Goal: Task Accomplishment & Management: Complete application form

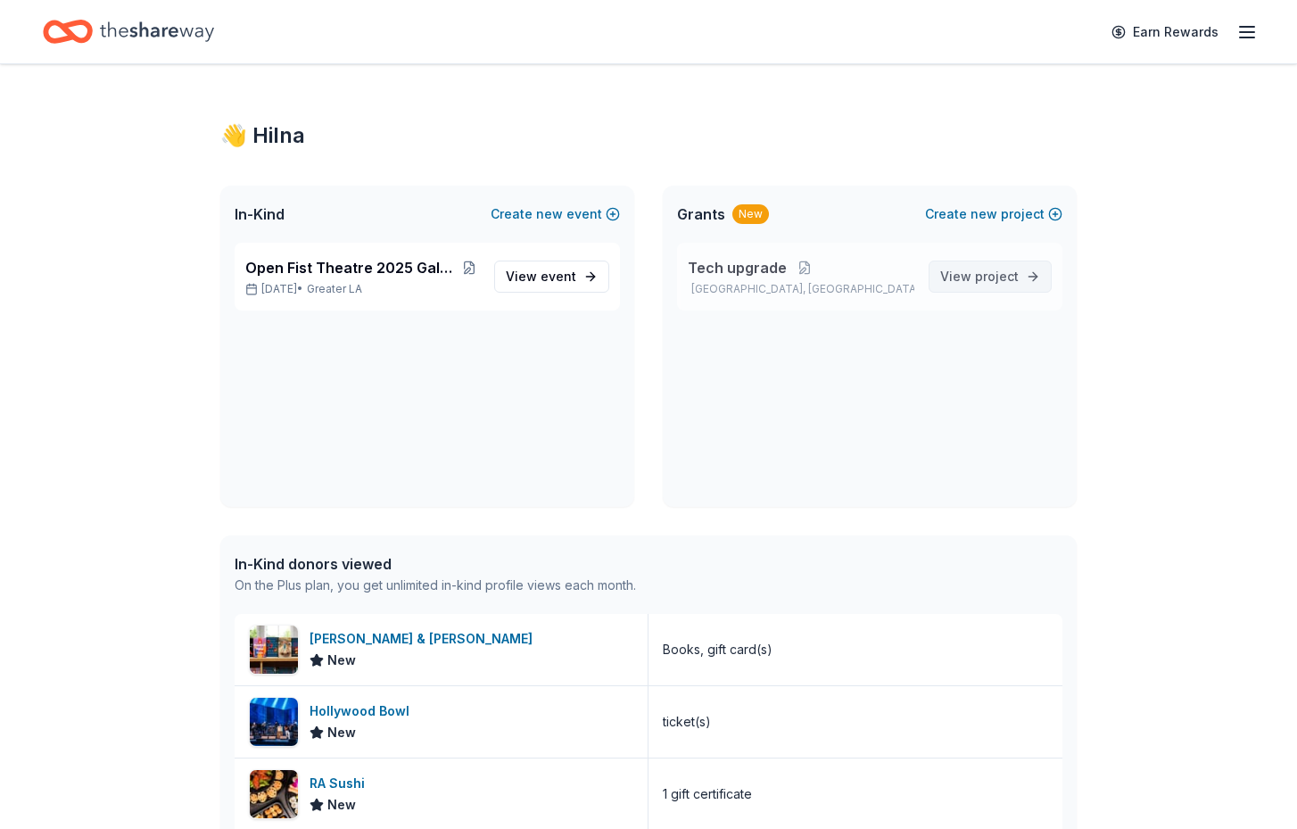
click at [971, 276] on span "View project" at bounding box center [979, 276] width 78 height 21
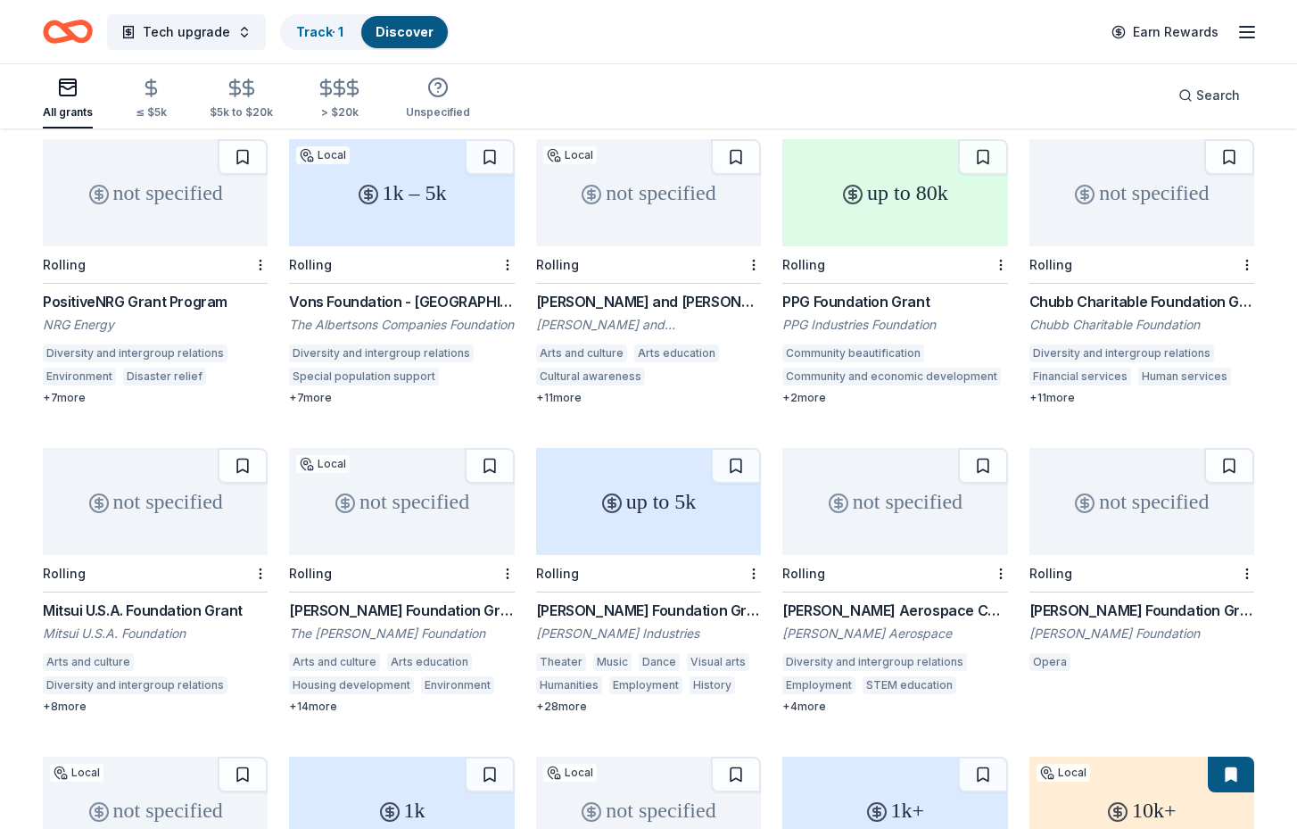
scroll to position [495, 0]
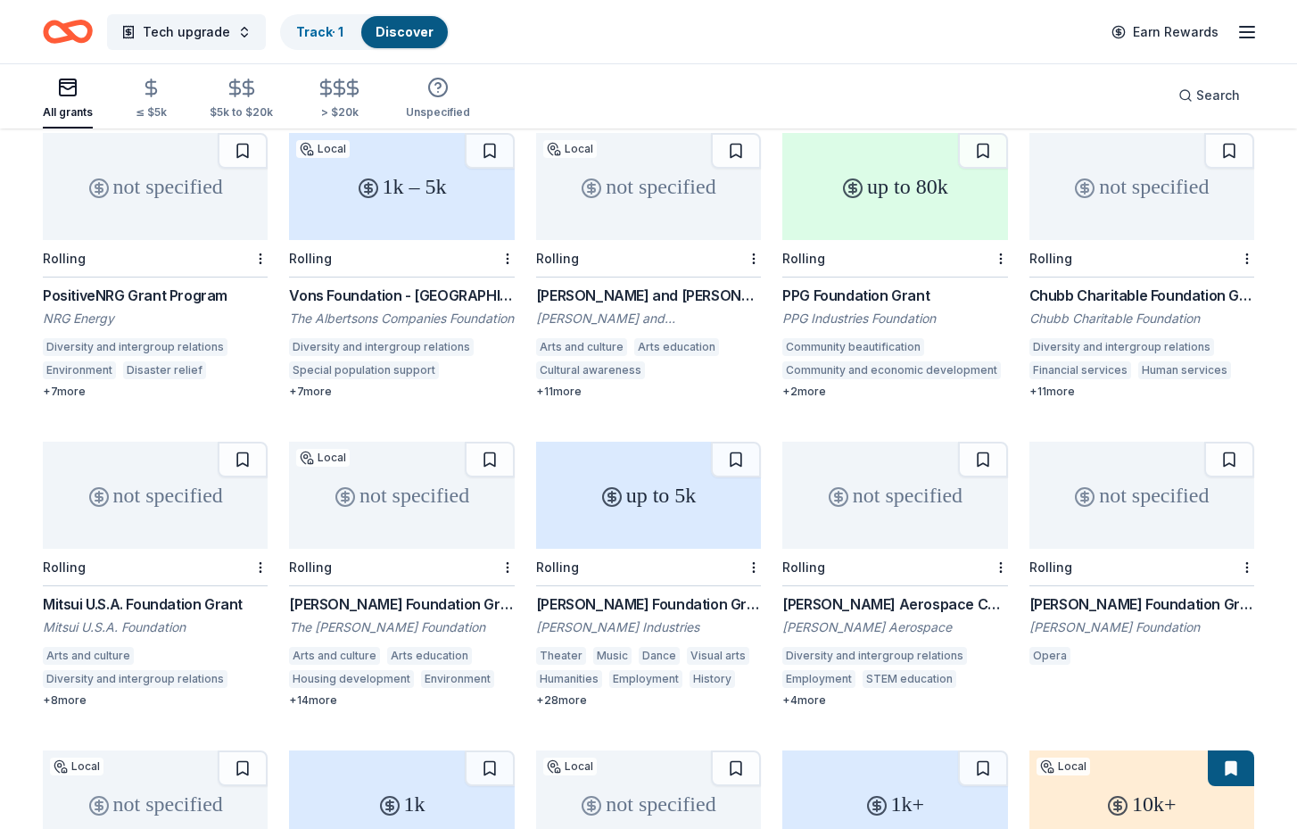
click at [427, 468] on div "not specified" at bounding box center [401, 495] width 225 height 107
click at [54, 30] on icon "Home" at bounding box center [68, 32] width 50 height 42
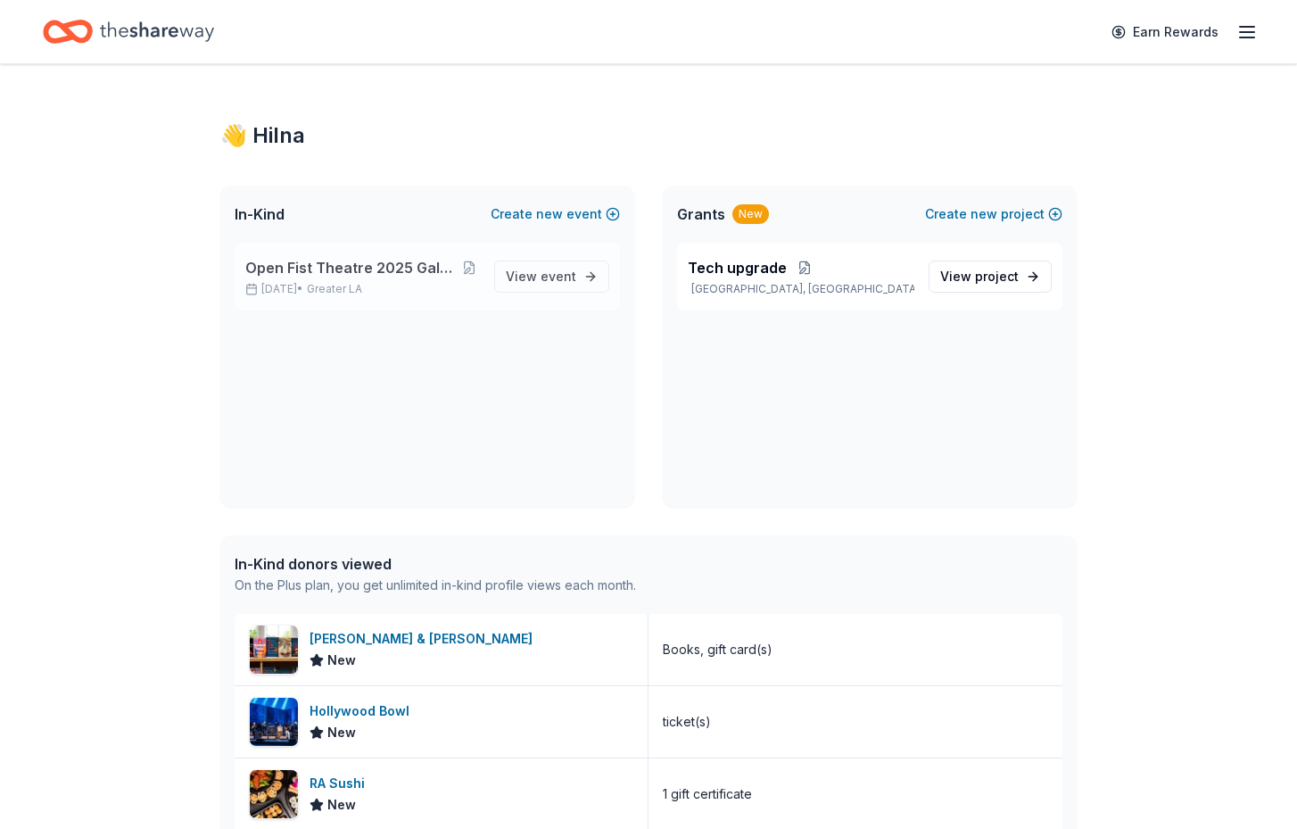
click at [409, 275] on span "Open Fist Theatre 2025 Gala: A Night at the Museum" at bounding box center [352, 267] width 214 height 21
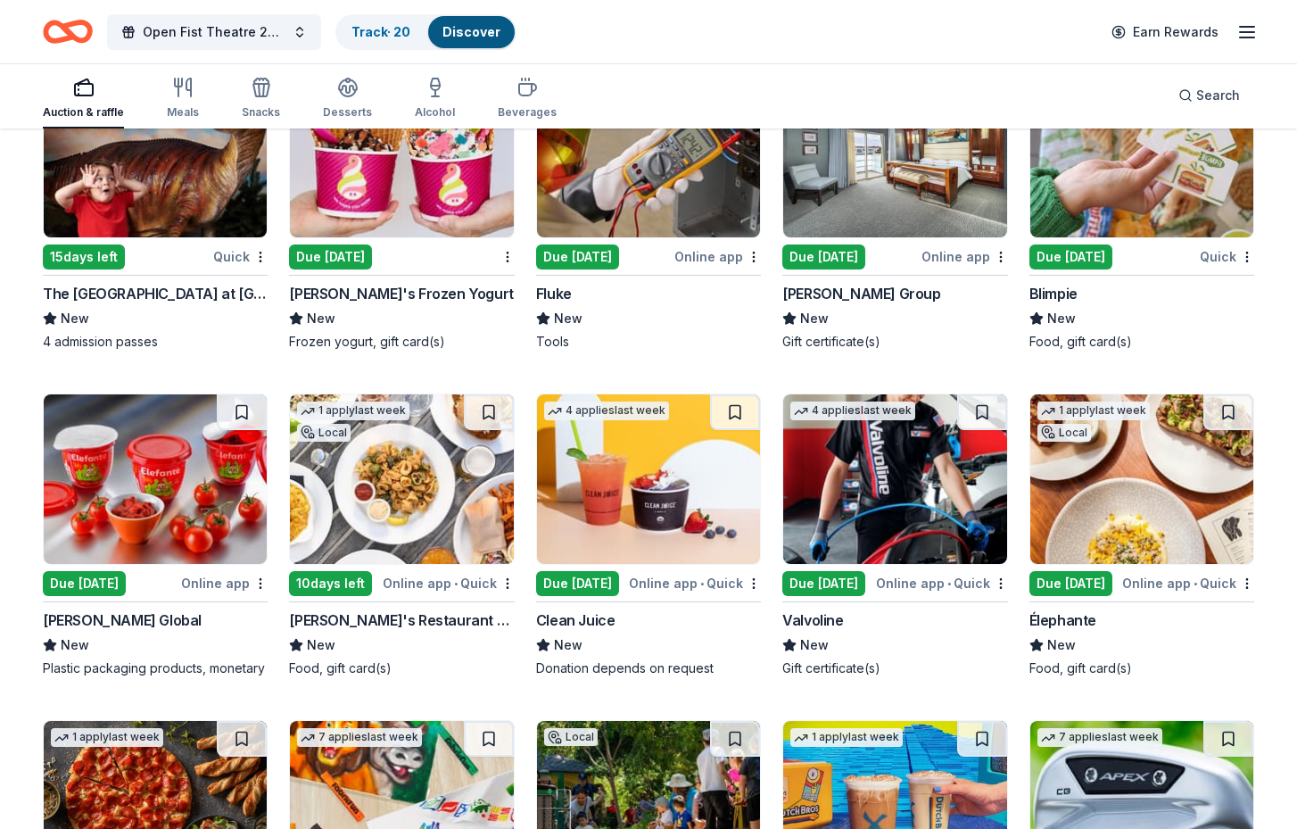
scroll to position [8119, 0]
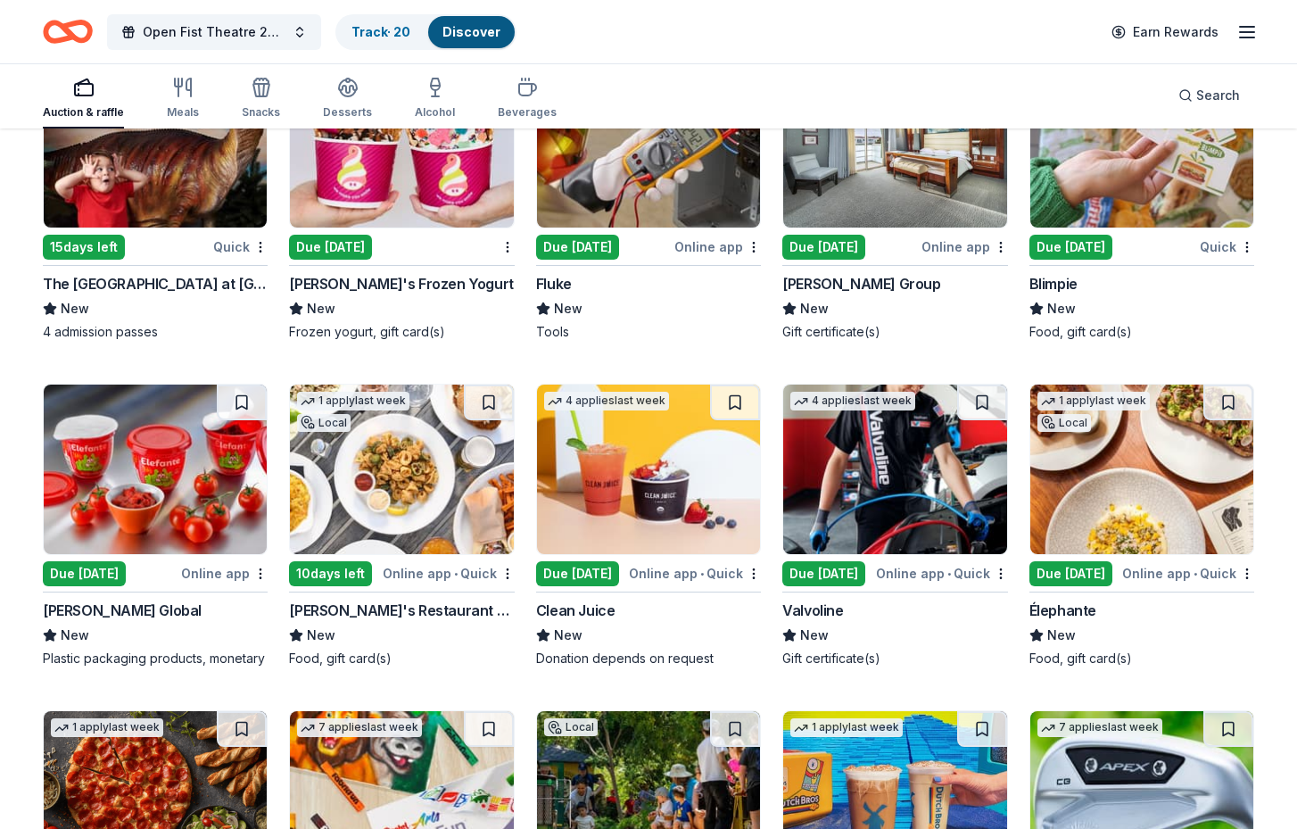
click at [349, 235] on div "Due [DATE]" at bounding box center [330, 247] width 83 height 25
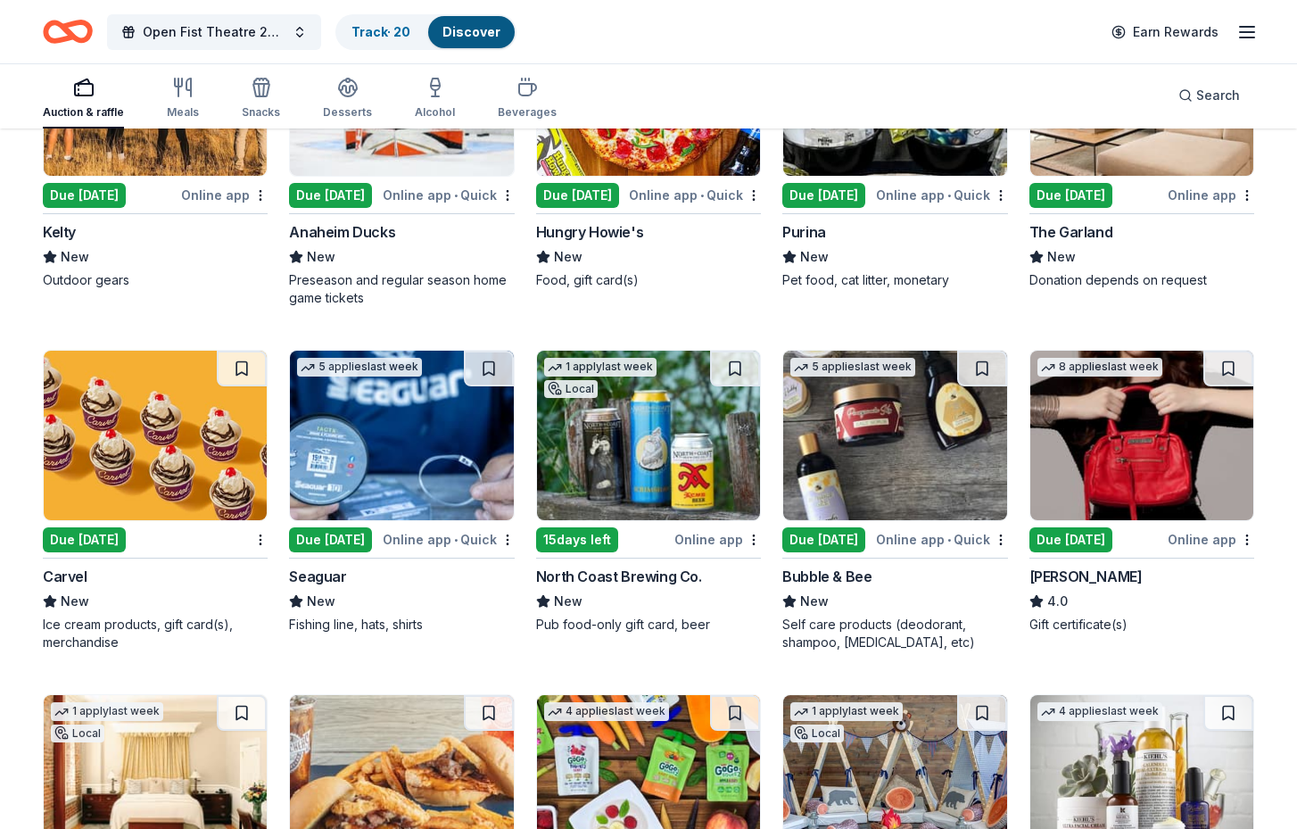
scroll to position [9466, 0]
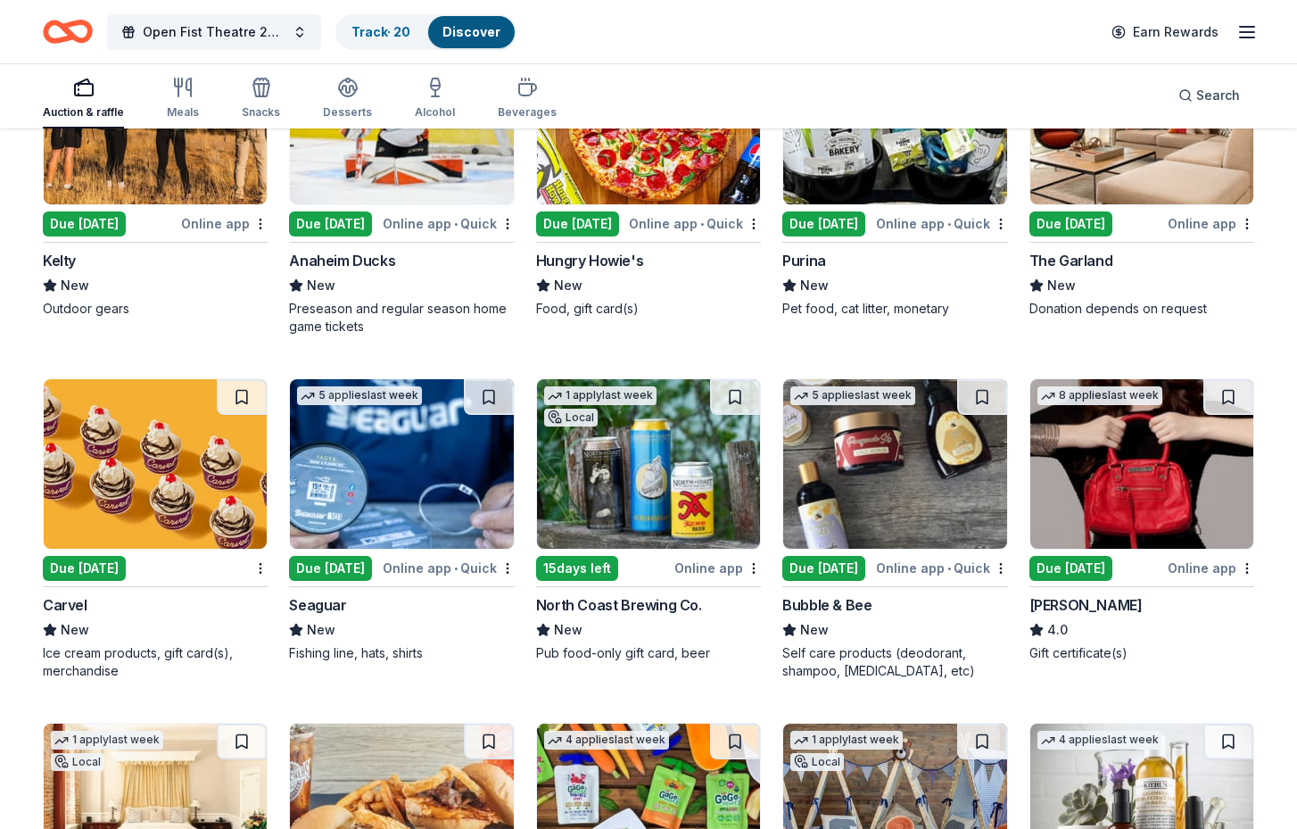
click at [1090, 556] on div "Due [DATE]" at bounding box center [1070, 568] width 83 height 25
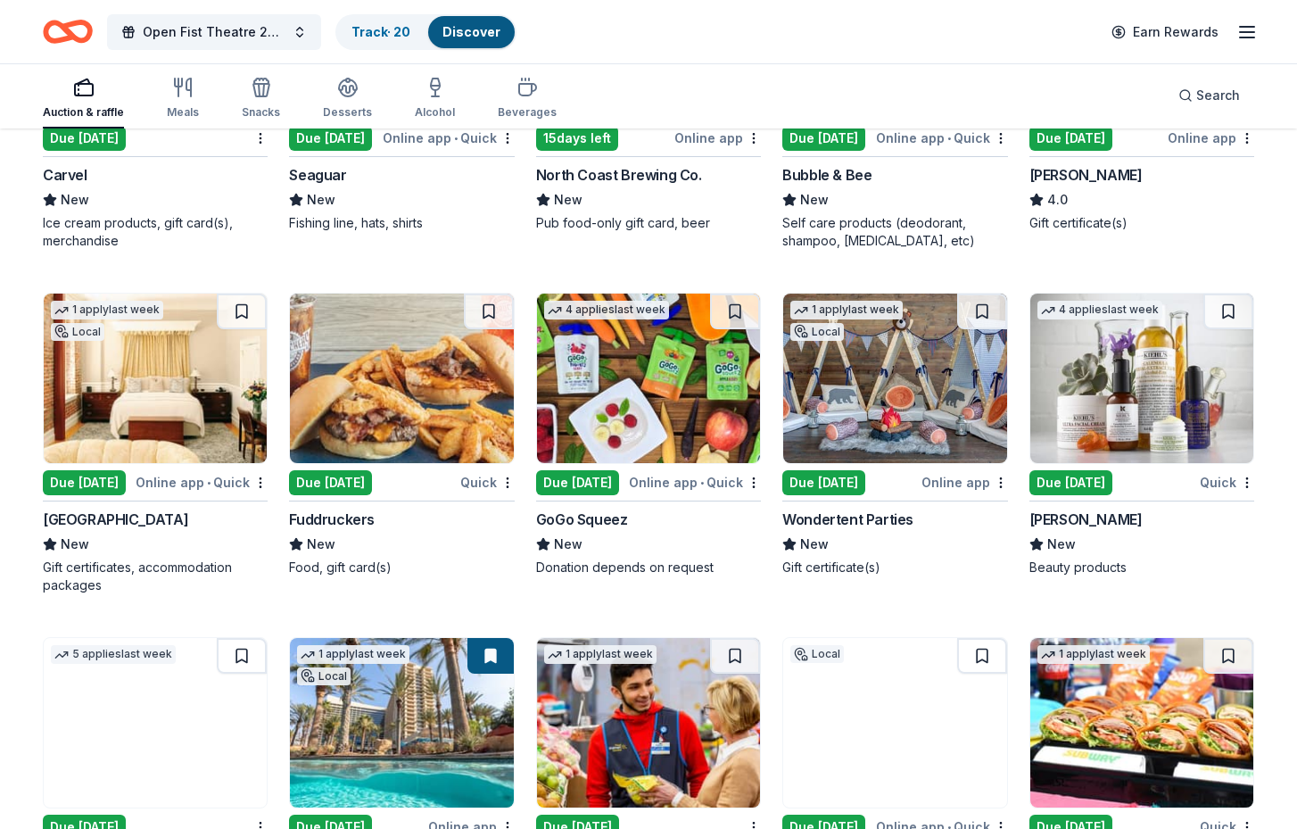
scroll to position [9965, 0]
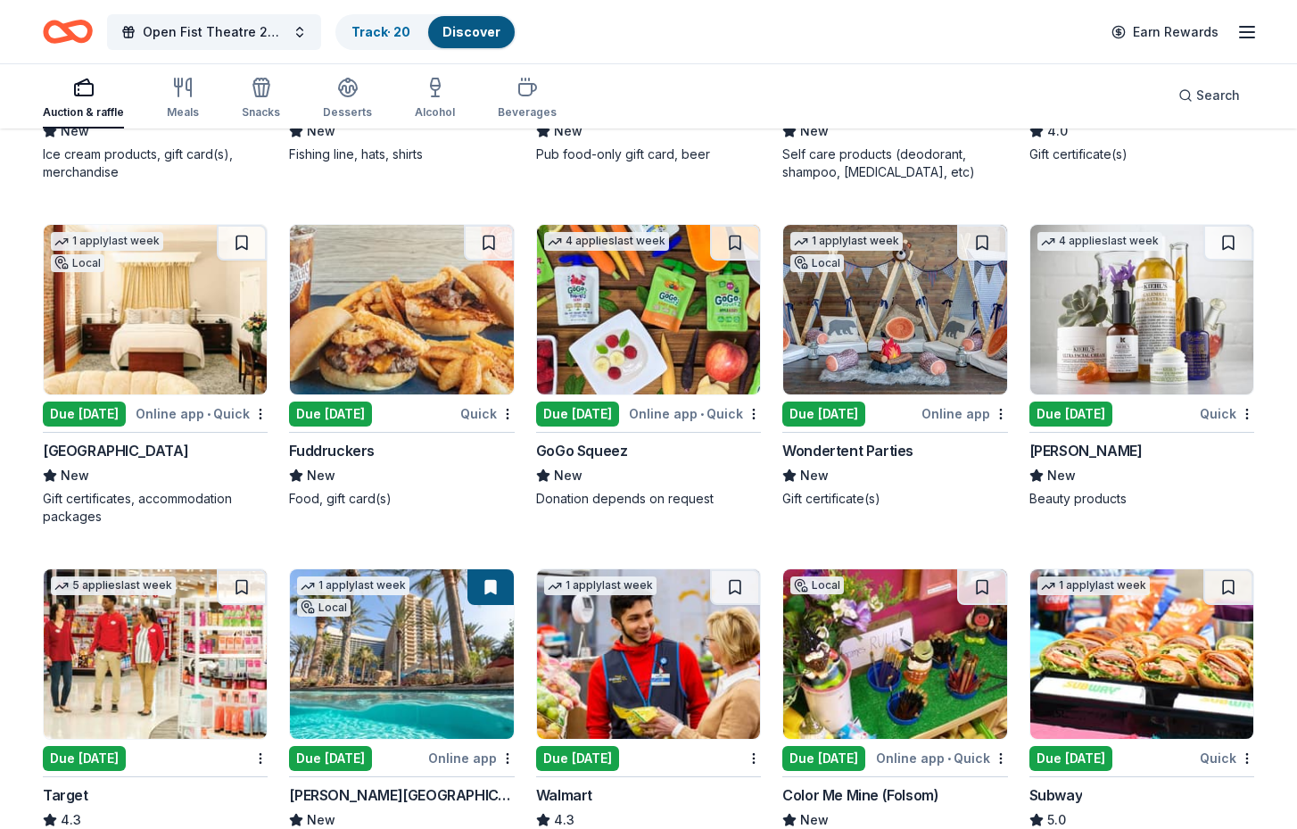
click at [1064, 379] on div "4 applies last week Due today Quick Kiehl's New Beauty products" at bounding box center [1141, 366] width 225 height 284
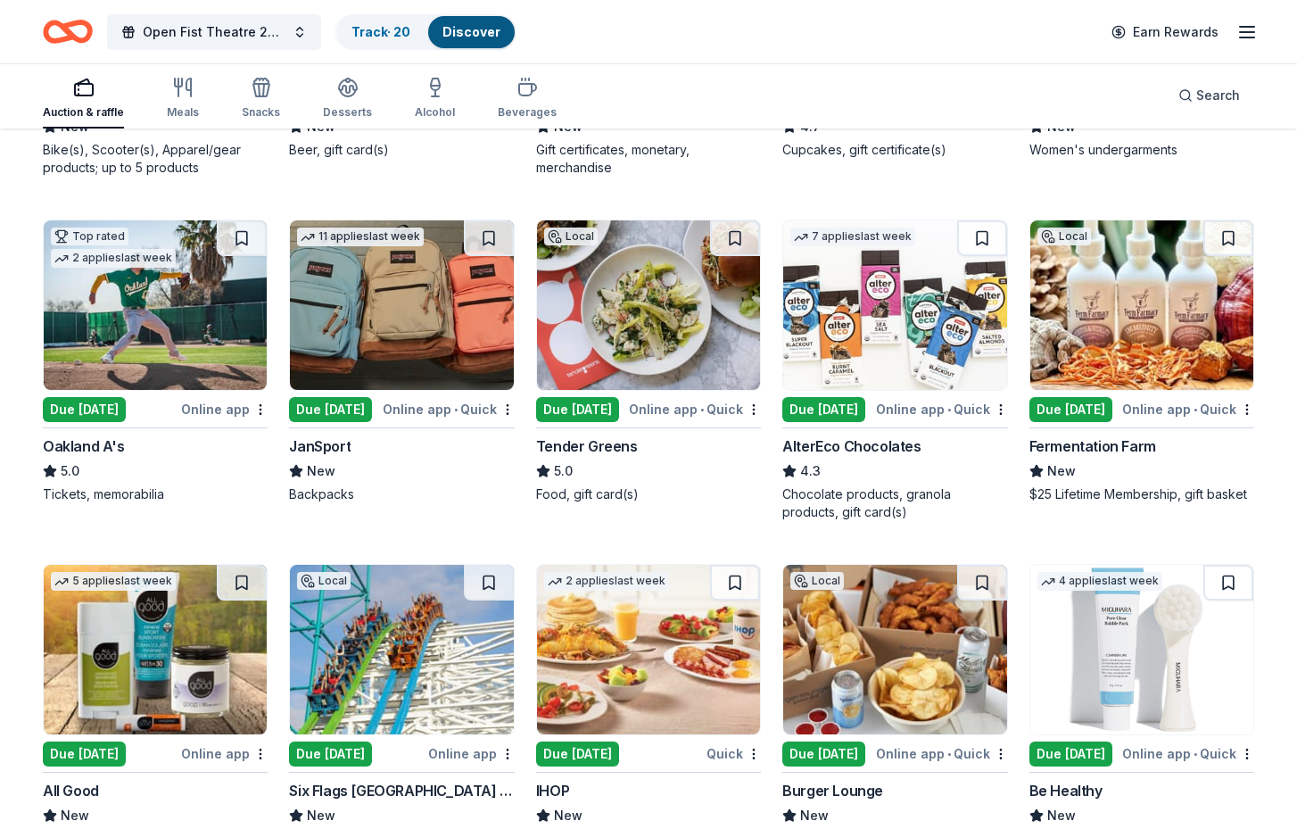
scroll to position [11288, 0]
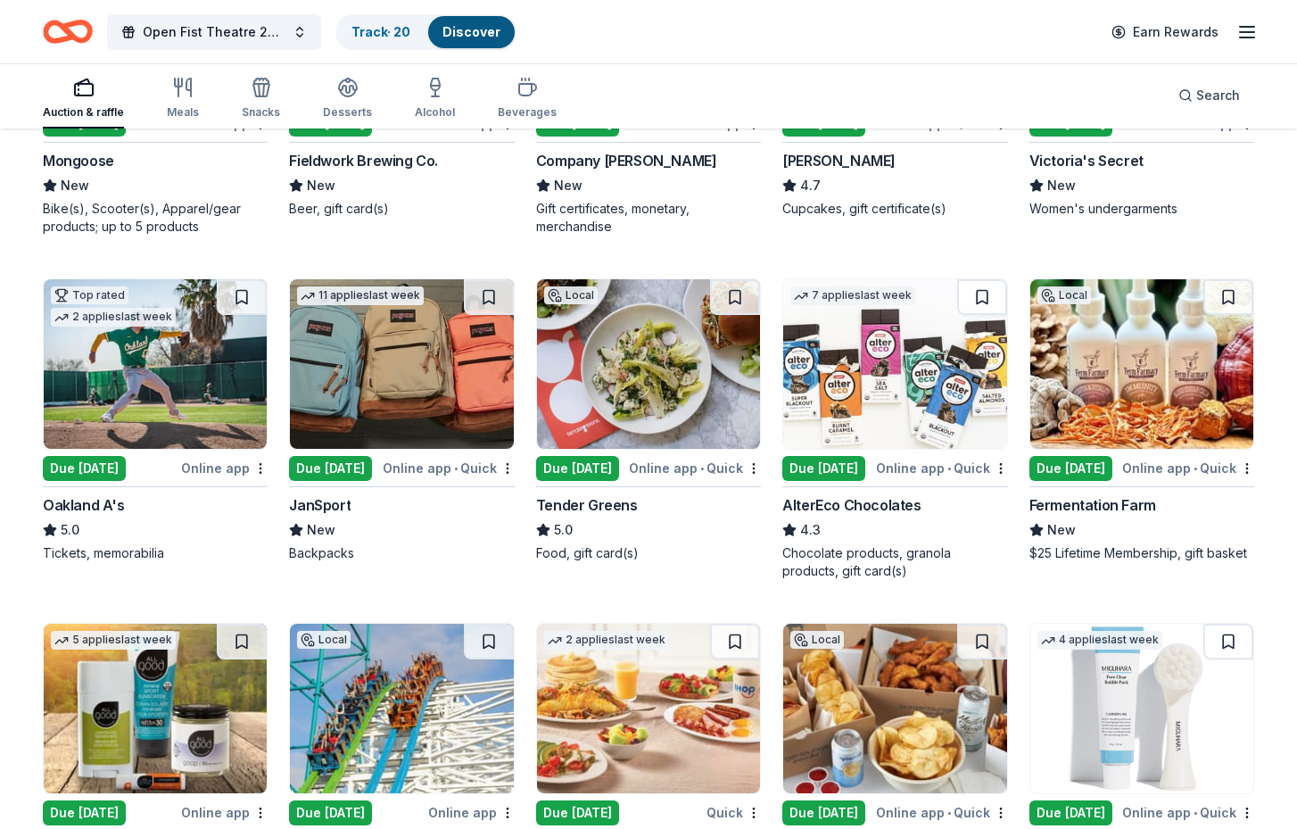
click at [657, 383] on img at bounding box center [648, 363] width 223 height 169
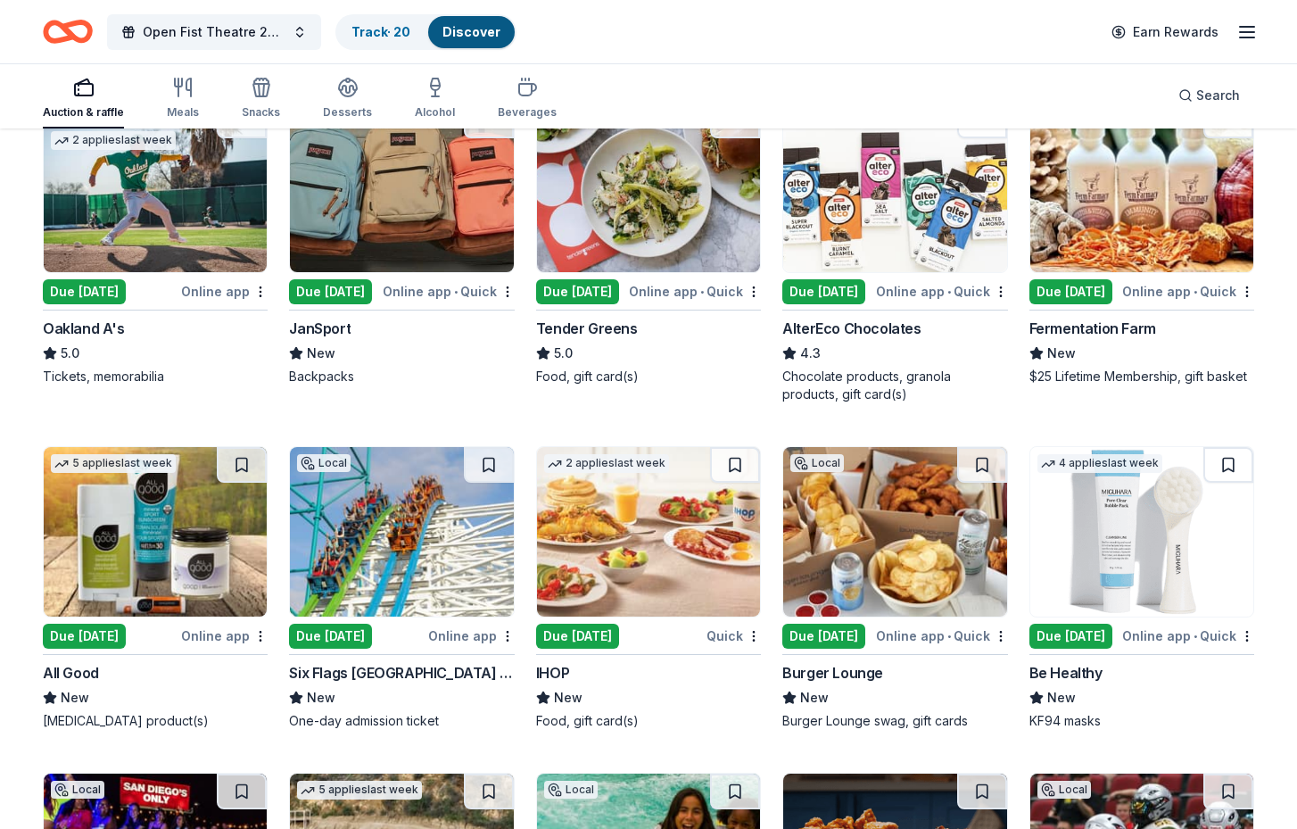
scroll to position [11477, 0]
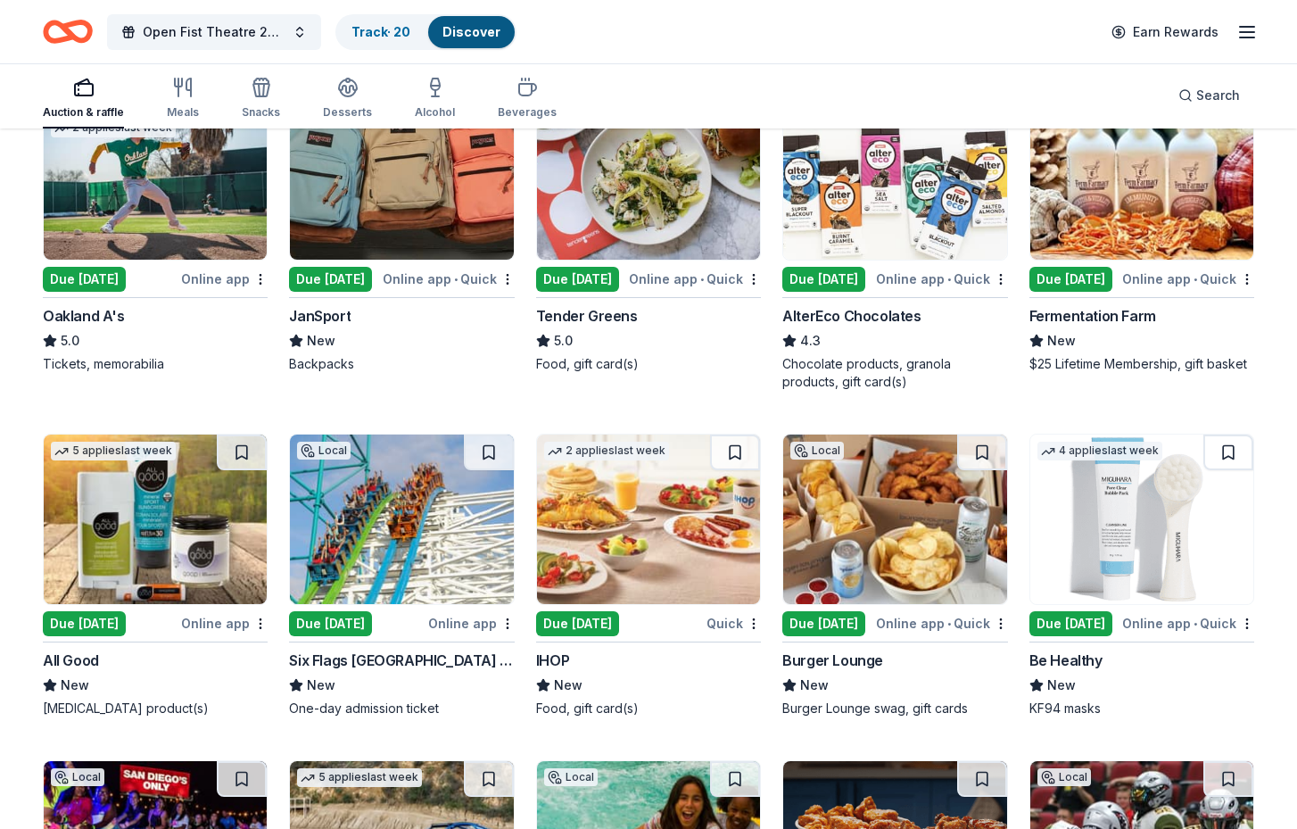
click at [335, 611] on div "Due [DATE]" at bounding box center [330, 623] width 83 height 25
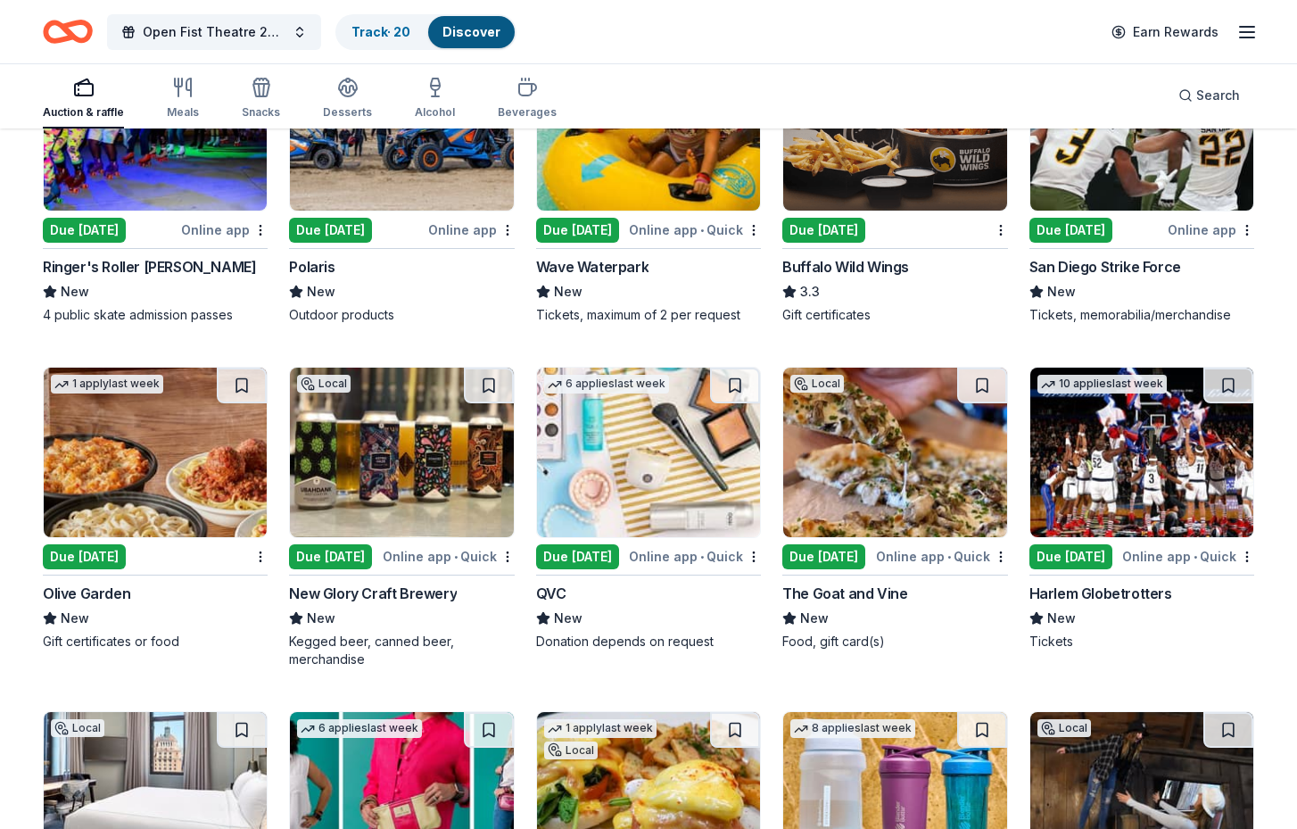
scroll to position [12200, 0]
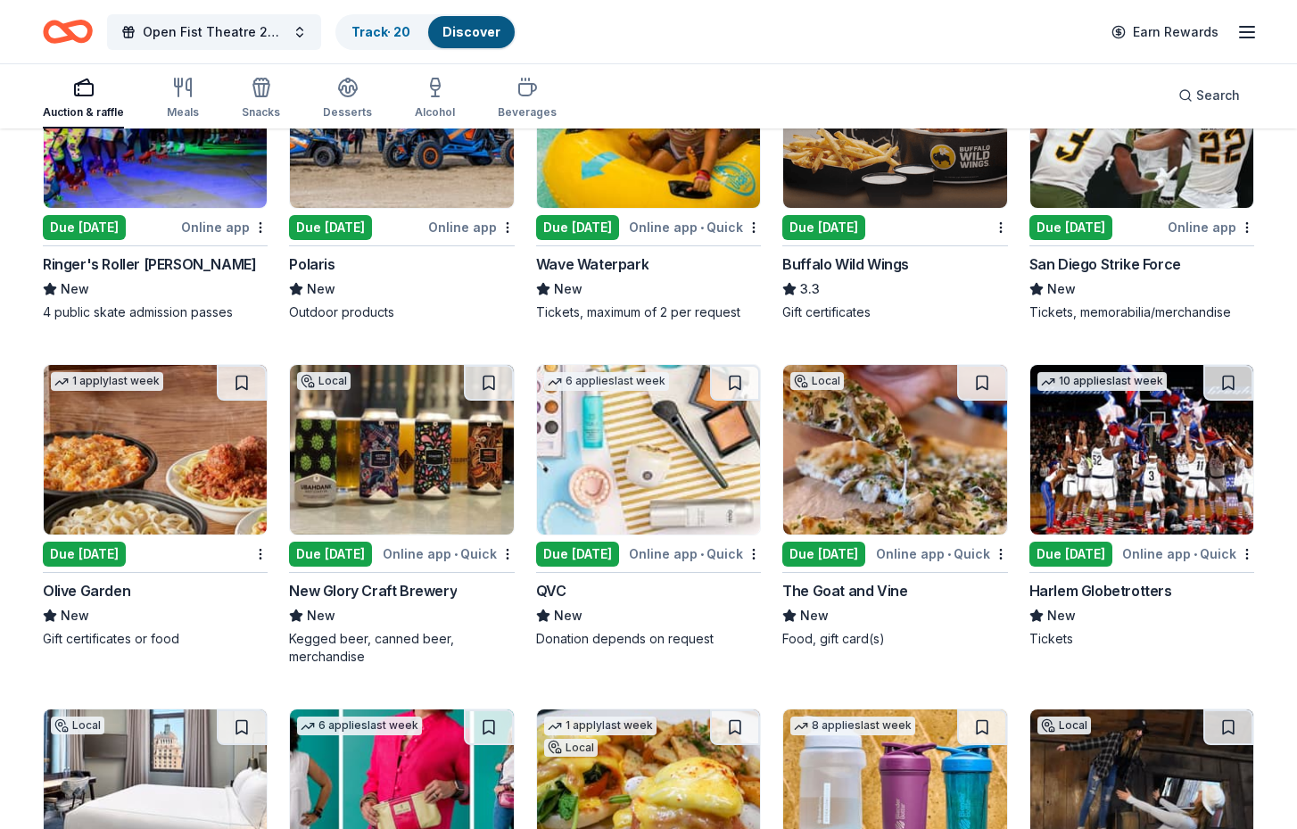
click at [80, 541] on div "Due [DATE]" at bounding box center [84, 553] width 83 height 25
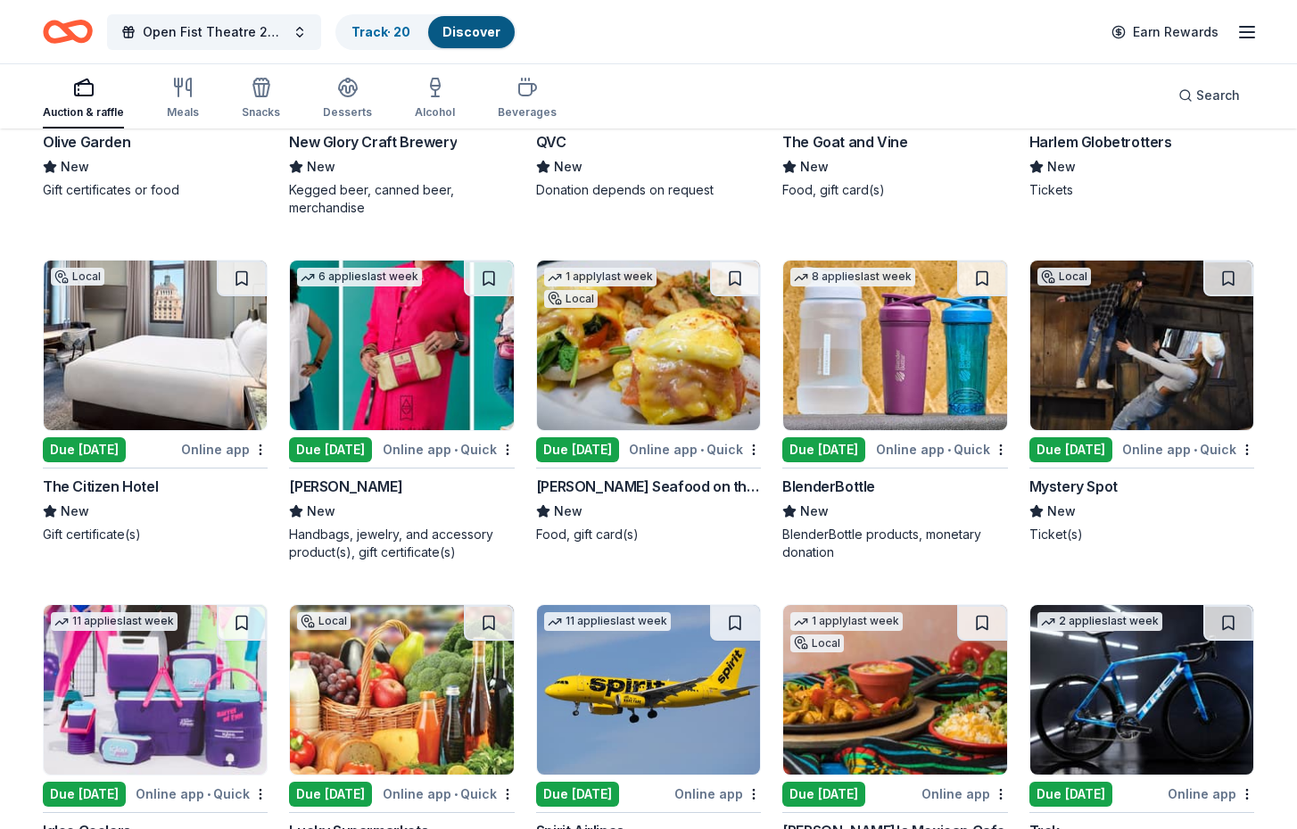
scroll to position [12652, 0]
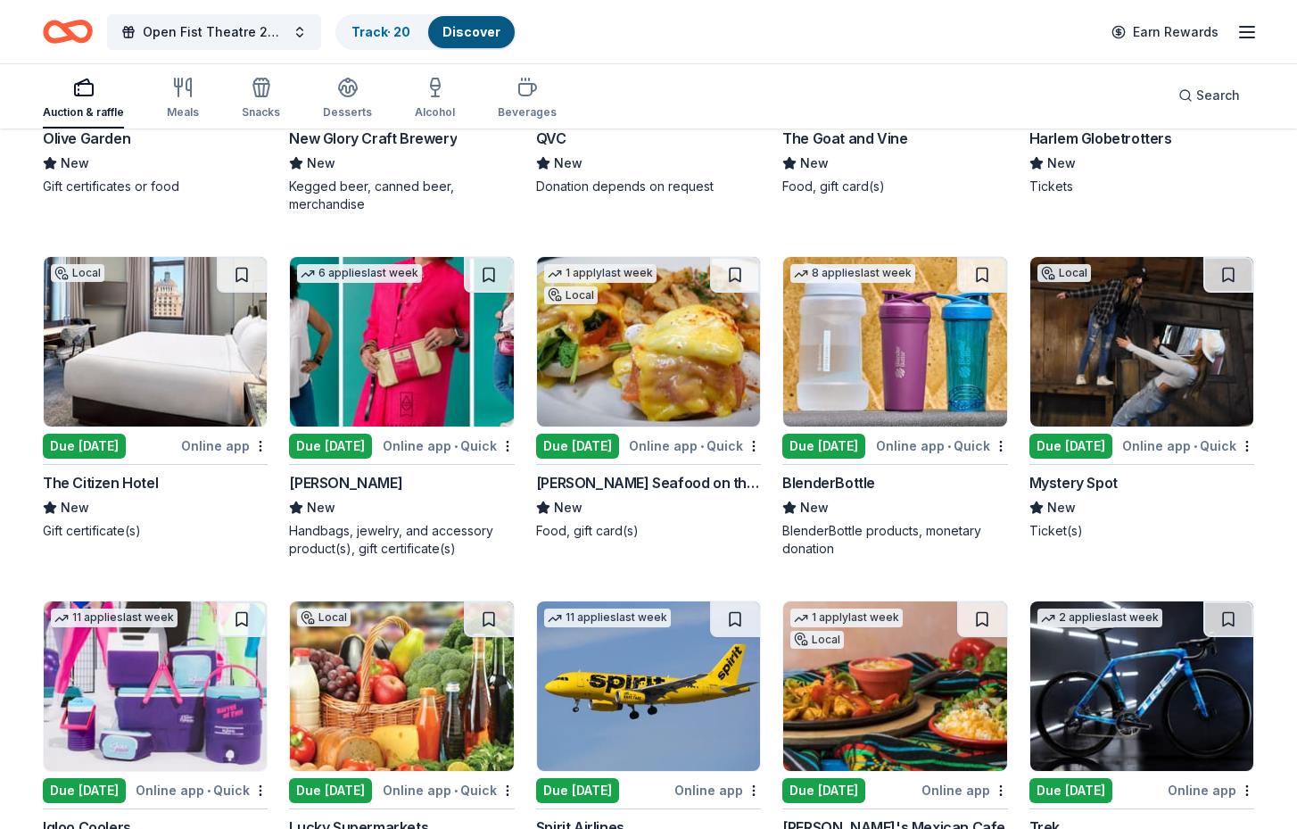
click at [331, 434] on div "Due [DATE]" at bounding box center [330, 446] width 83 height 25
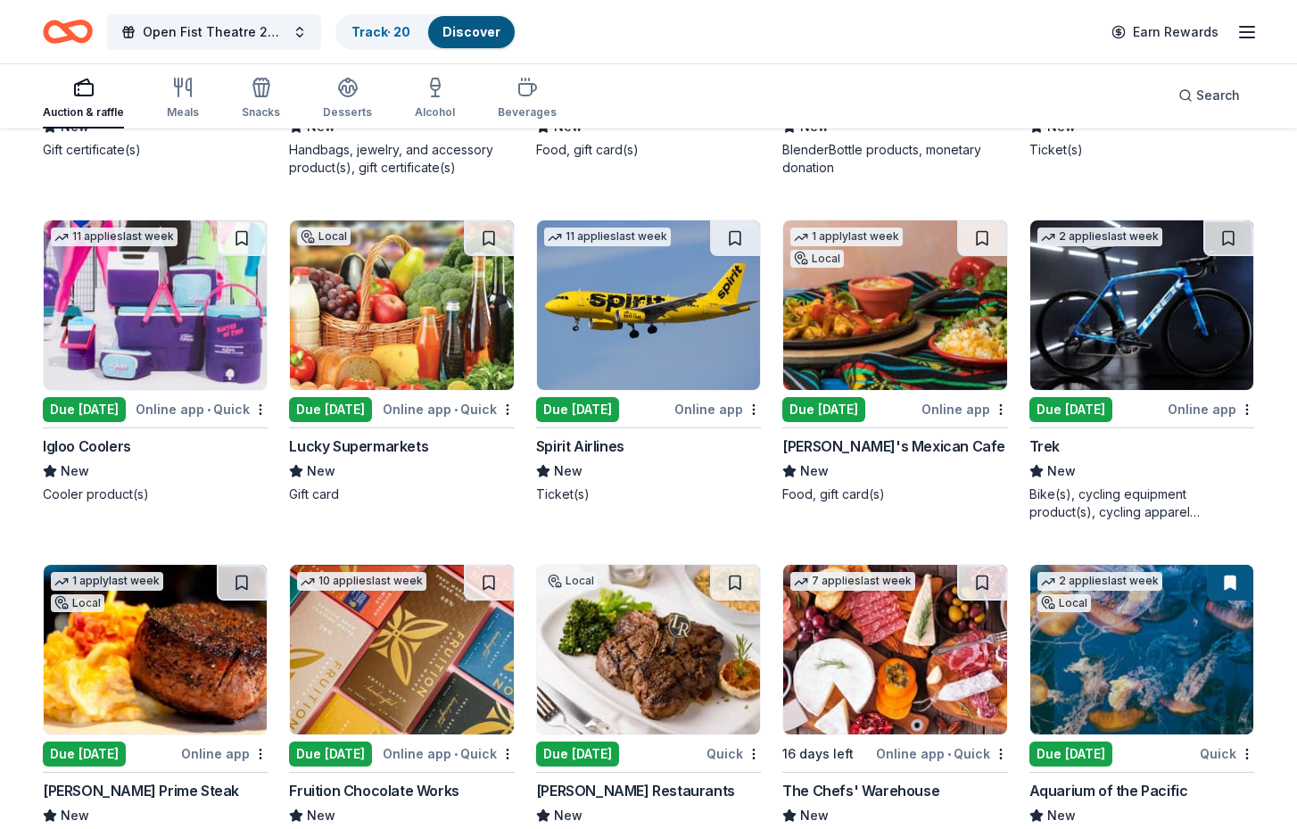
scroll to position [13036, 0]
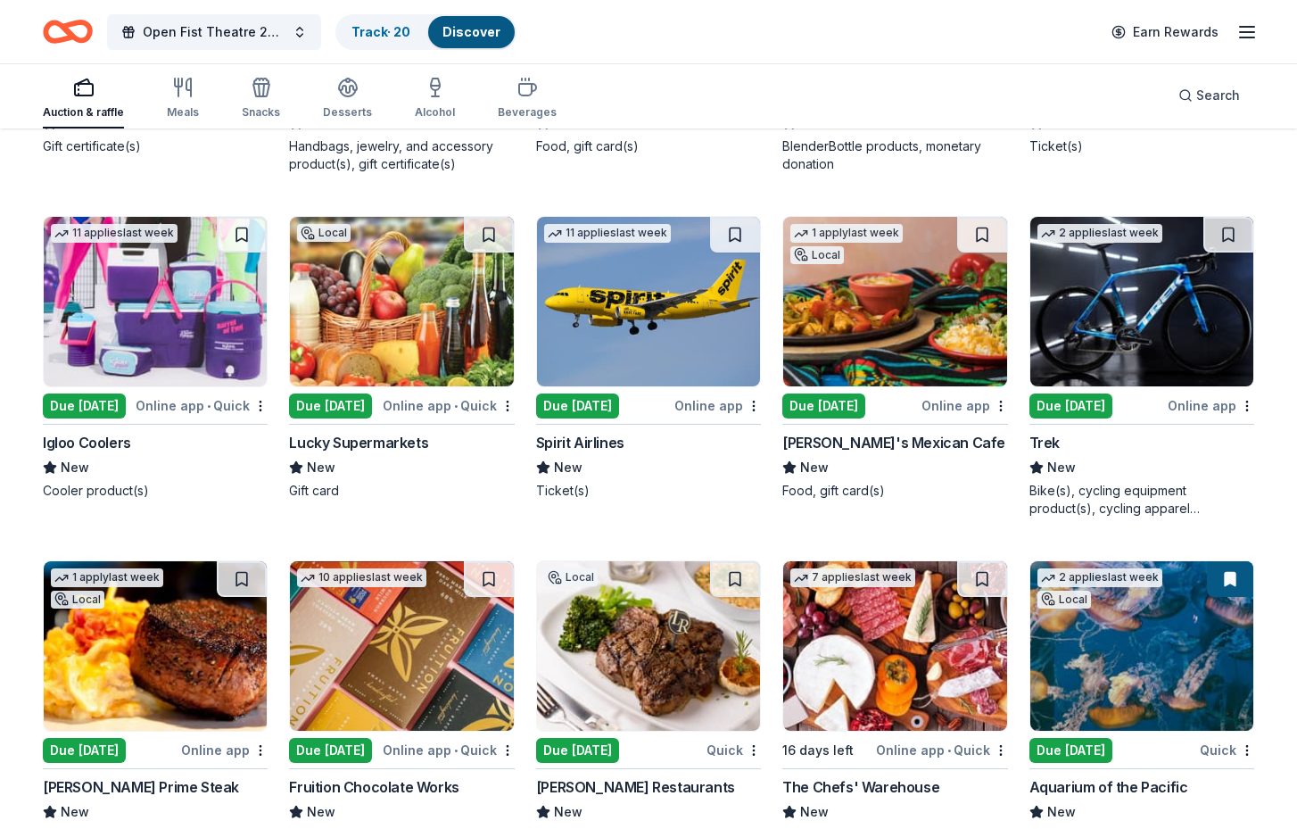
click at [591, 393] on div "Due [DATE]" at bounding box center [577, 405] width 83 height 25
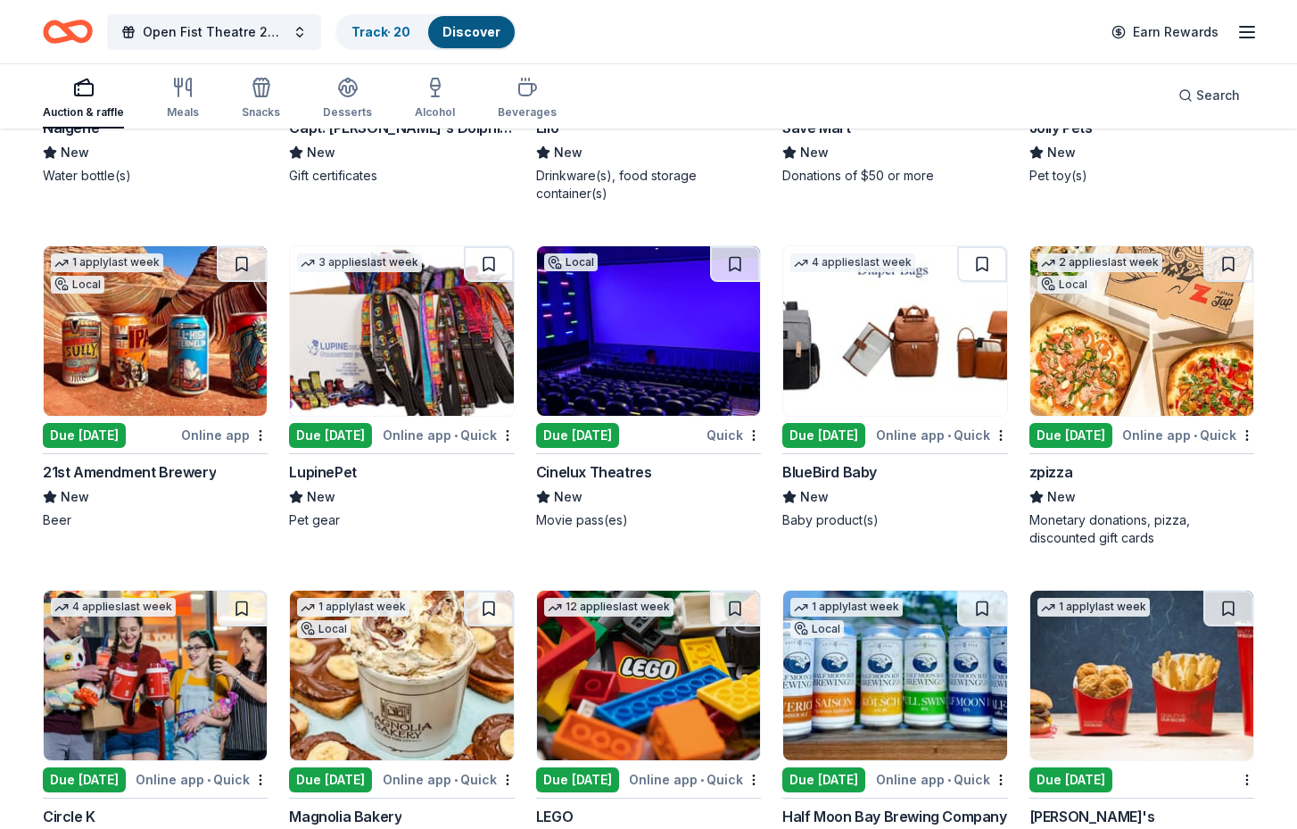
scroll to position [14729, 0]
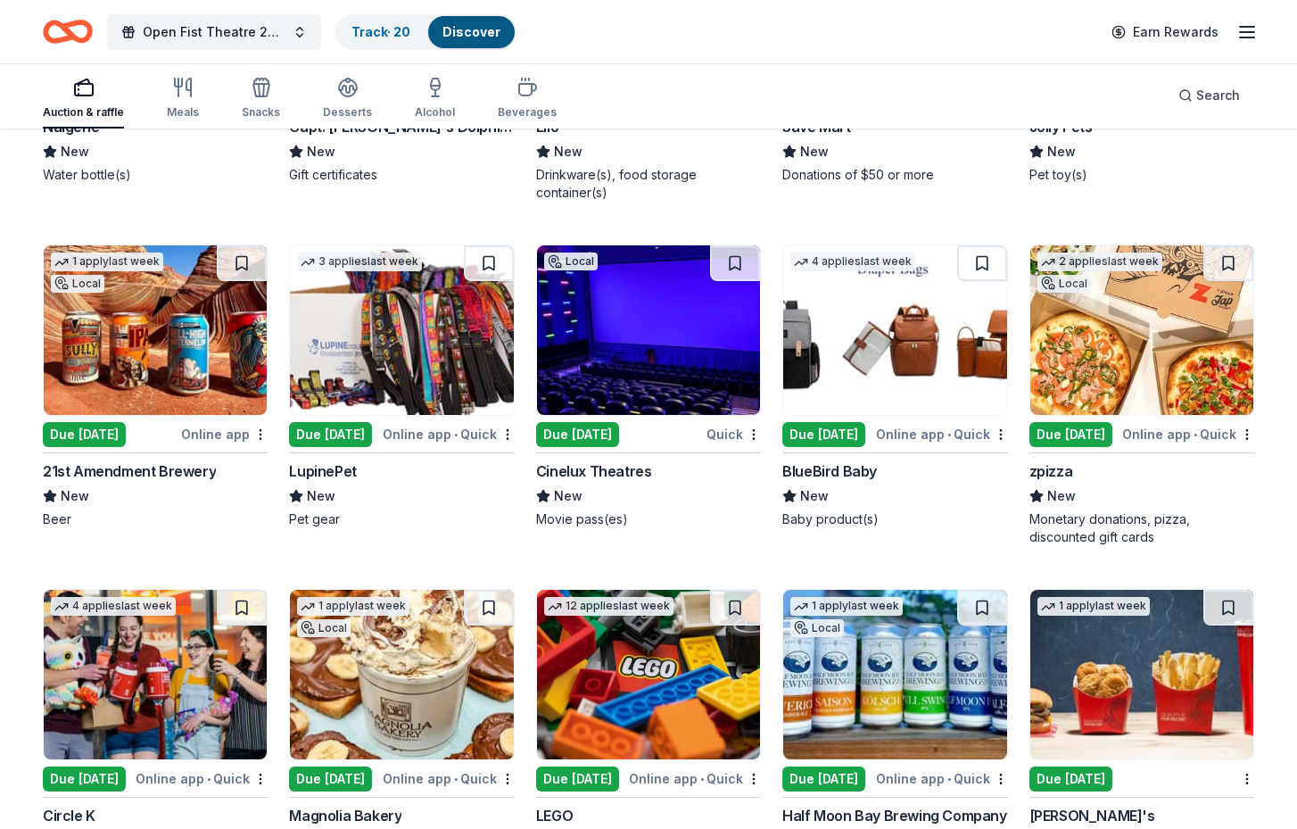
click at [578, 460] on div "Cinelux Theatres" at bounding box center [594, 470] width 116 height 21
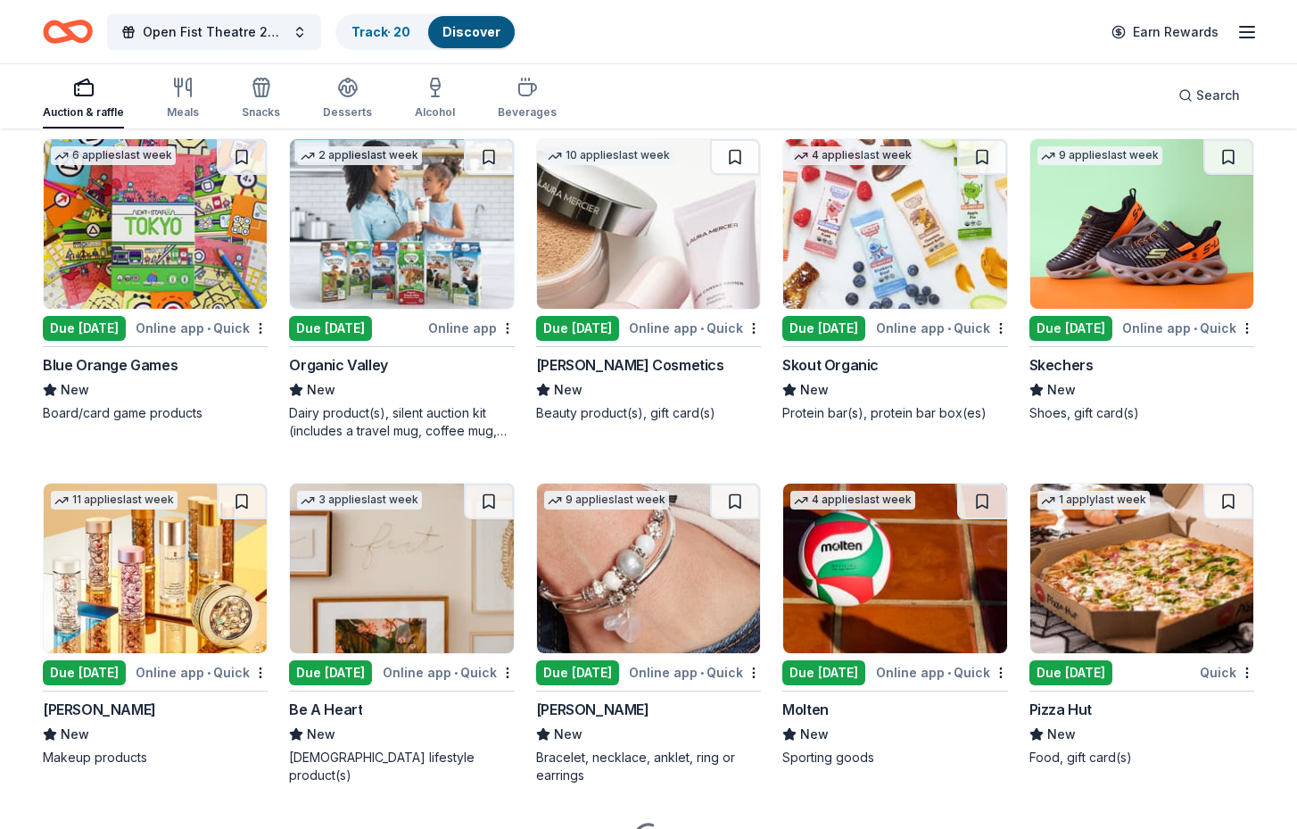
scroll to position [16488, 0]
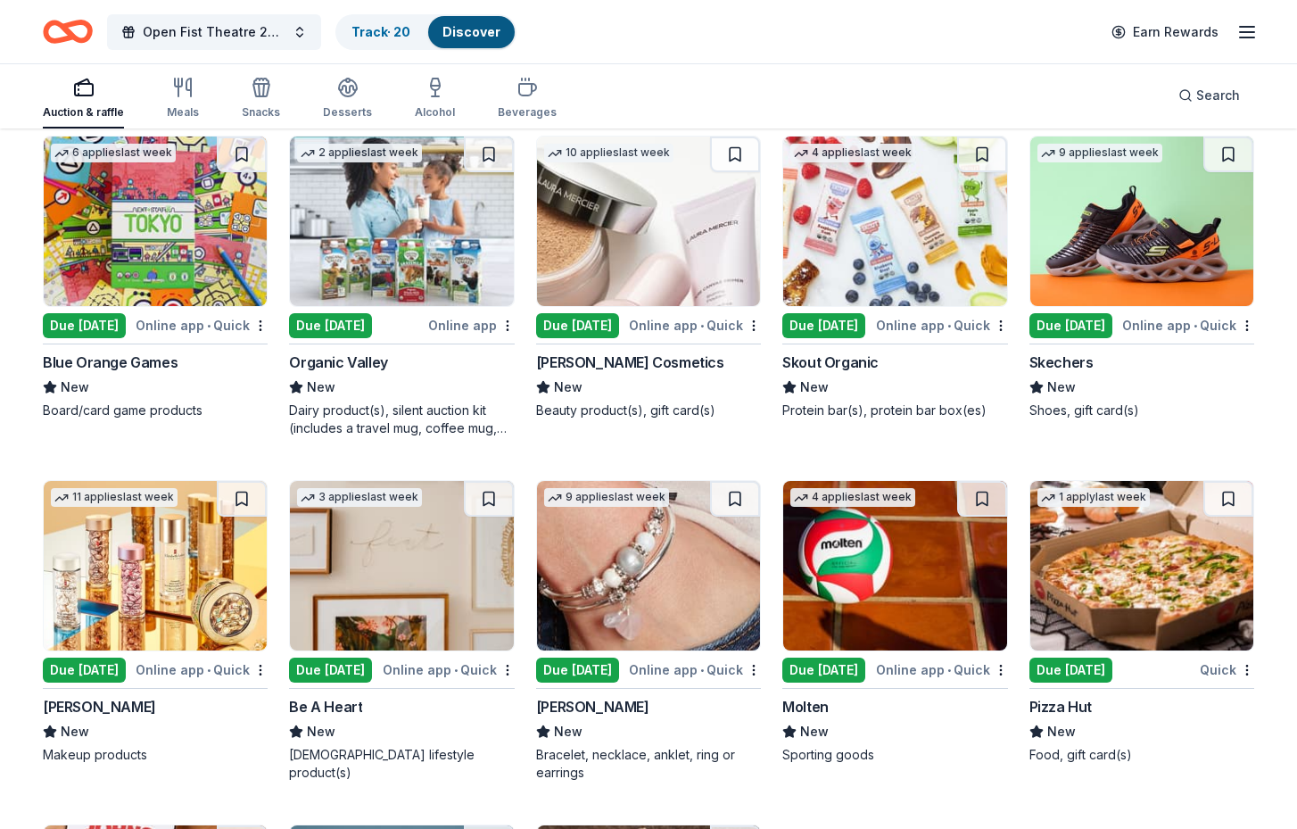
click at [578, 657] on div "Due [DATE]" at bounding box center [577, 669] width 83 height 25
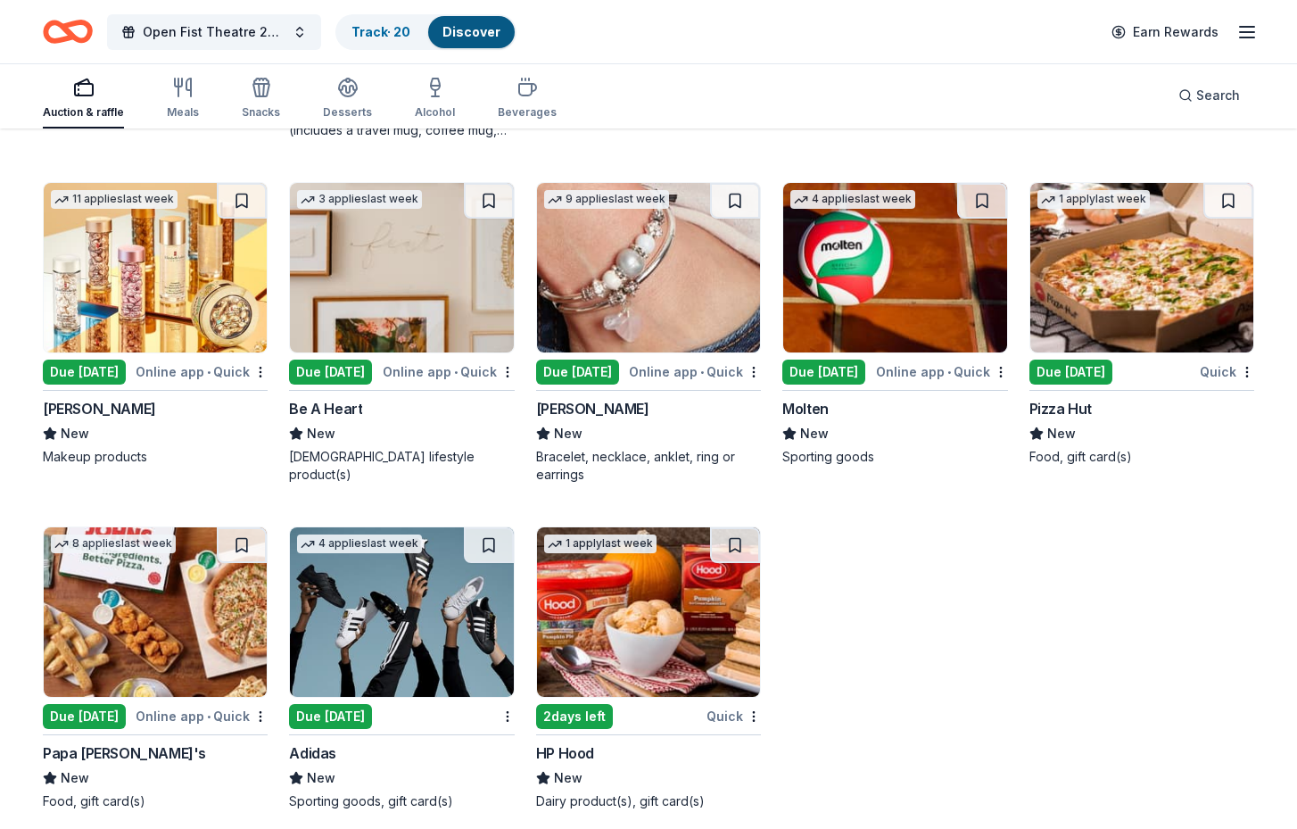
scroll to position [16786, 0]
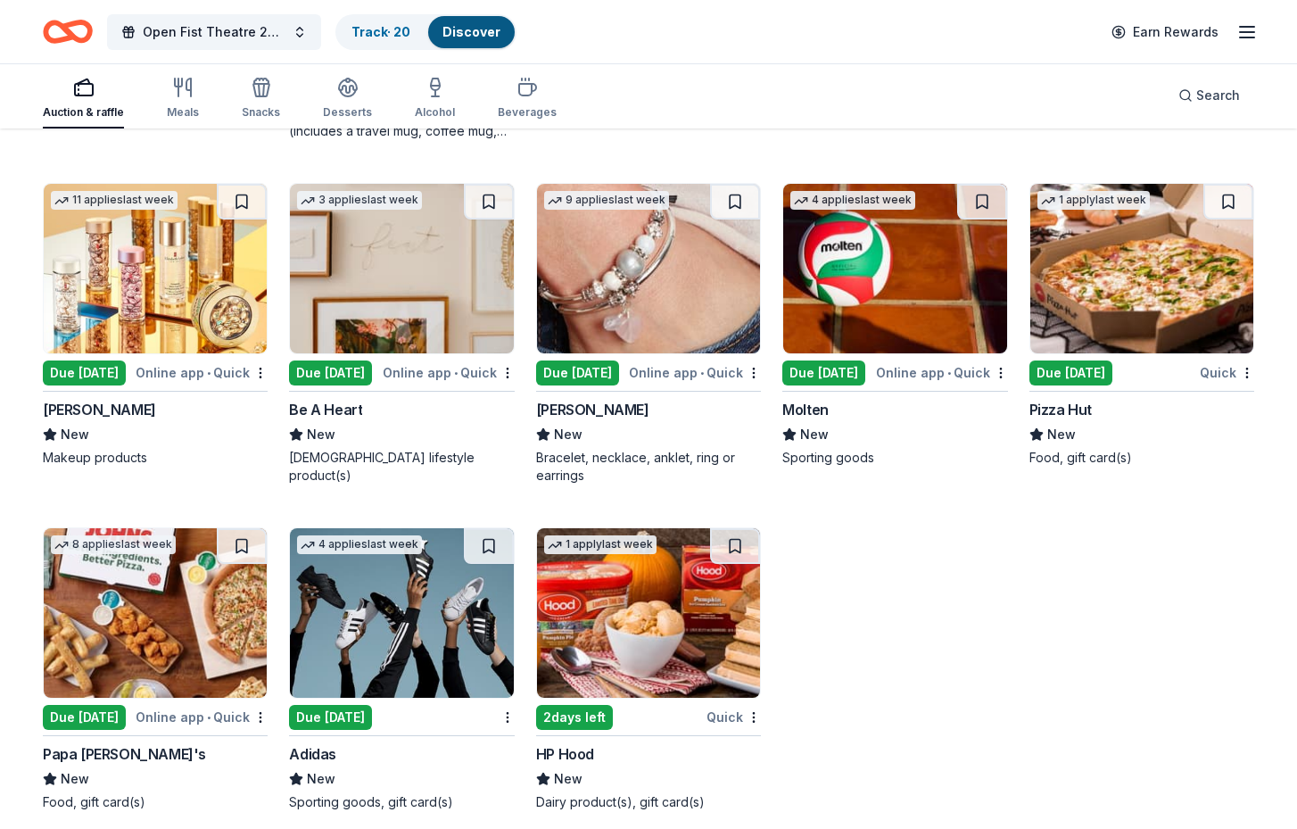
click at [392, 663] on img at bounding box center [401, 612] width 223 height 169
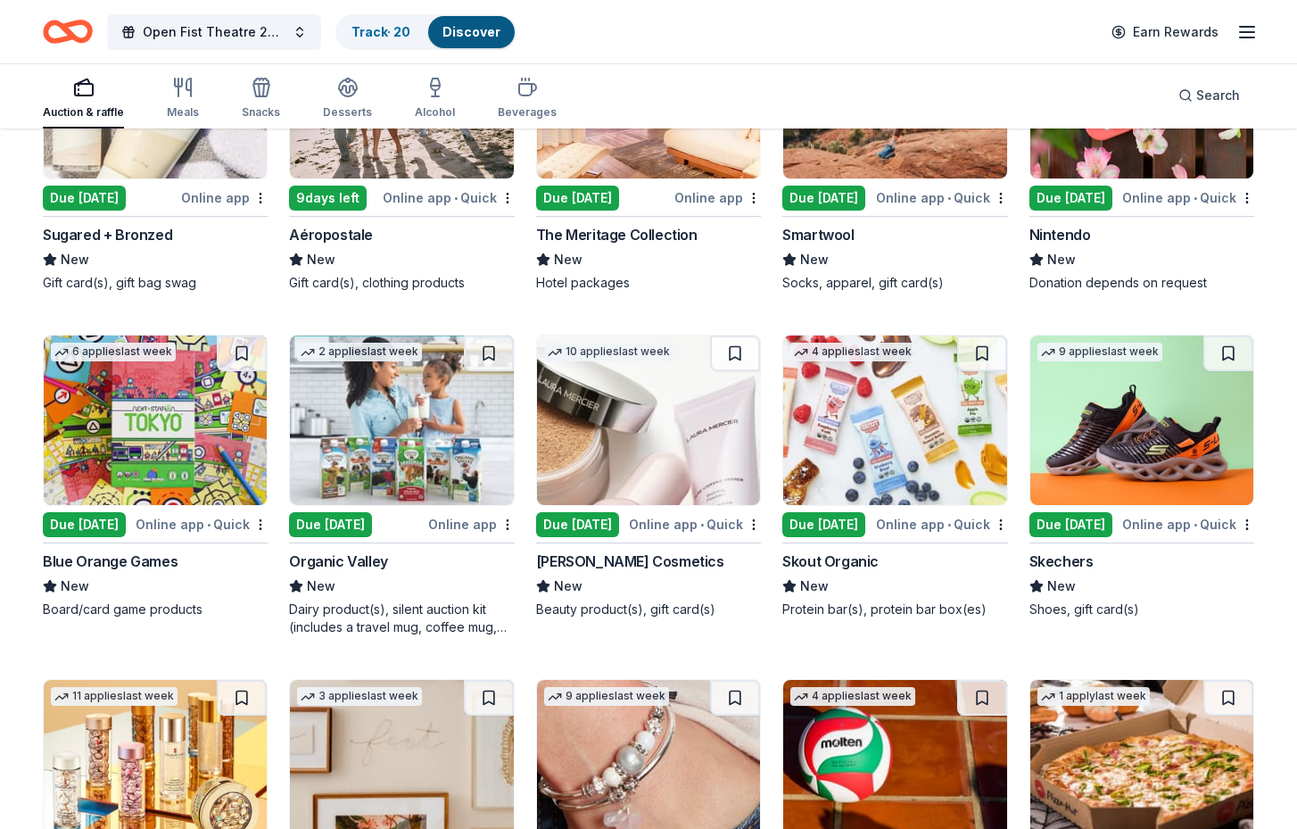
scroll to position [16286, 0]
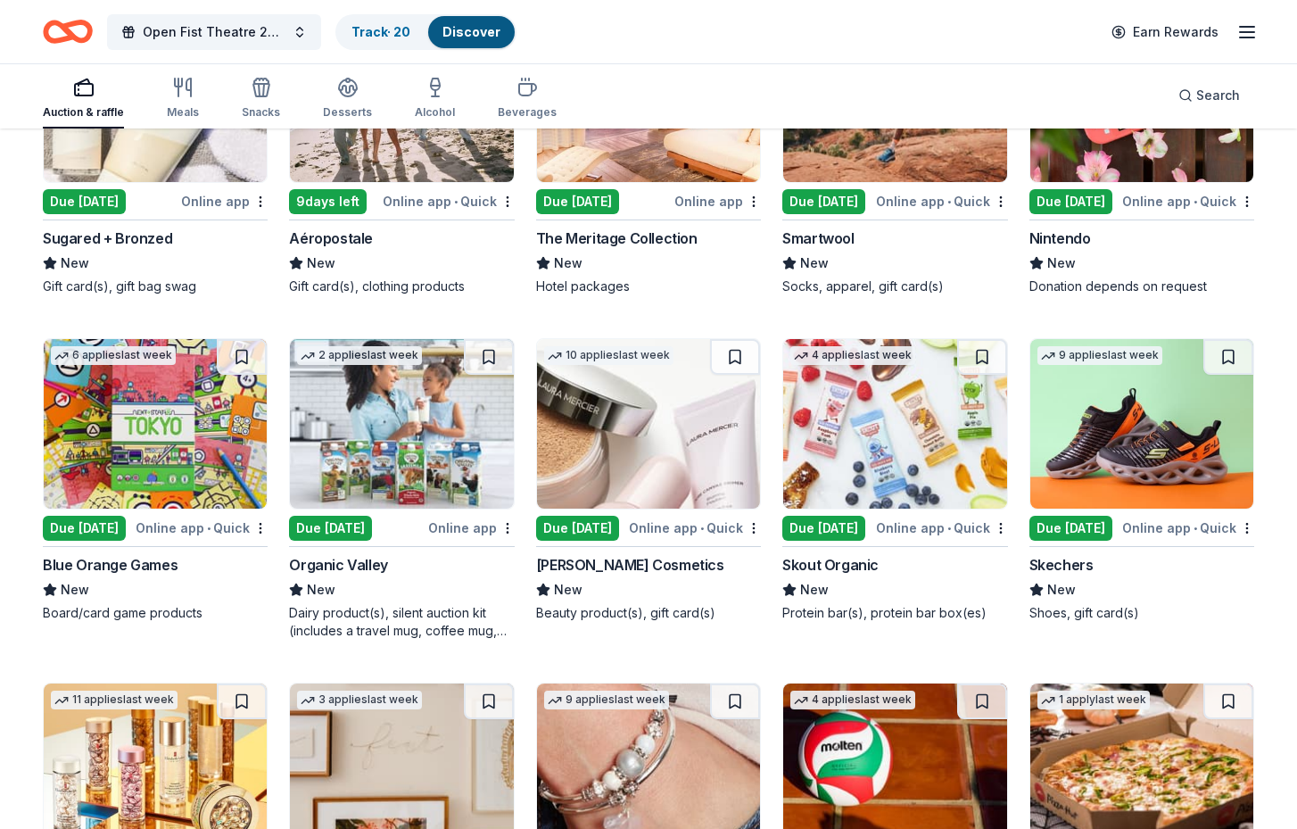
click at [1105, 445] on img at bounding box center [1141, 423] width 223 height 169
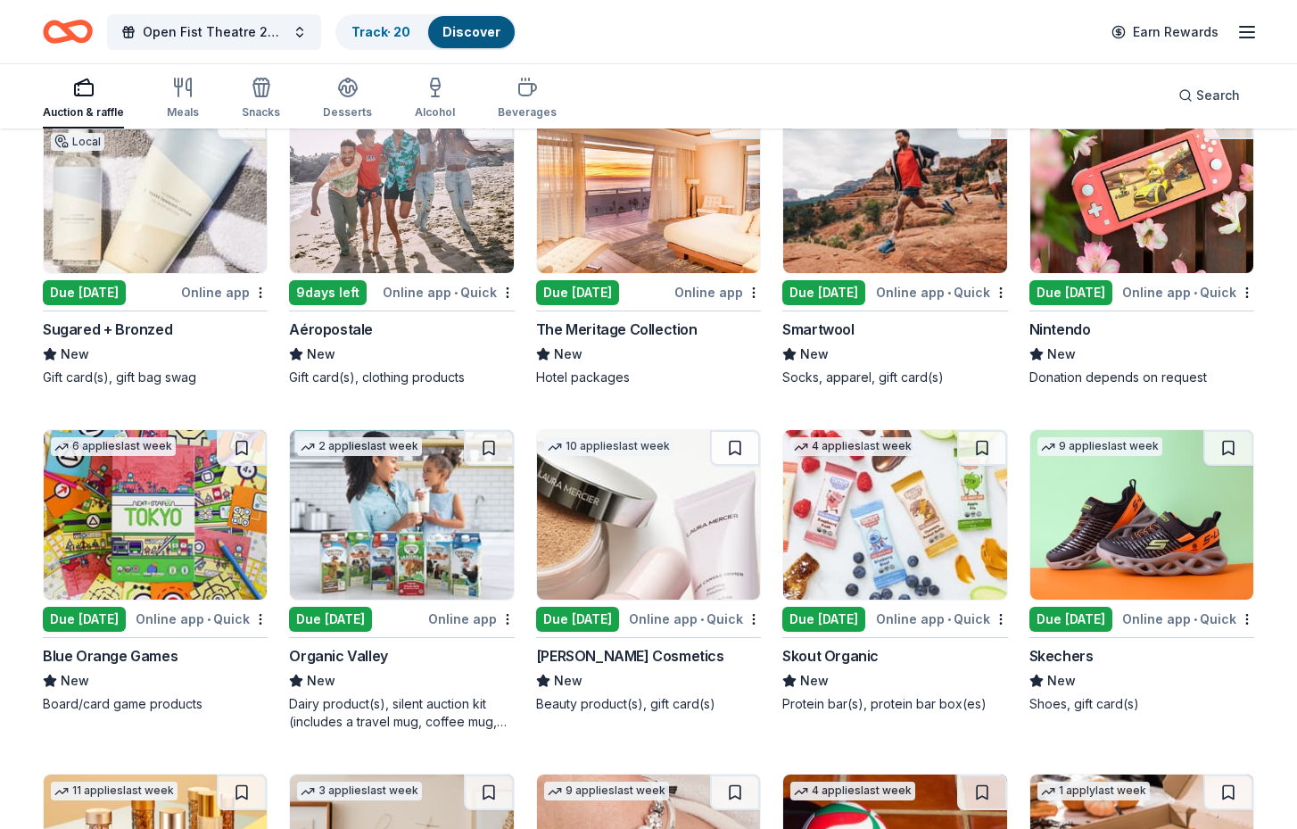
scroll to position [16158, 0]
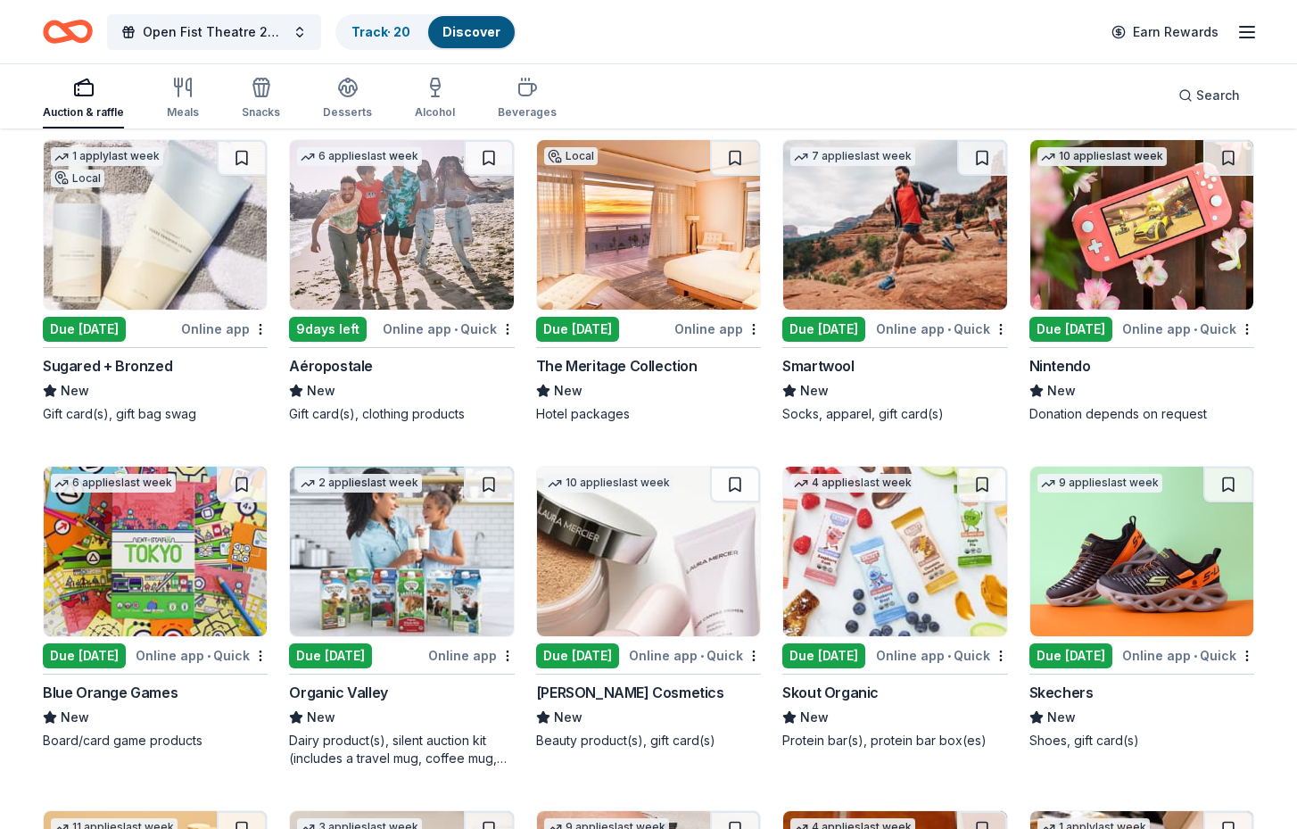
click at [661, 557] on img at bounding box center [648, 551] width 223 height 169
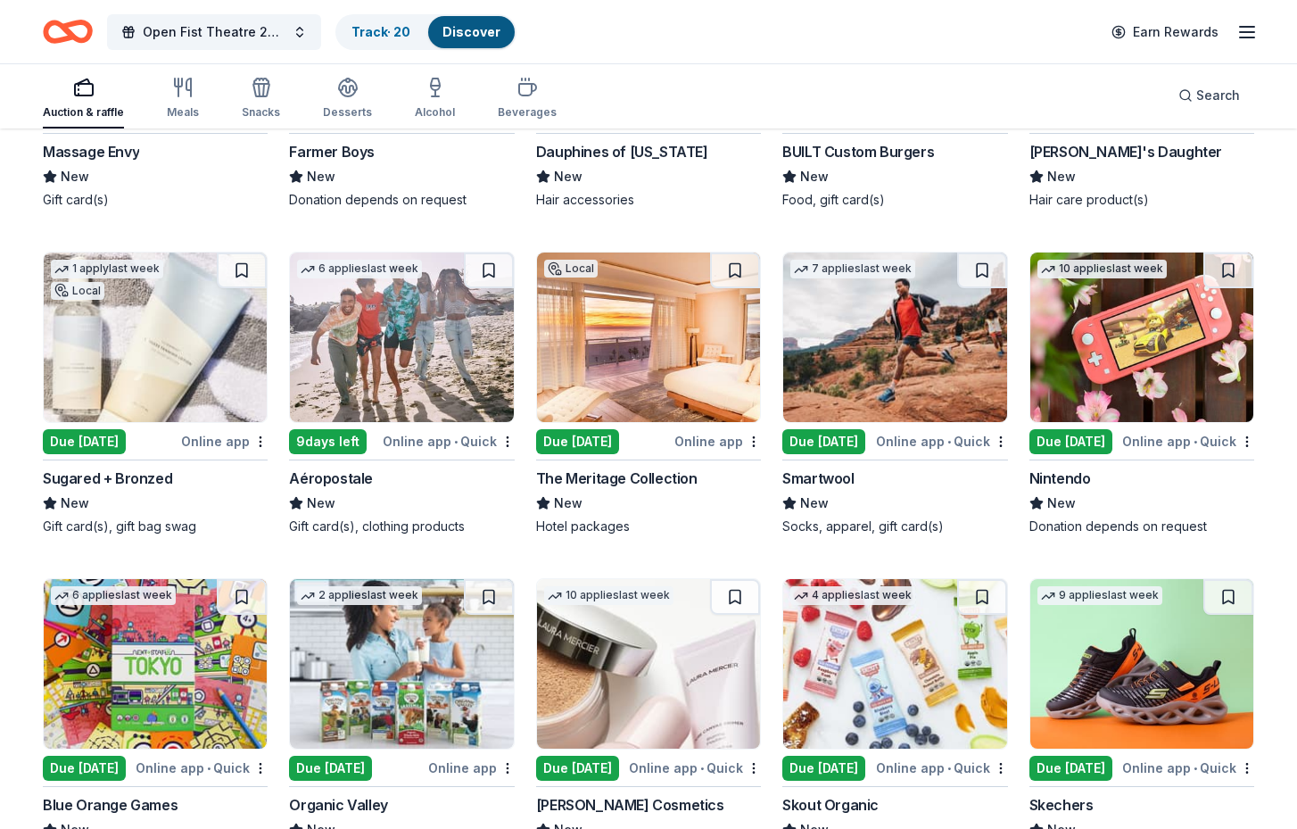
scroll to position [16043, 0]
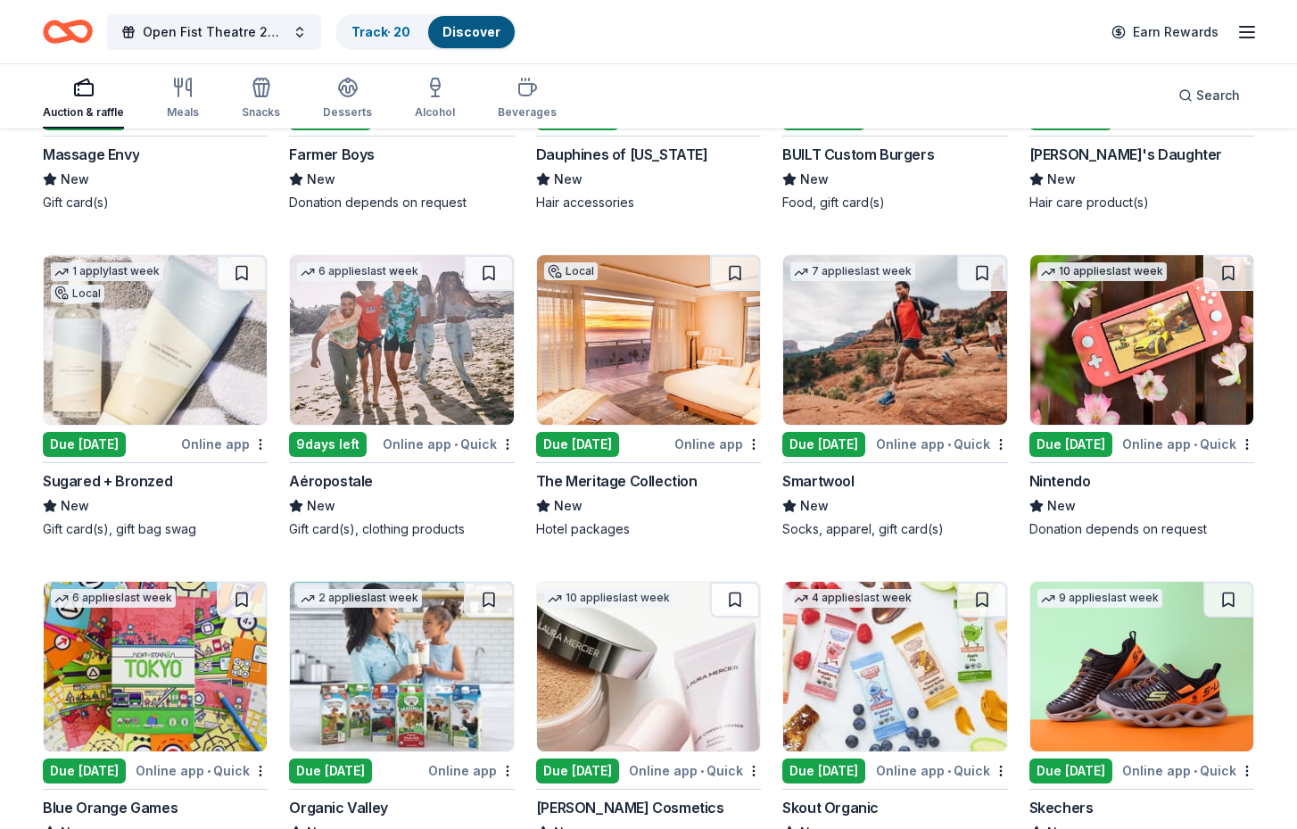
click at [76, 340] on img at bounding box center [155, 339] width 223 height 169
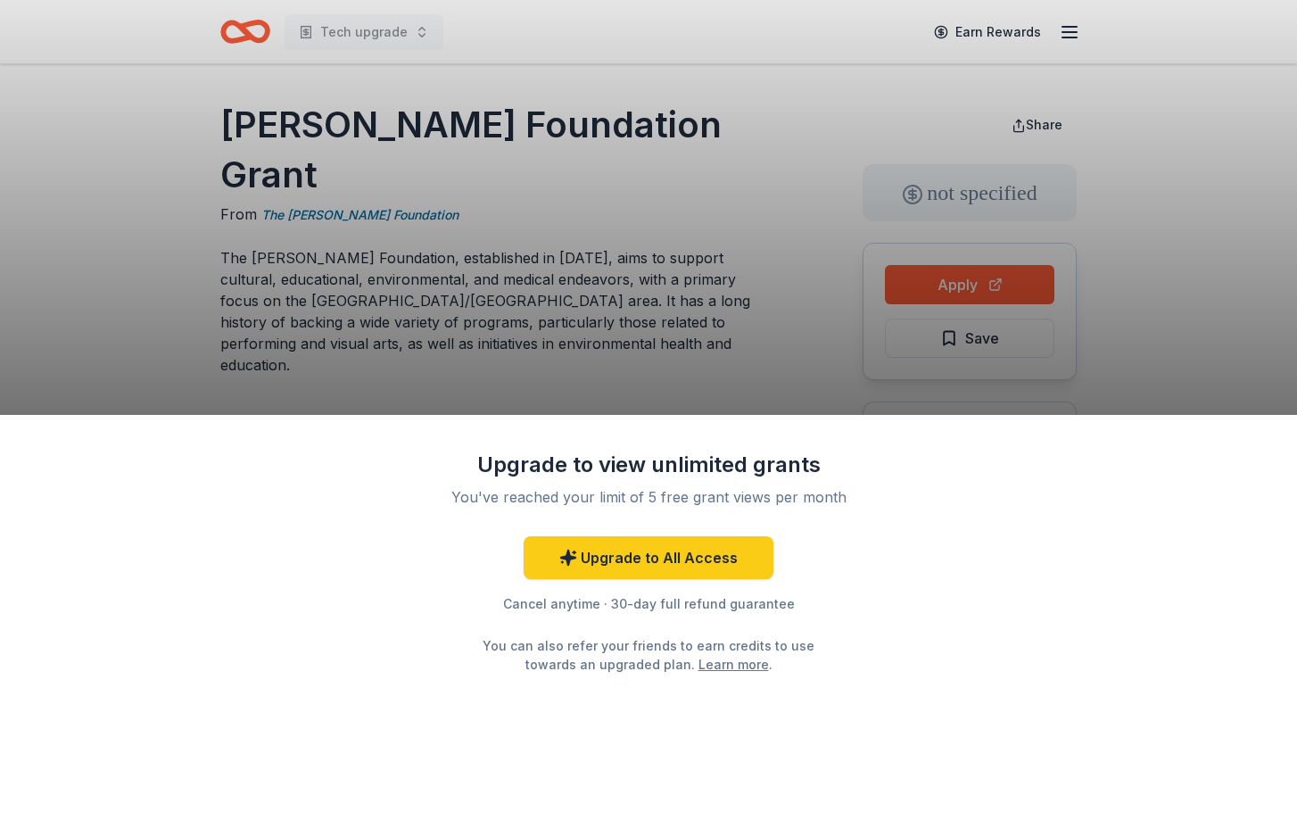
click at [810, 358] on div "Upgrade to view unlimited grants You've reached your limit of 5 free grant view…" at bounding box center [648, 414] width 1297 height 829
click at [951, 293] on div "Upgrade to view unlimited grants You've reached your limit of 5 free grant view…" at bounding box center [648, 414] width 1297 height 829
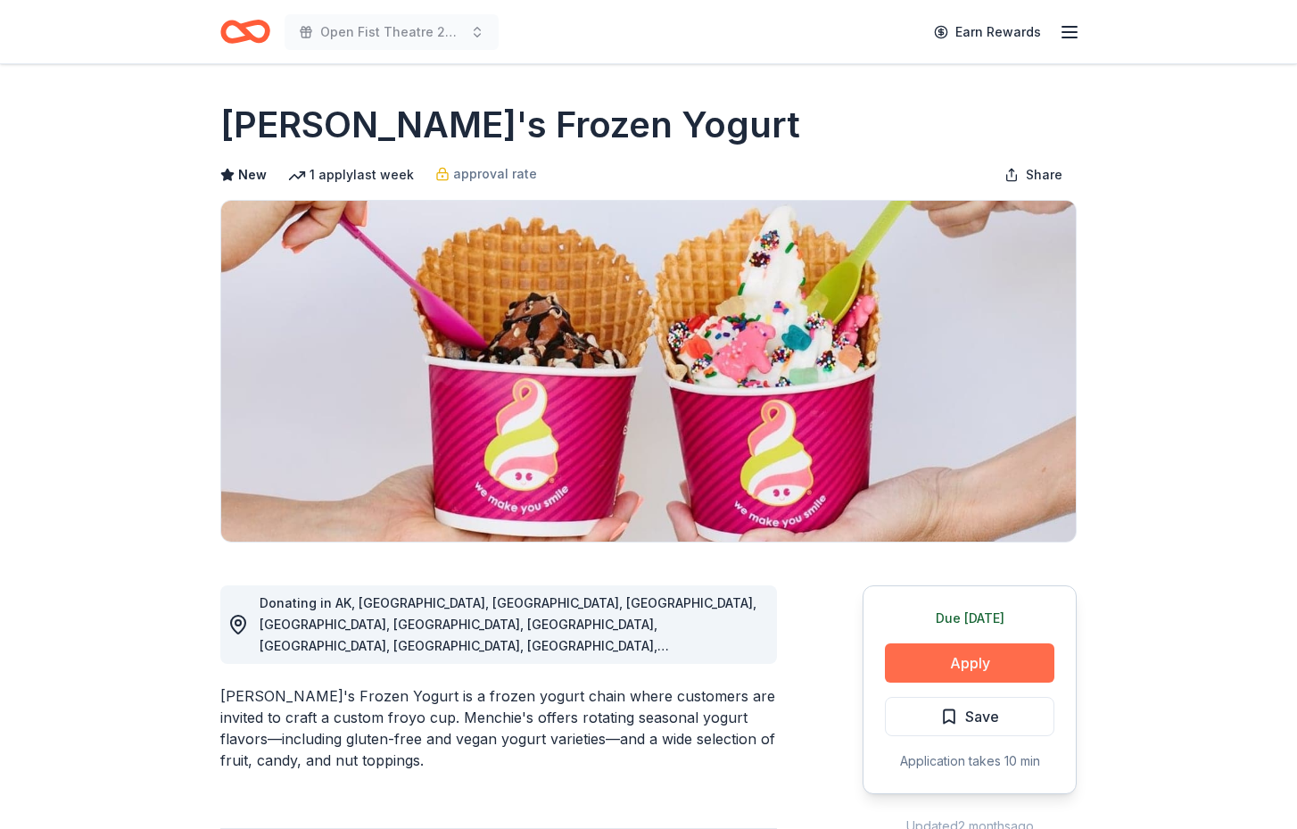
click at [1010, 653] on button "Apply" at bounding box center [969, 662] width 169 height 39
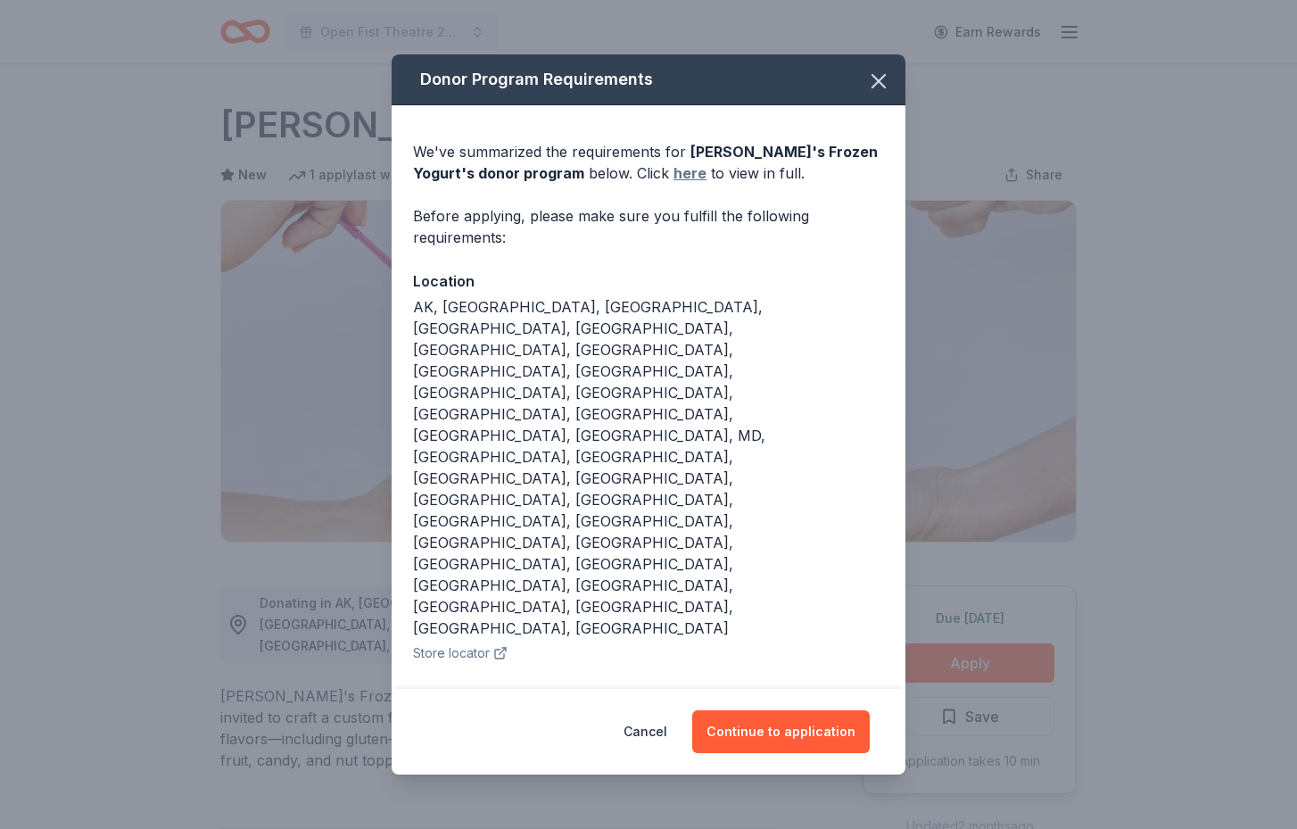
click at [673, 184] on link "here" at bounding box center [689, 172] width 33 height 21
click at [778, 710] on button "Continue to application" at bounding box center [781, 731] width 178 height 43
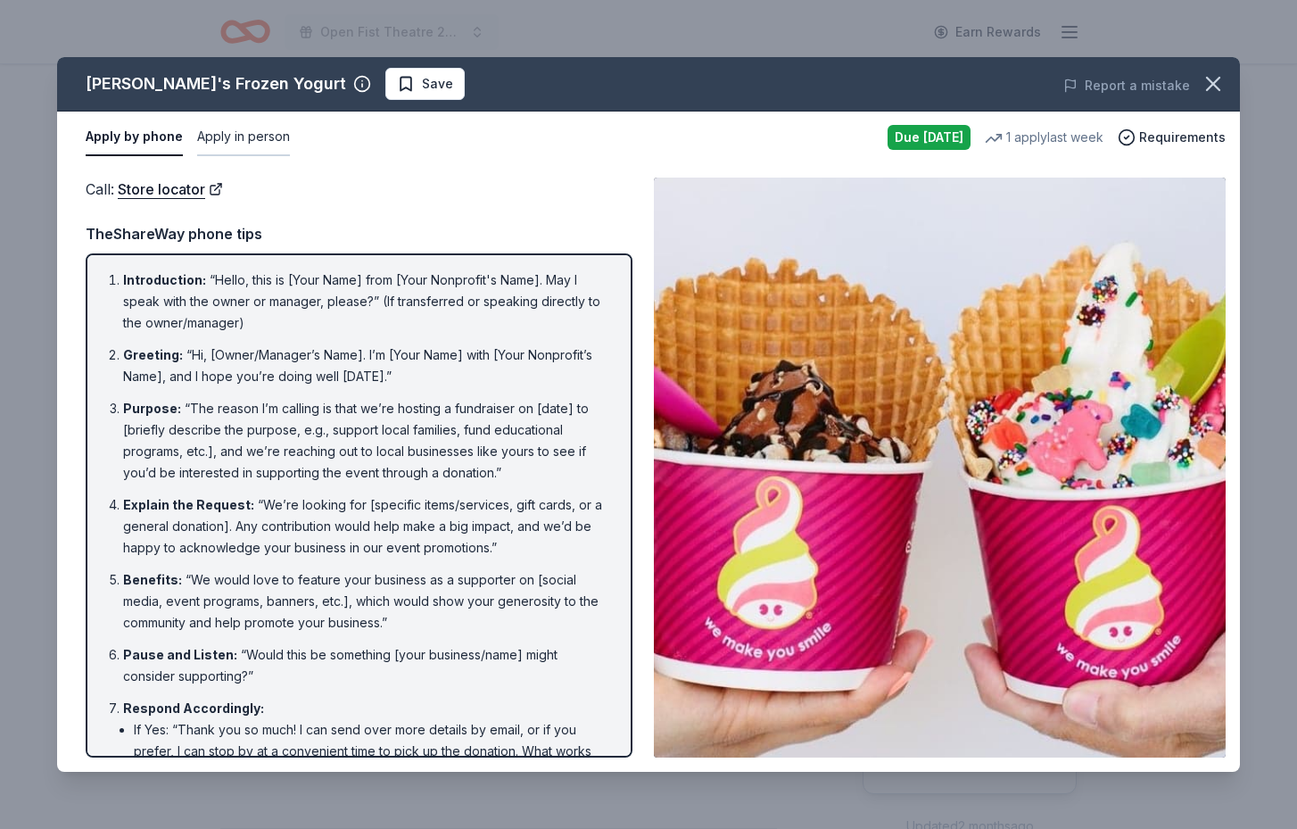
click at [269, 138] on button "Apply in person" at bounding box center [243, 137] width 93 height 37
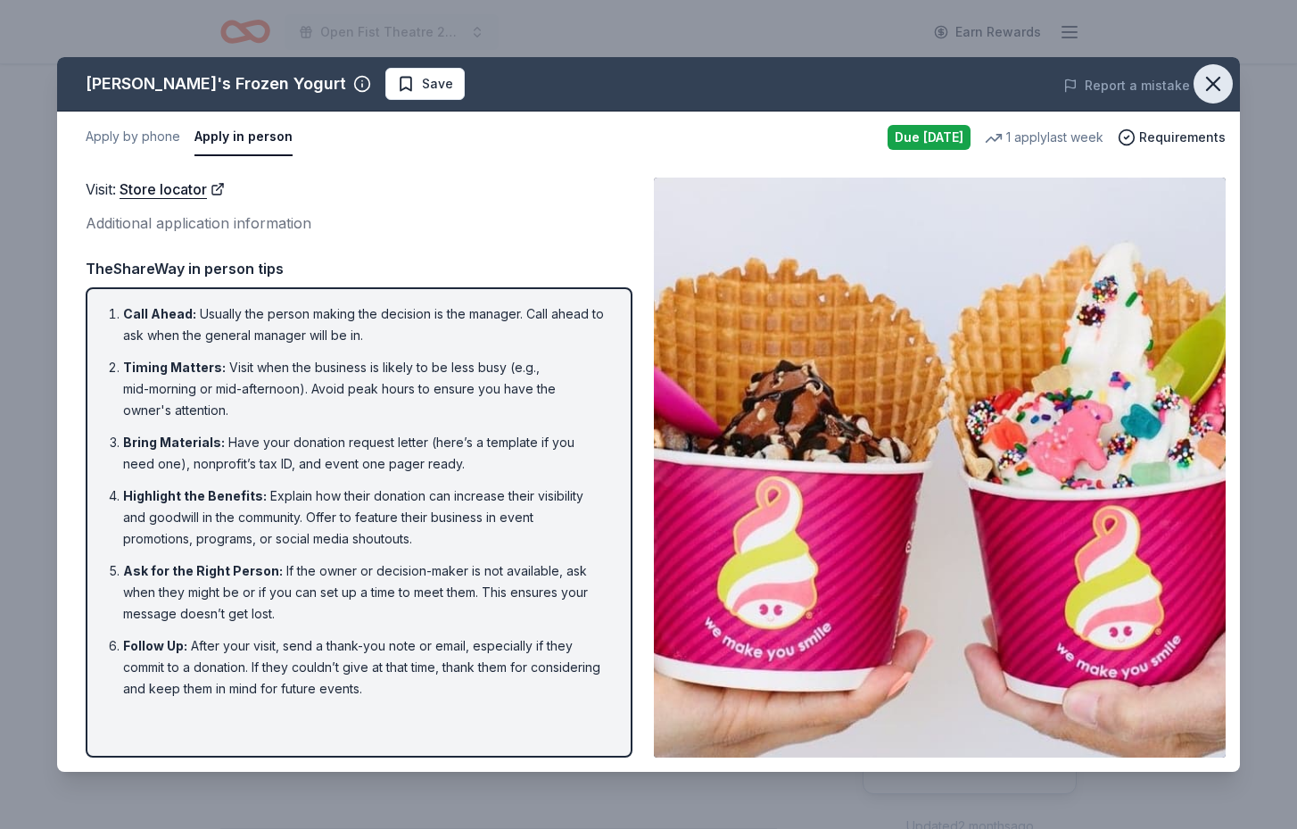
click at [1212, 87] on icon "button" at bounding box center [1213, 83] width 25 height 25
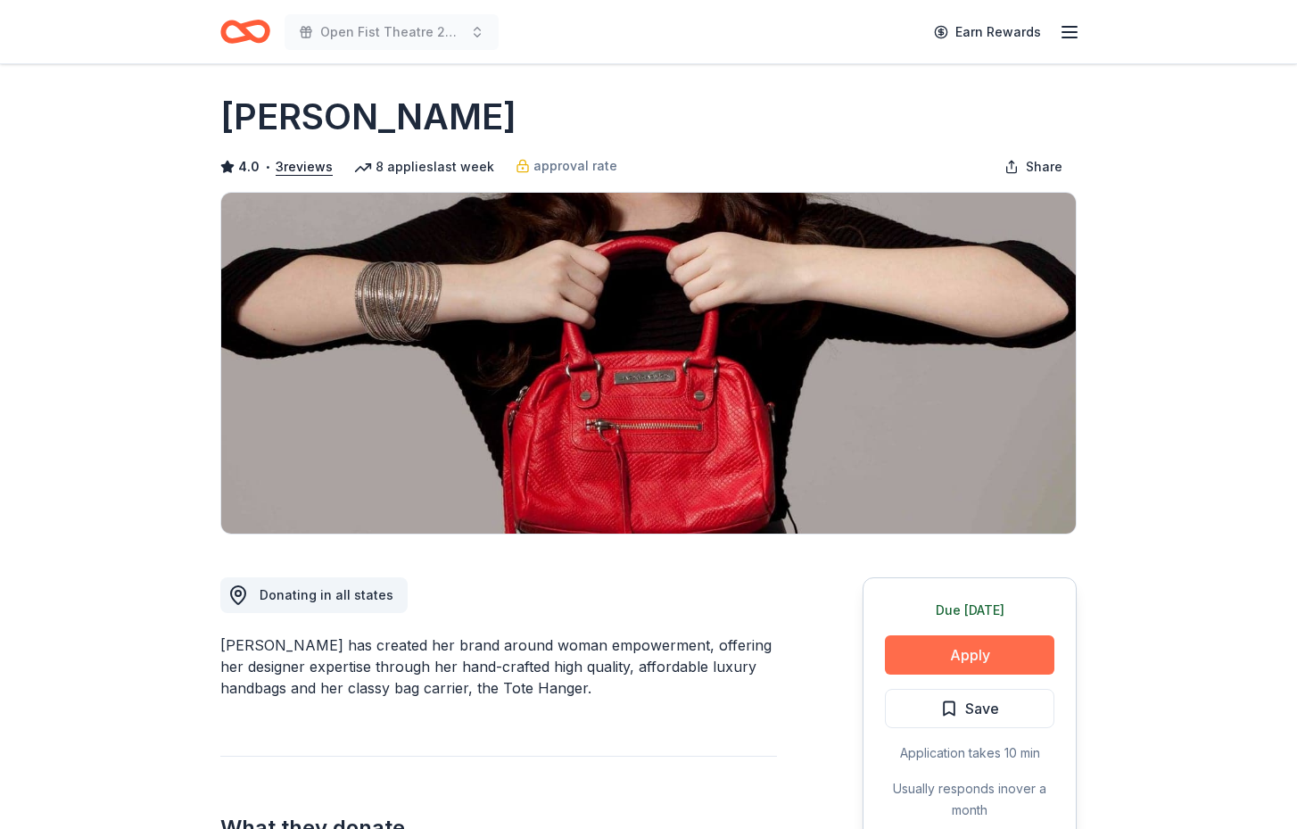
scroll to position [9, 0]
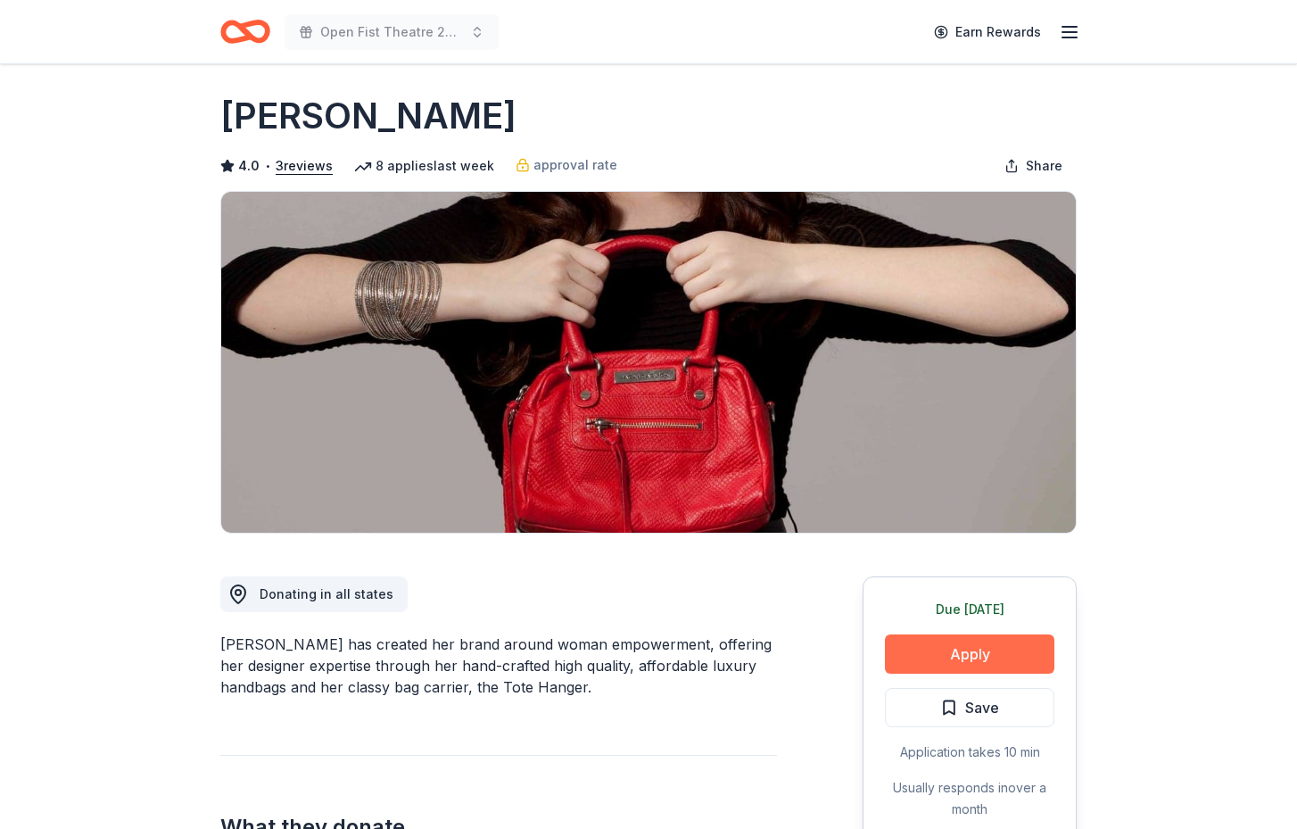
click at [1000, 654] on button "Apply" at bounding box center [969, 653] width 169 height 39
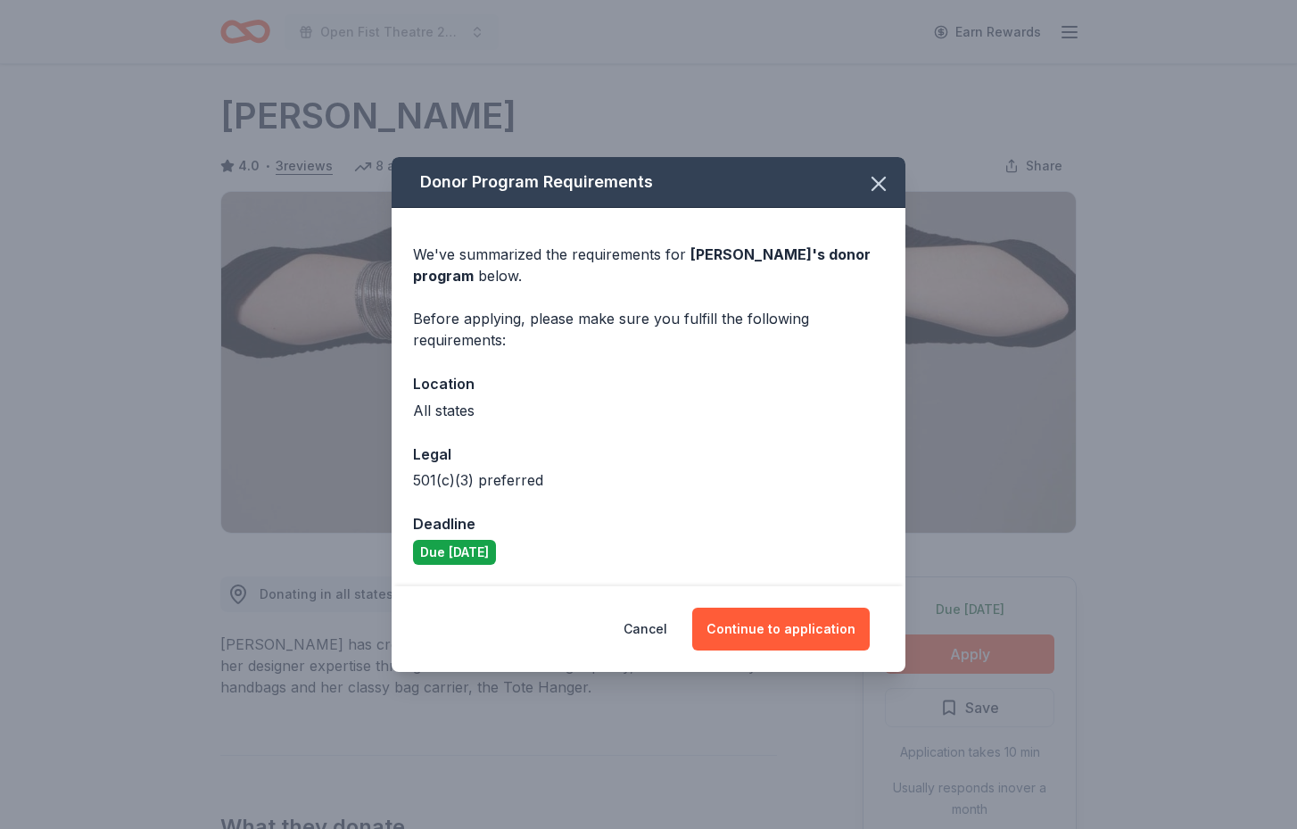
click at [1190, 350] on div "Donor Program Requirements We've summarized the requirements for Jacki Easlick …" at bounding box center [648, 414] width 1297 height 829
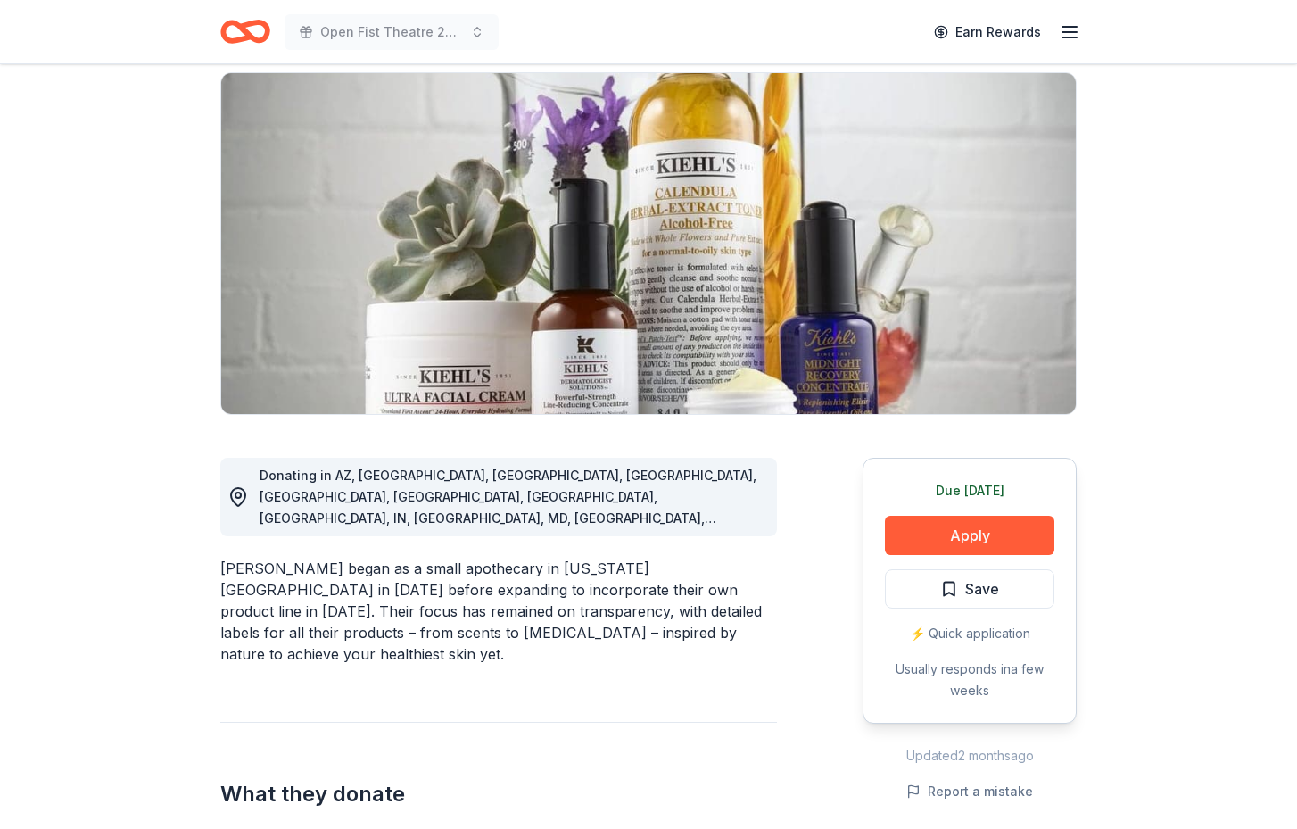
scroll to position [120, 0]
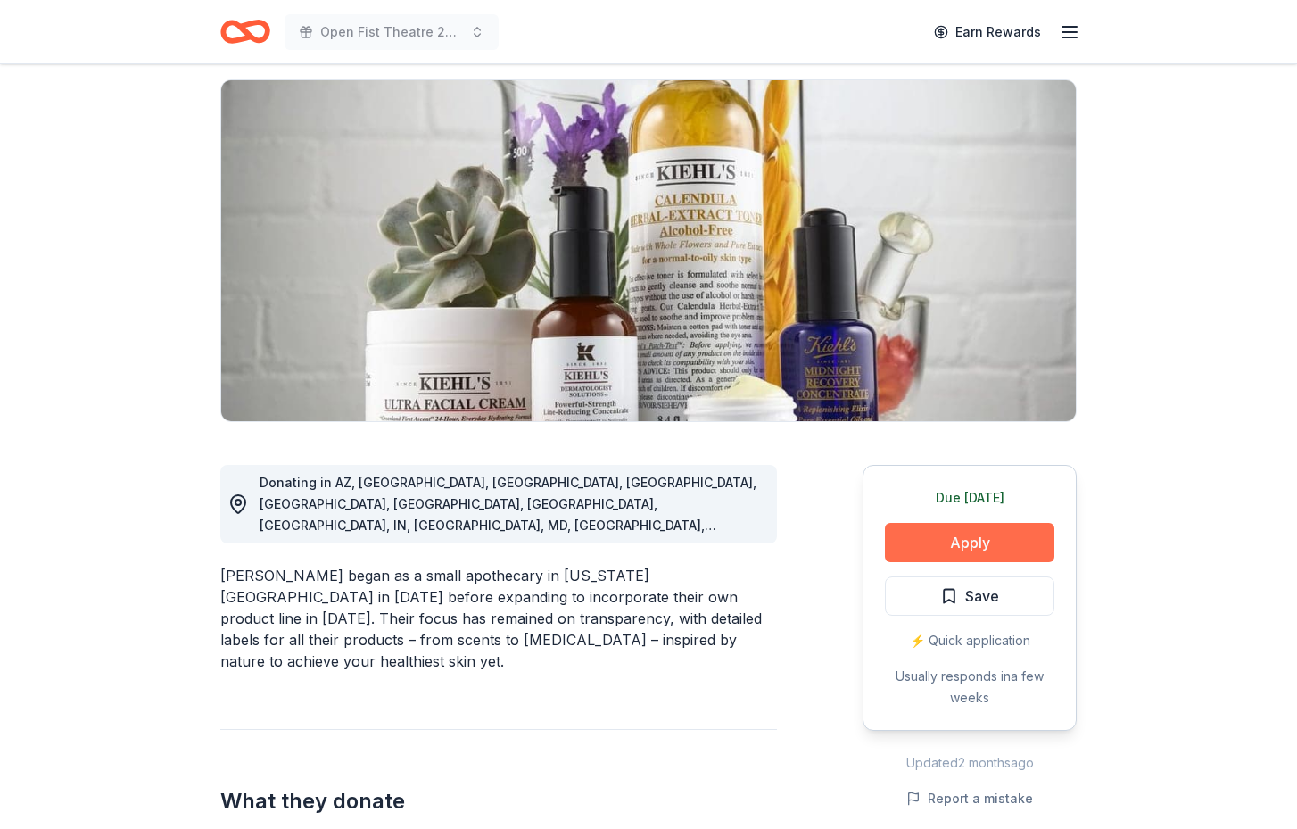
click at [969, 537] on button "Apply" at bounding box center [969, 542] width 169 height 39
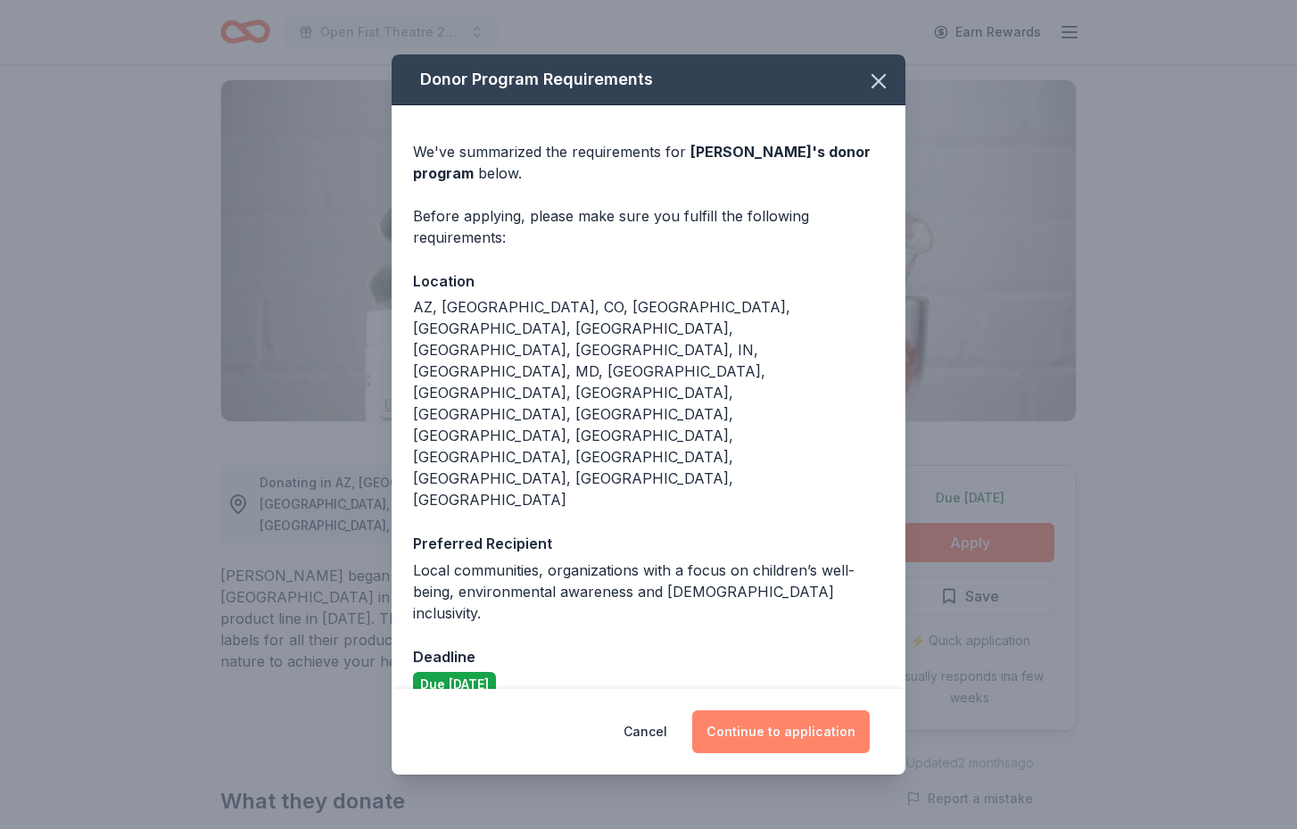
click at [776, 710] on button "Continue to application" at bounding box center [781, 731] width 178 height 43
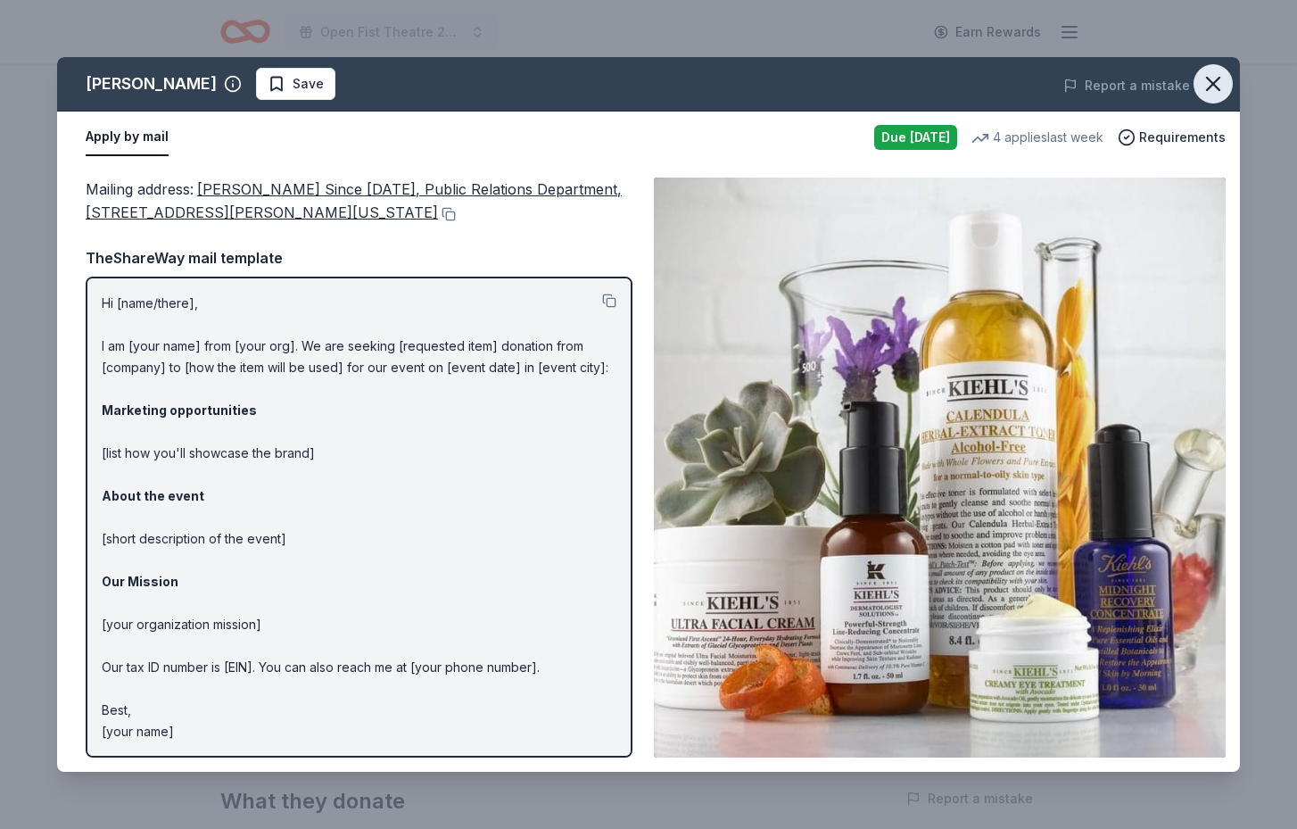
click at [1213, 78] on icon "button" at bounding box center [1213, 83] width 25 height 25
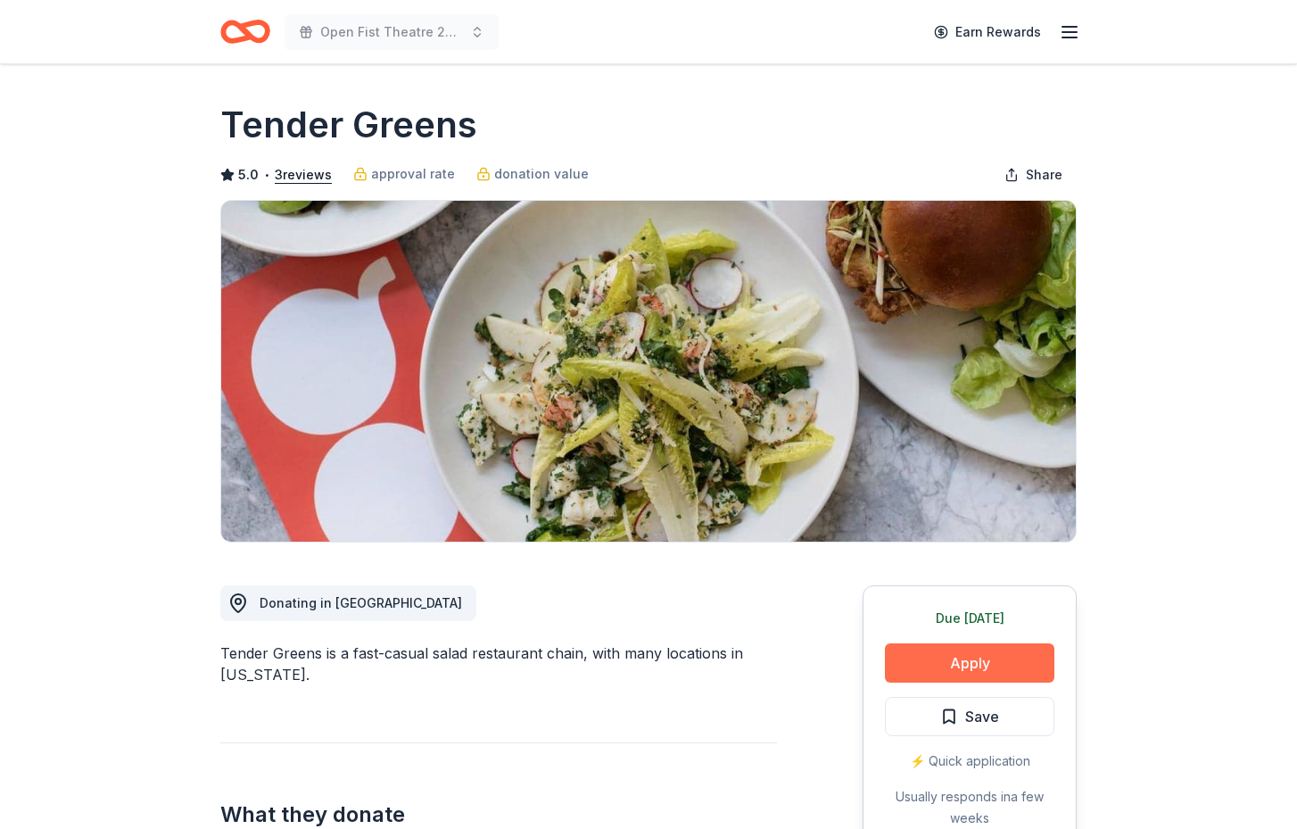
click at [948, 662] on button "Apply" at bounding box center [969, 662] width 169 height 39
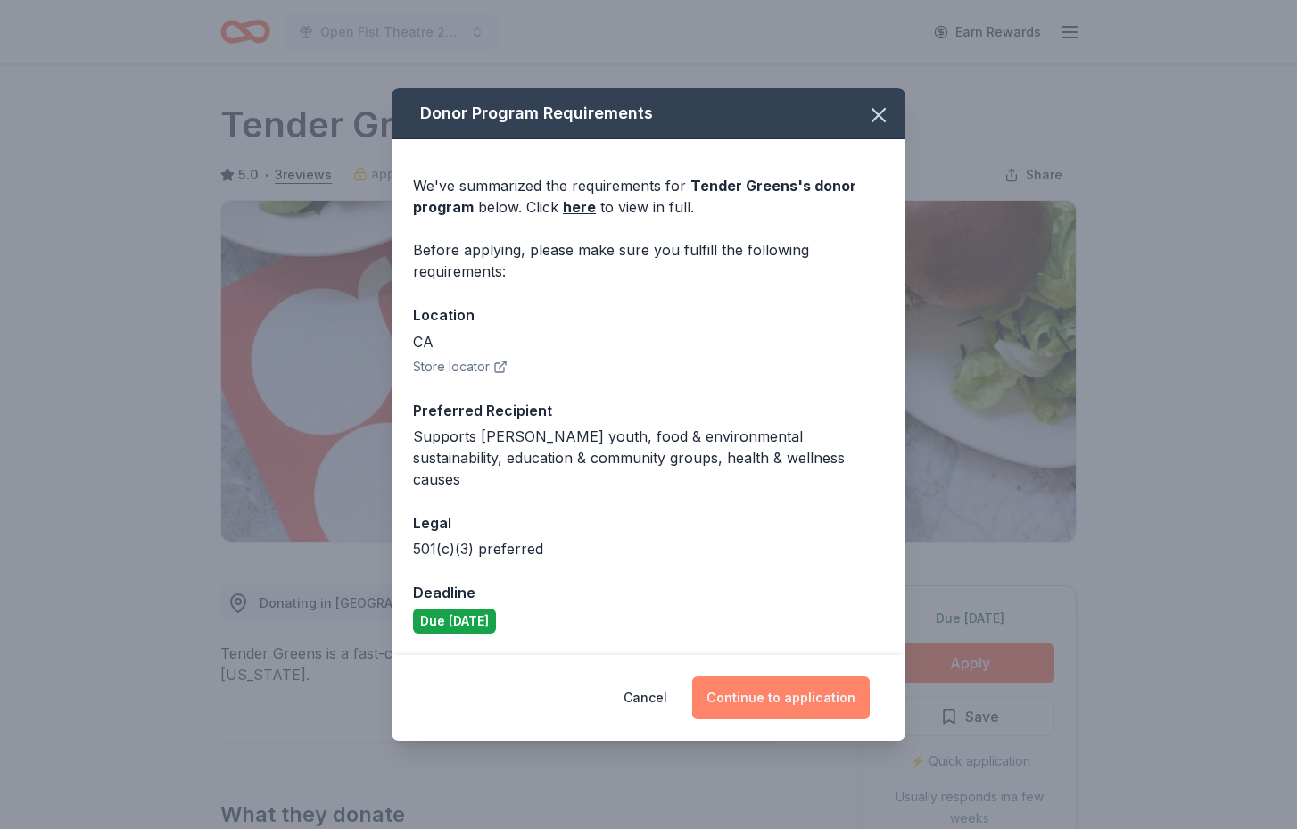
click at [781, 688] on button "Continue to application" at bounding box center [781, 697] width 178 height 43
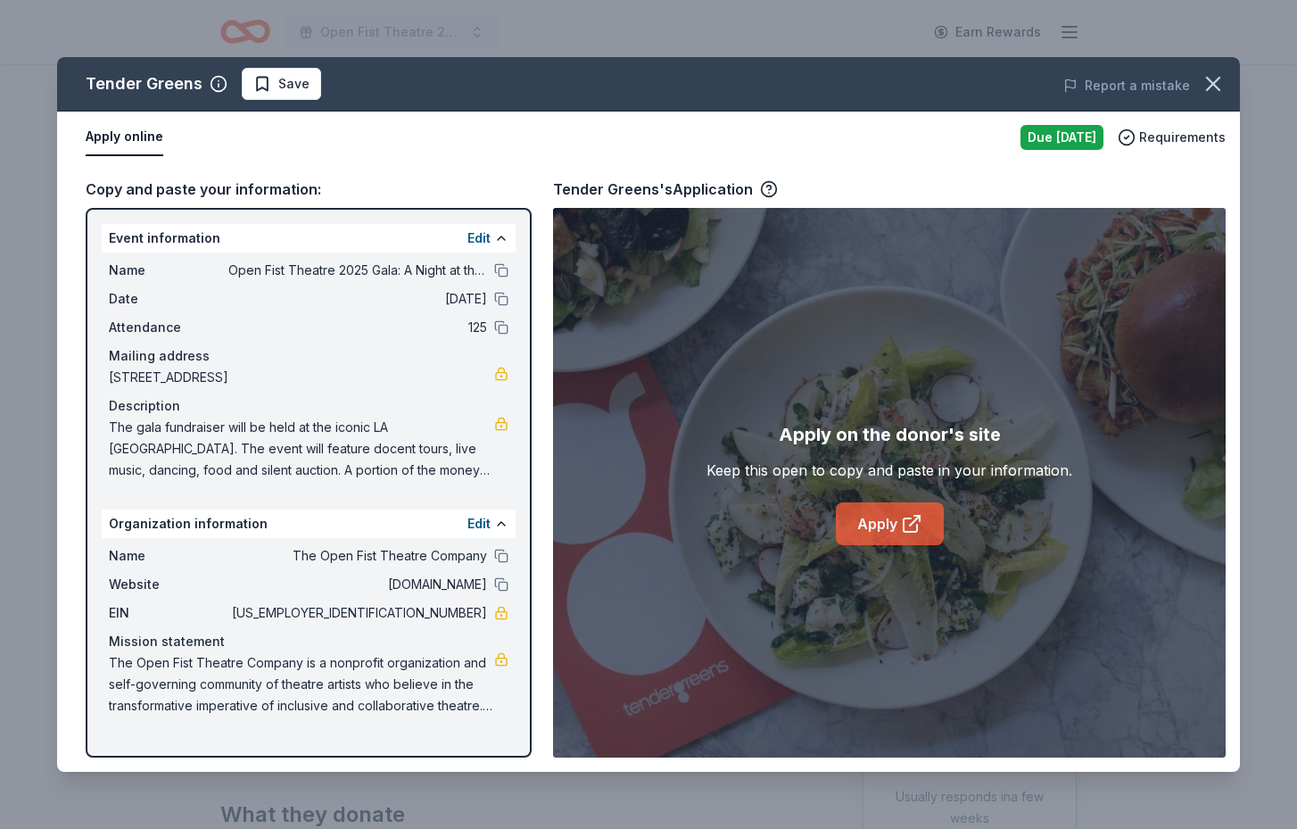
click at [882, 527] on link "Apply" at bounding box center [890, 523] width 108 height 43
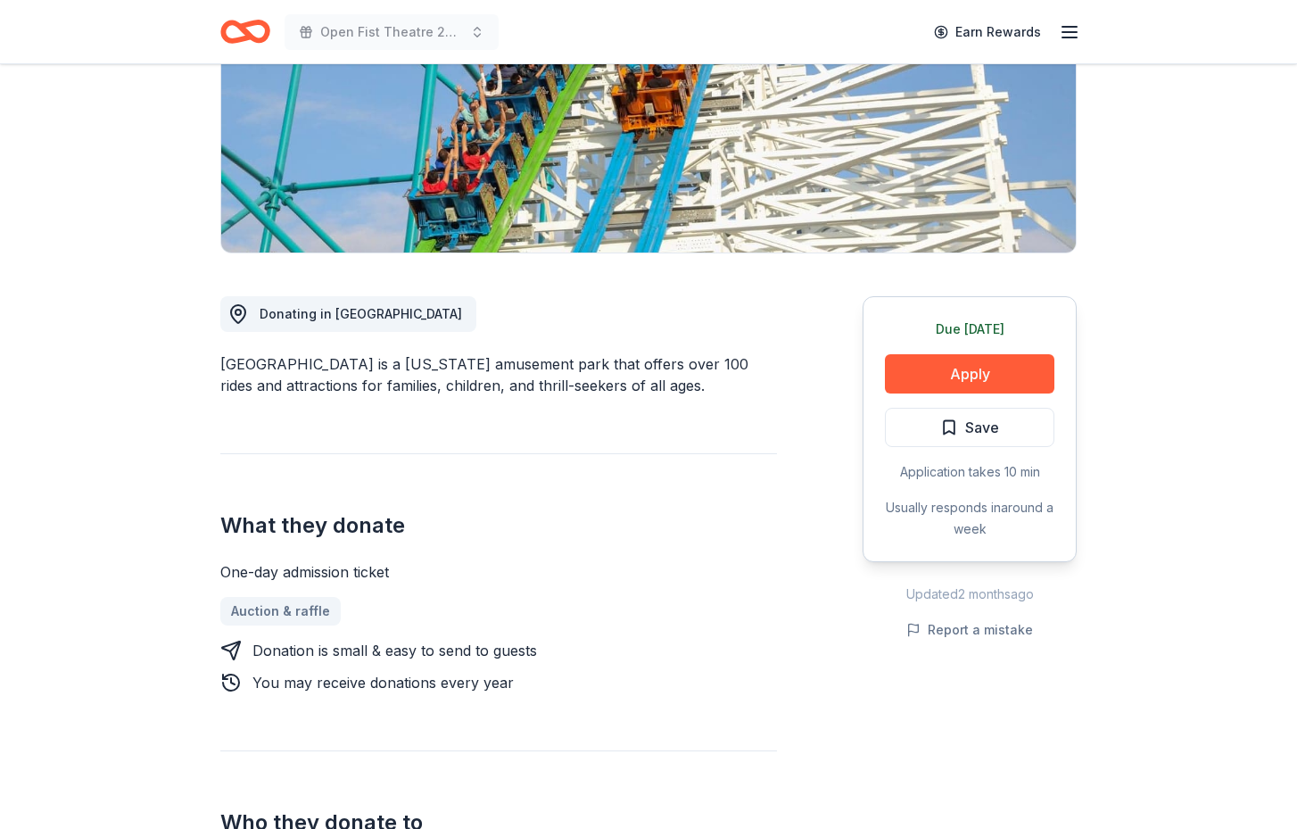
scroll to position [346, 0]
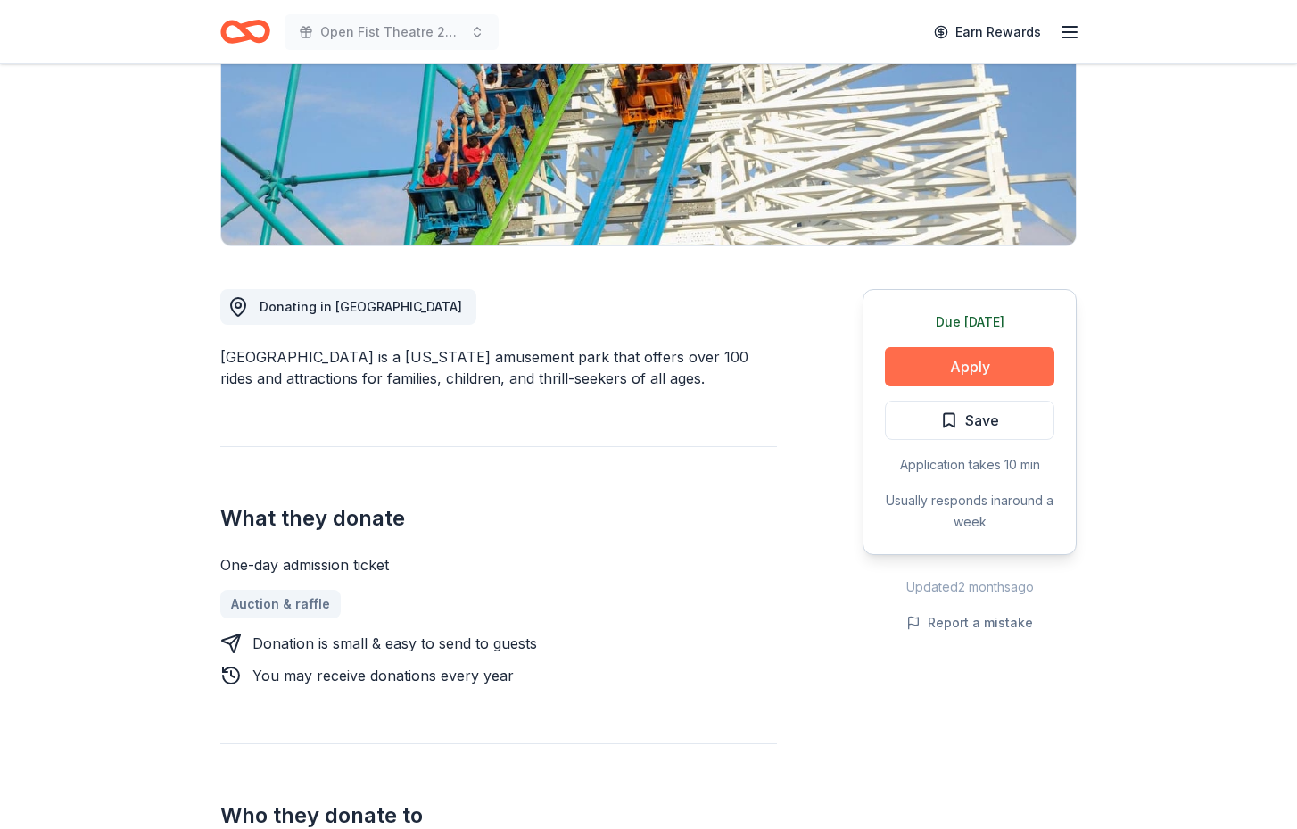
click at [973, 347] on button "Apply" at bounding box center [969, 366] width 169 height 39
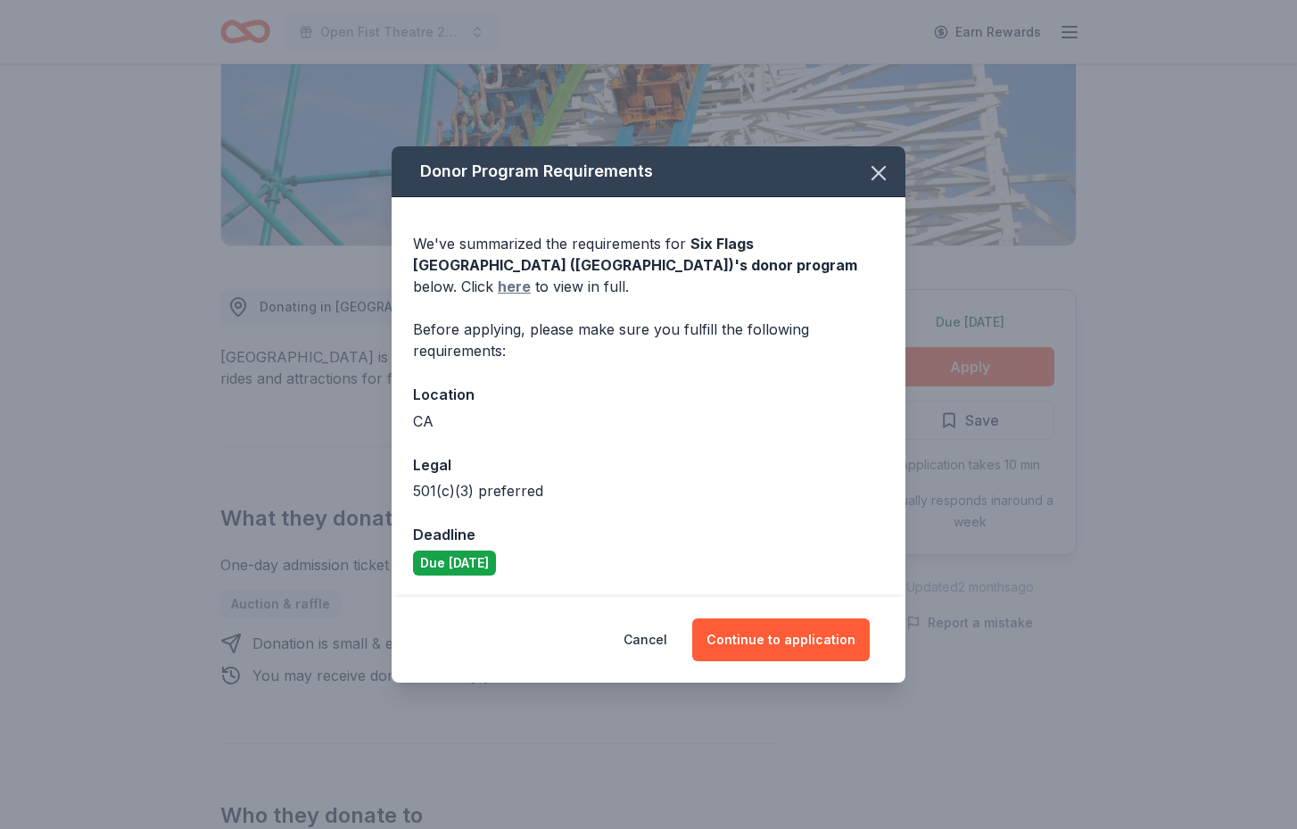
click at [531, 277] on link "here" at bounding box center [514, 286] width 33 height 21
click at [805, 631] on button "Continue to application" at bounding box center [781, 639] width 178 height 43
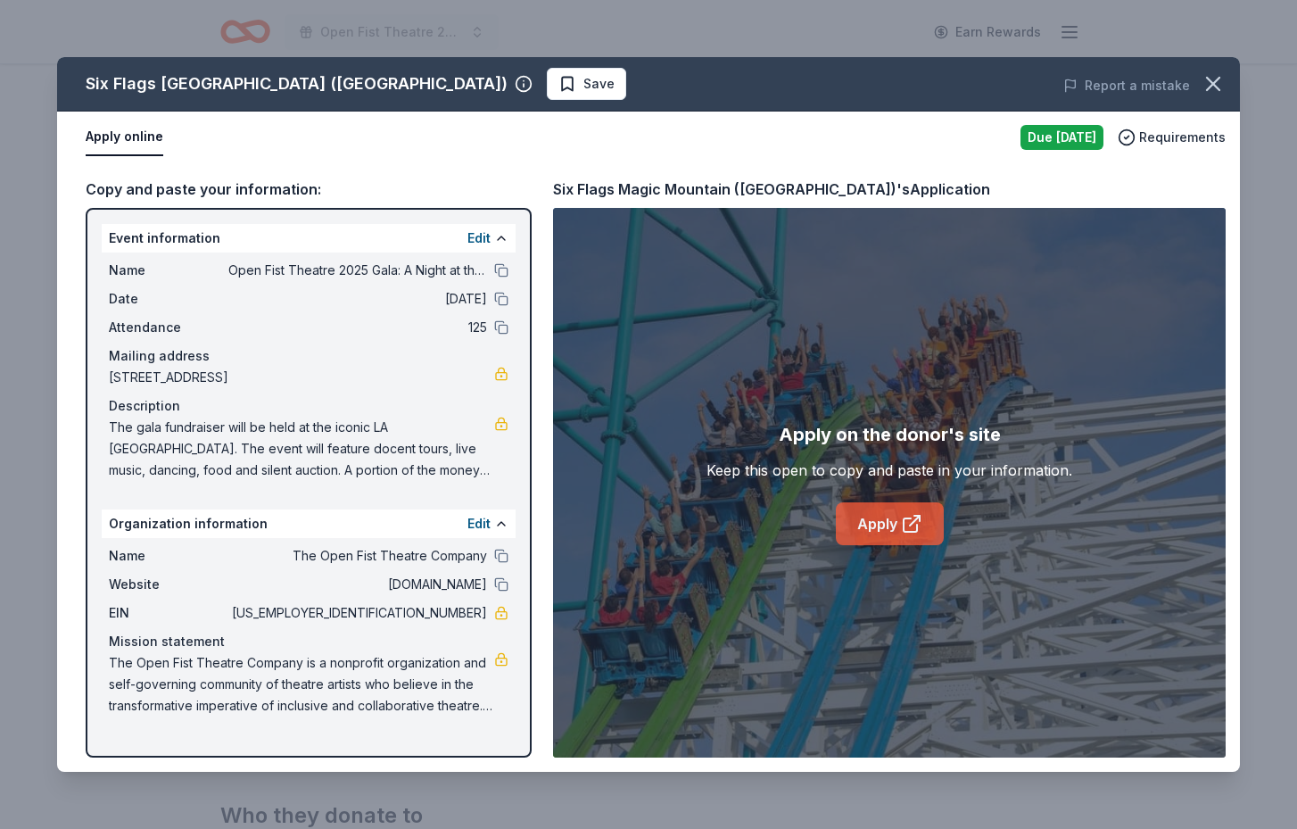
click at [891, 525] on link "Apply" at bounding box center [890, 523] width 108 height 43
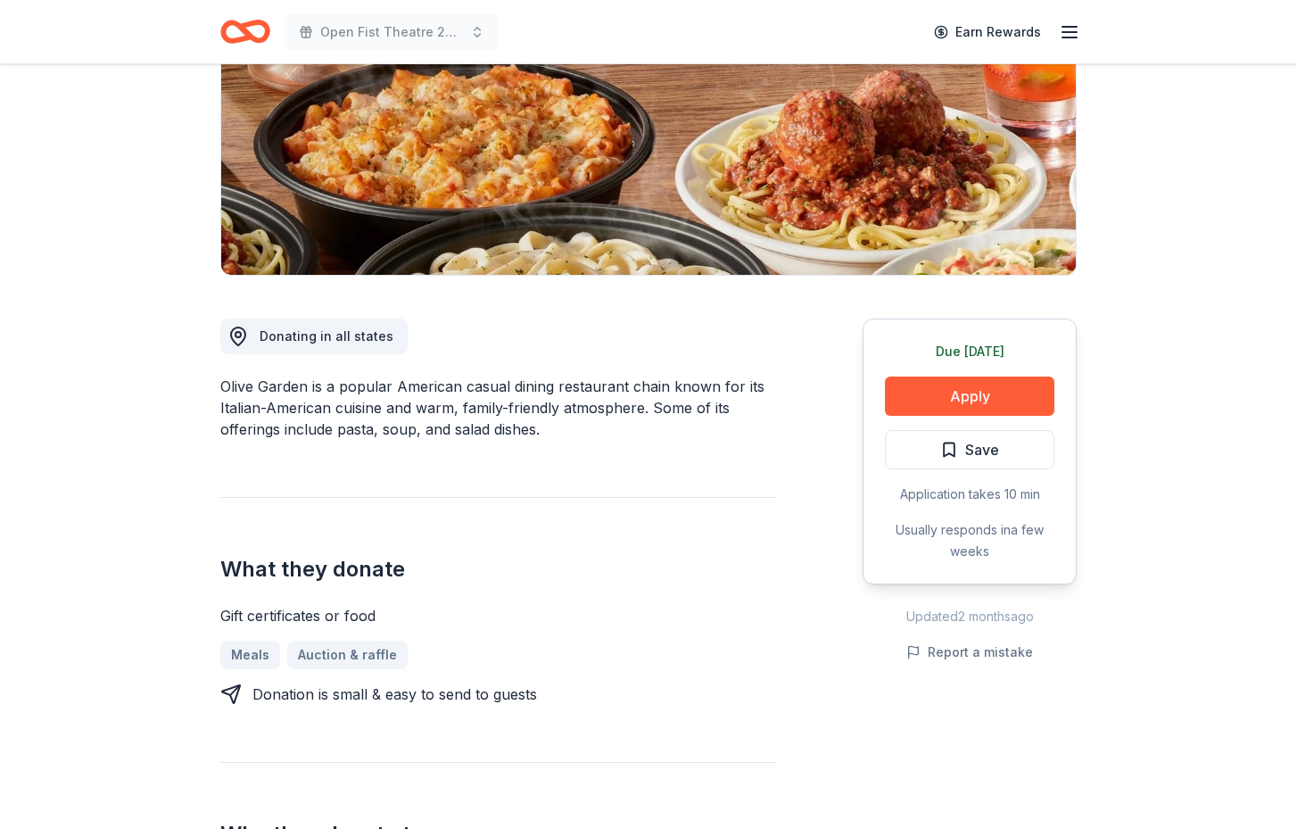
scroll to position [277, 0]
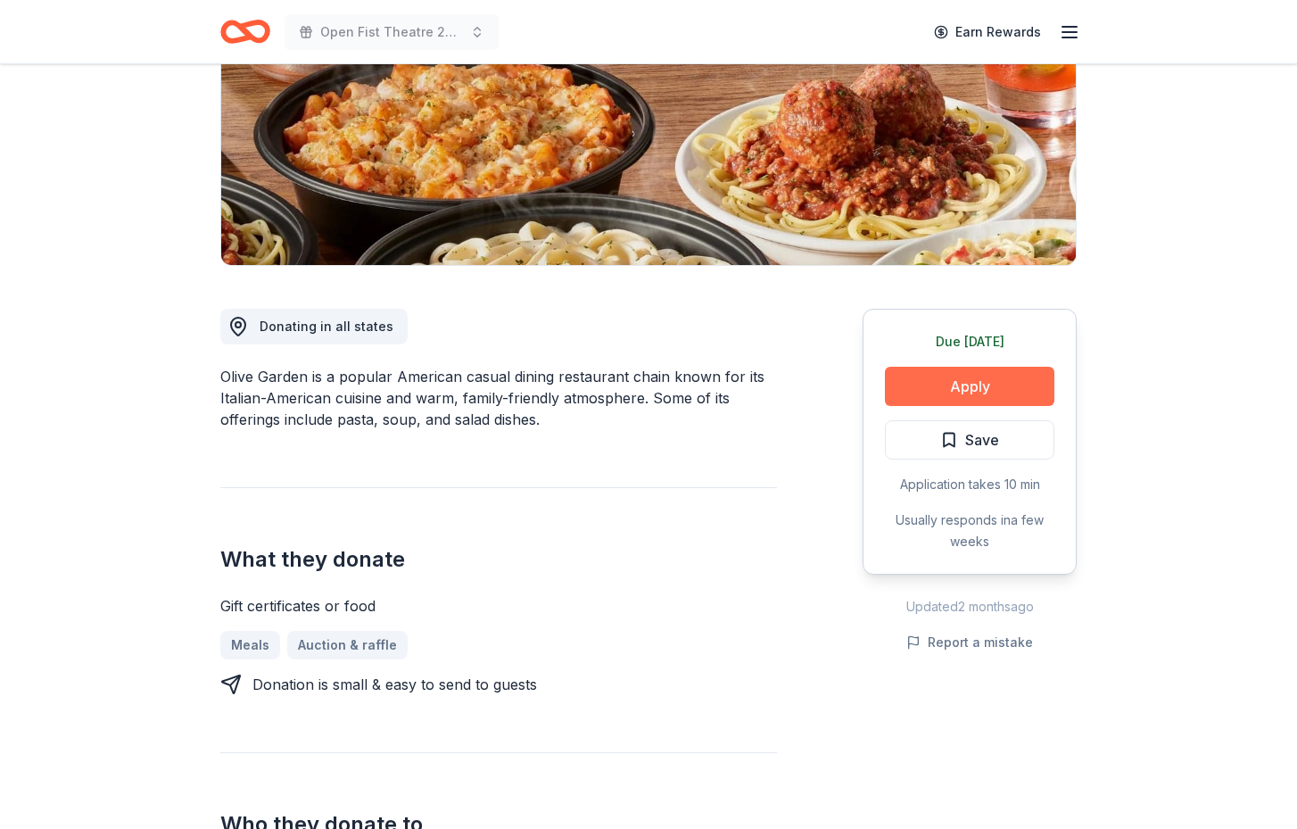
click at [951, 392] on button "Apply" at bounding box center [969, 386] width 169 height 39
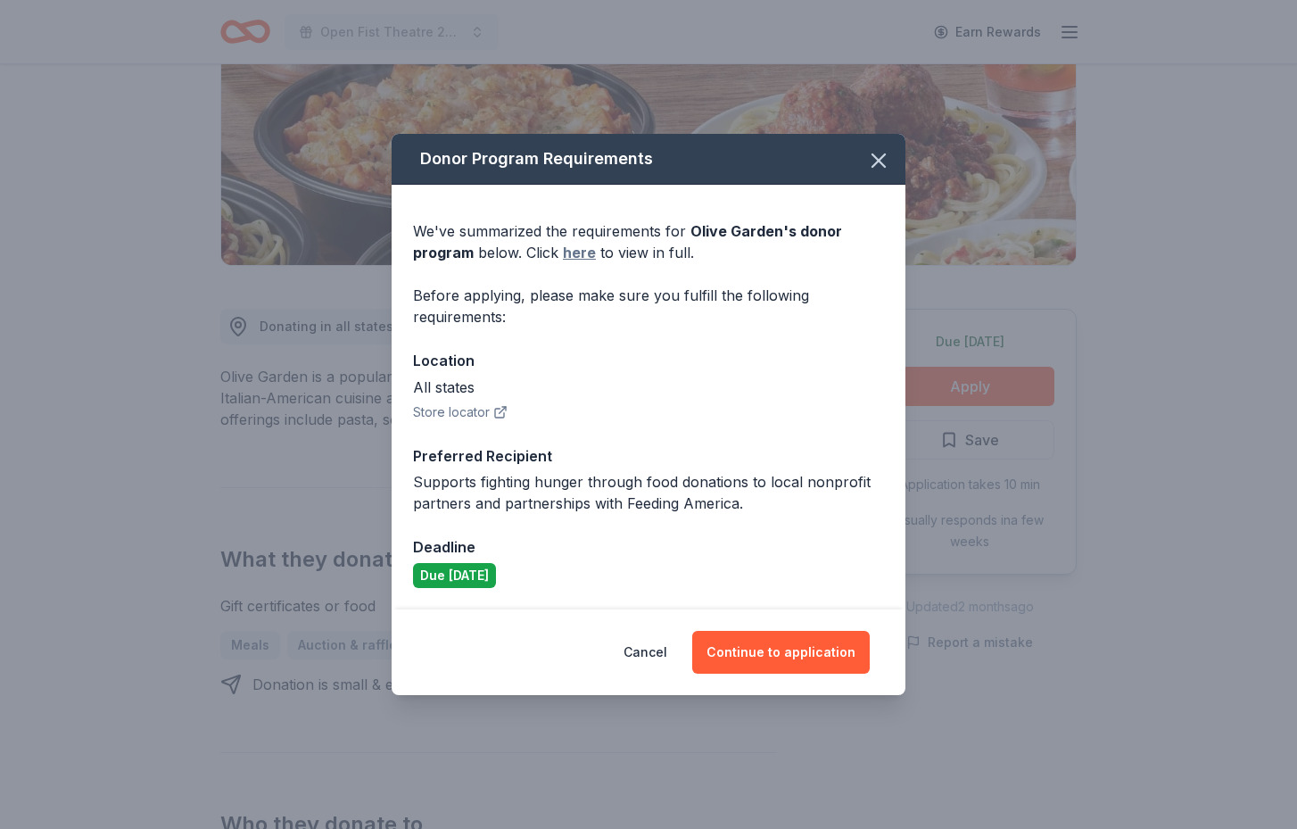
click at [583, 257] on link "here" at bounding box center [579, 252] width 33 height 21
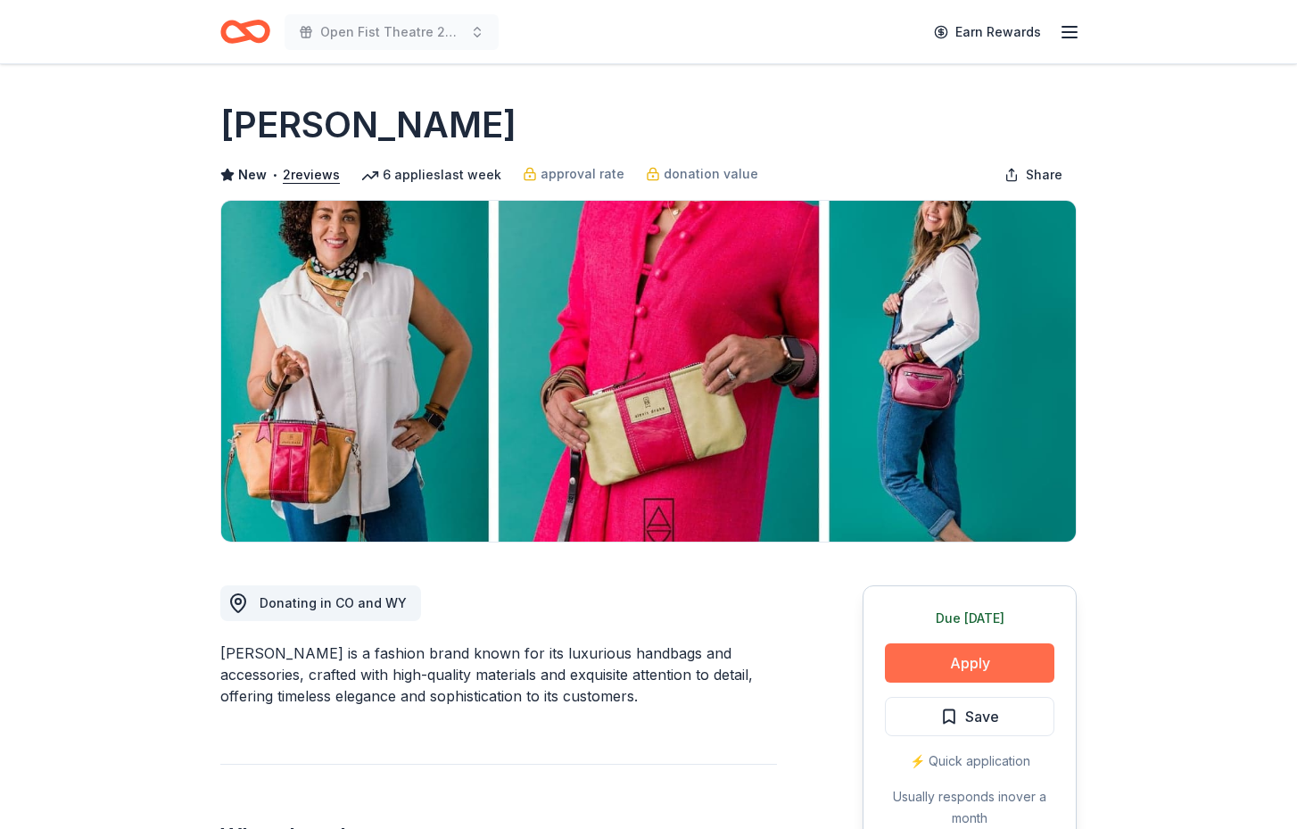
click at [987, 665] on button "Apply" at bounding box center [969, 662] width 169 height 39
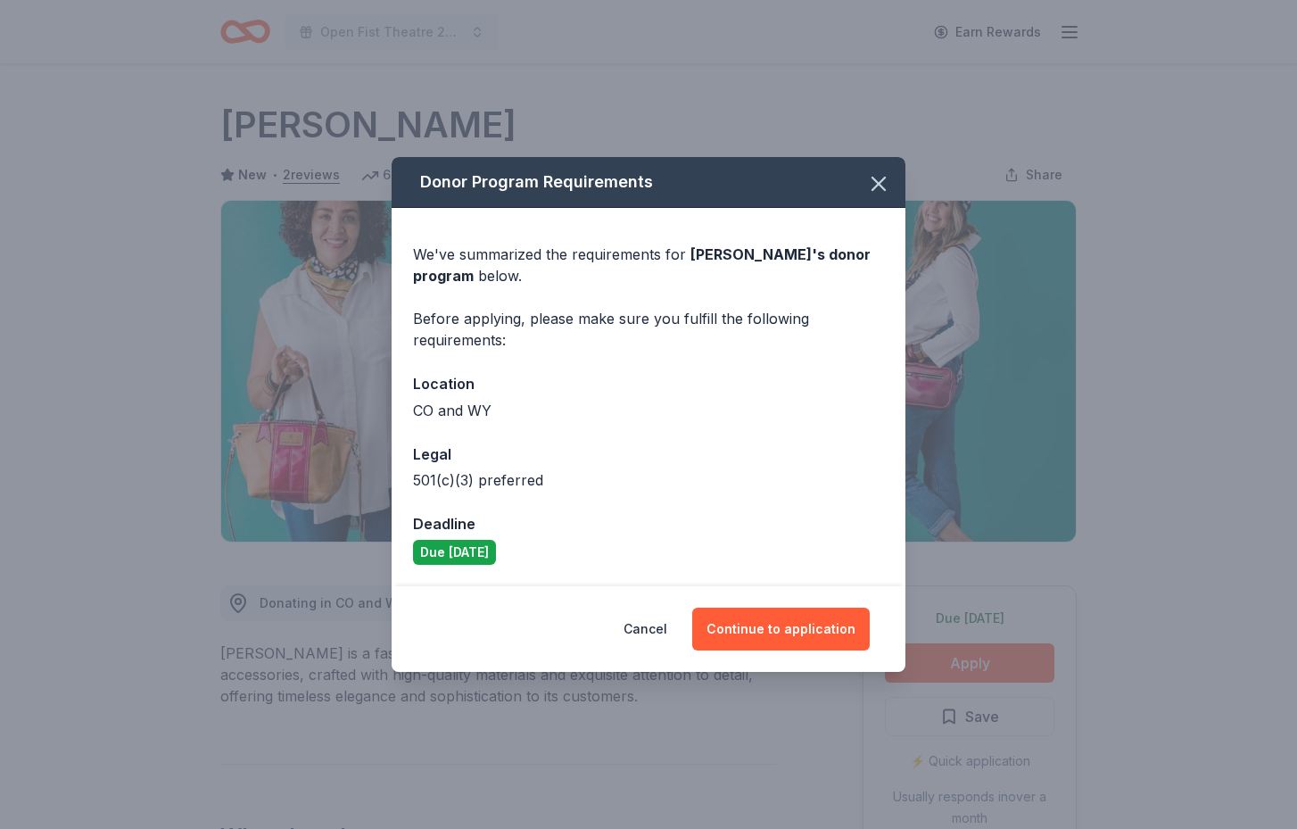
drag, startPoint x: 795, startPoint y: 631, endPoint x: 626, endPoint y: 550, distance: 186.7
click at [597, 625] on div "Cancel Continue to application" at bounding box center [648, 628] width 442 height 43
click at [866, 186] on icon "button" at bounding box center [878, 183] width 25 height 25
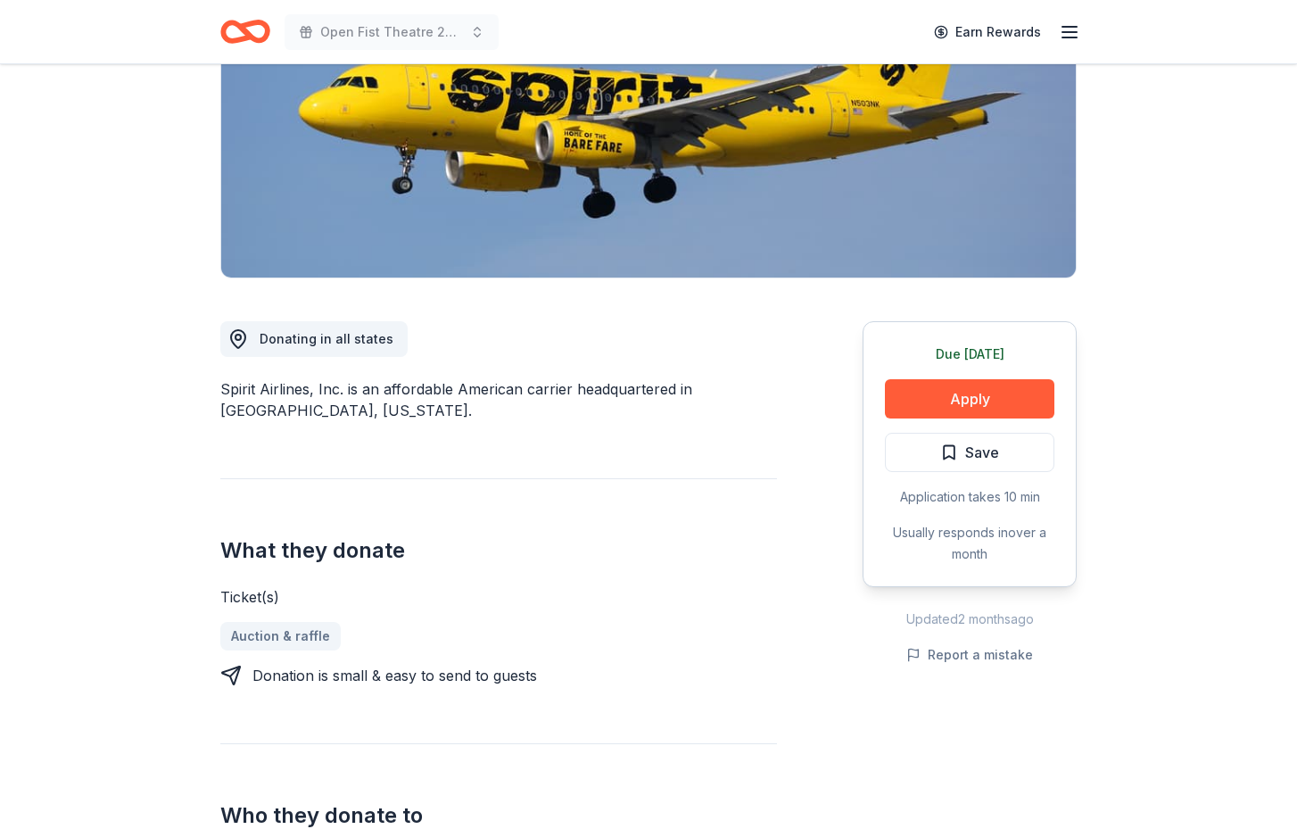
scroll to position [274, 0]
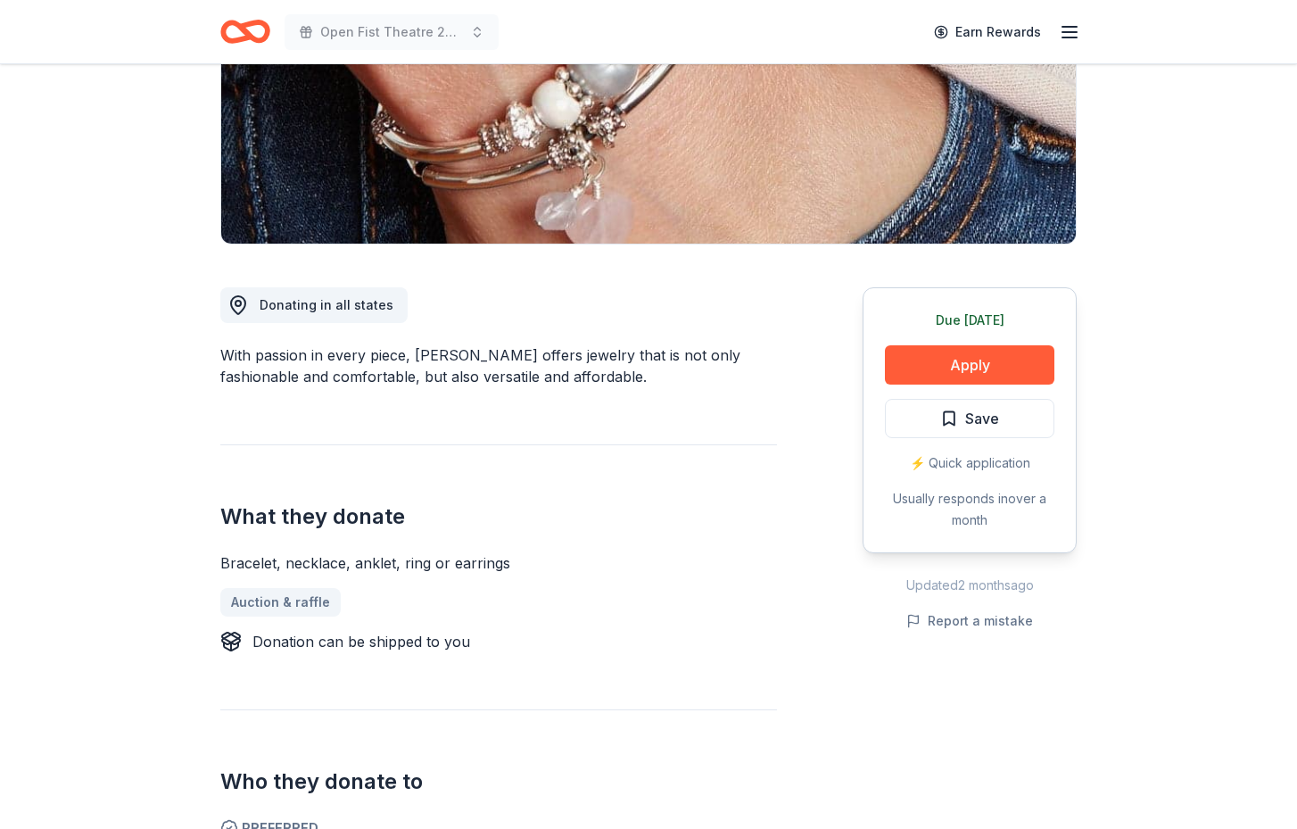
scroll to position [318, 0]
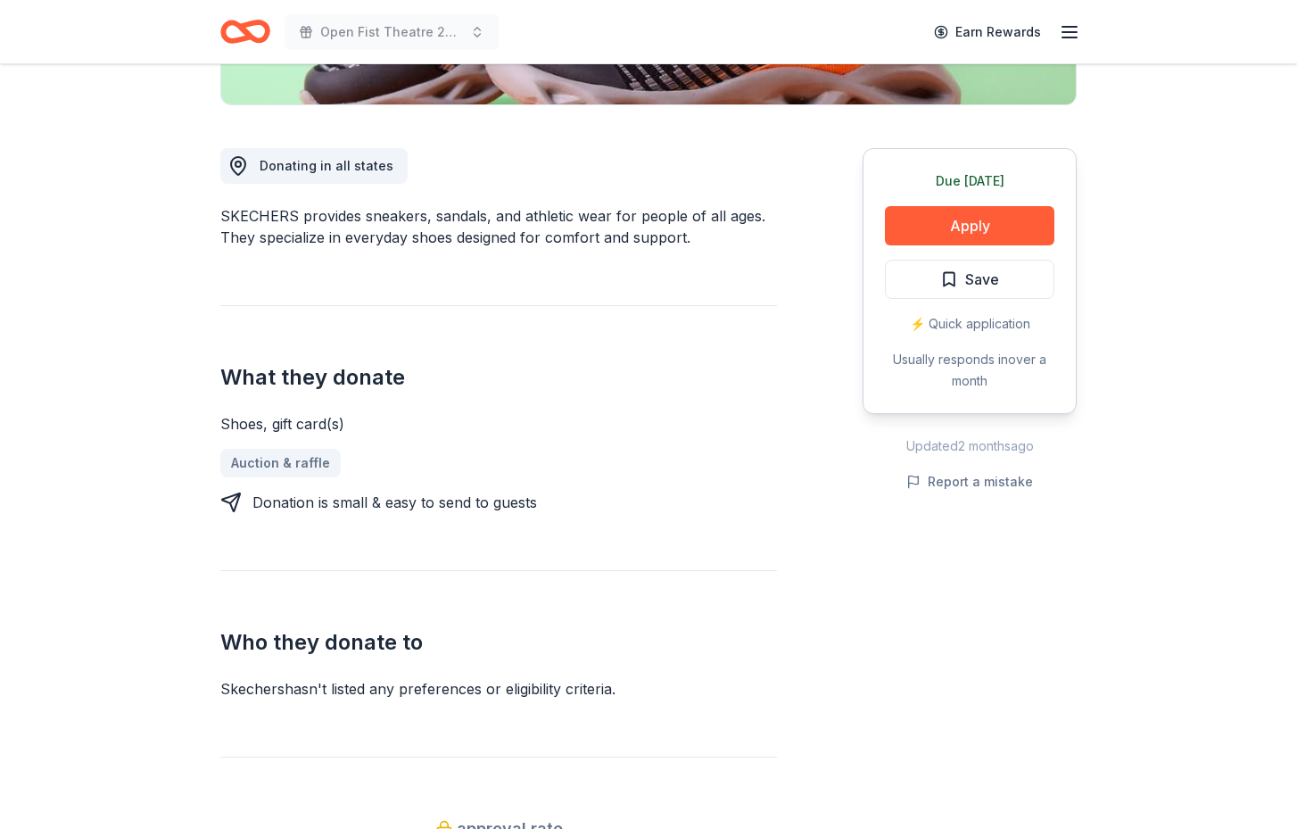
scroll to position [443, 0]
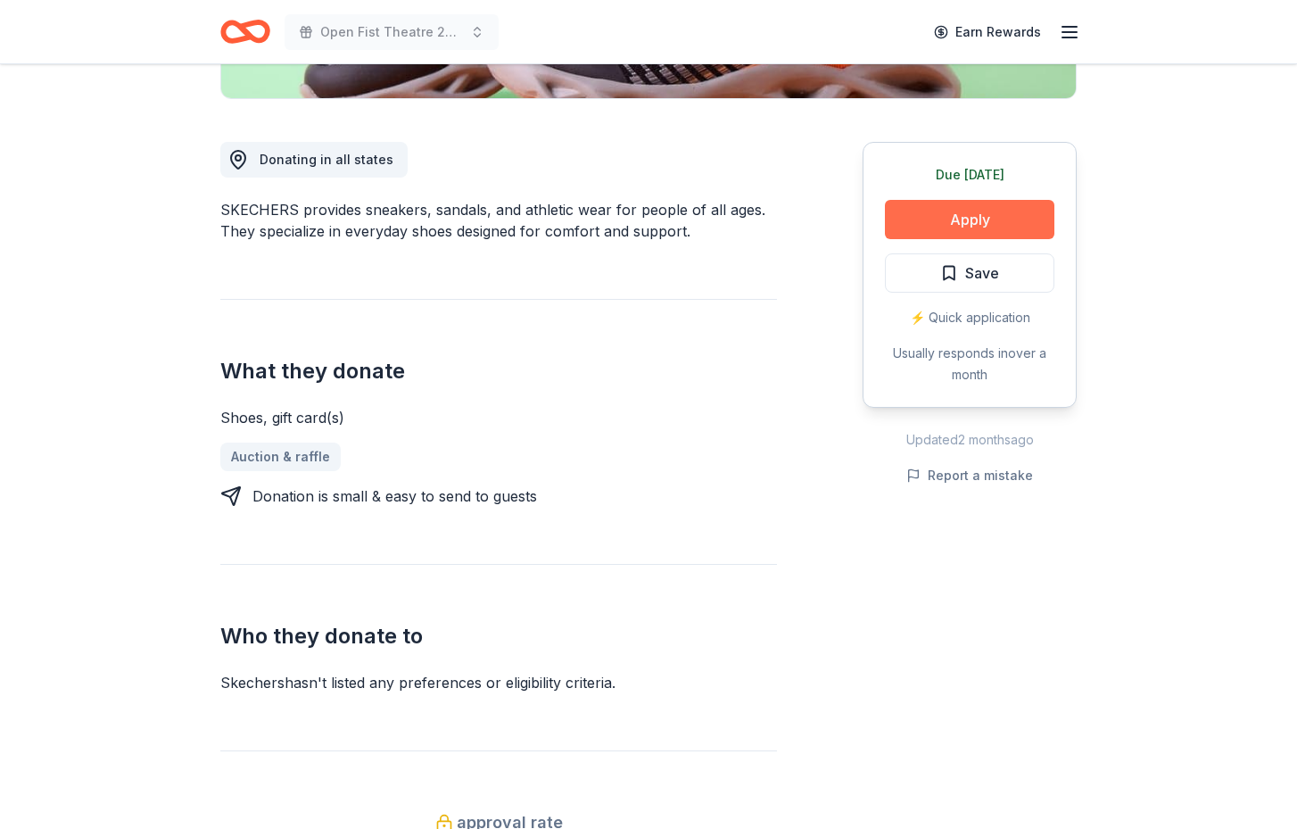
click at [1032, 219] on button "Apply" at bounding box center [969, 219] width 169 height 39
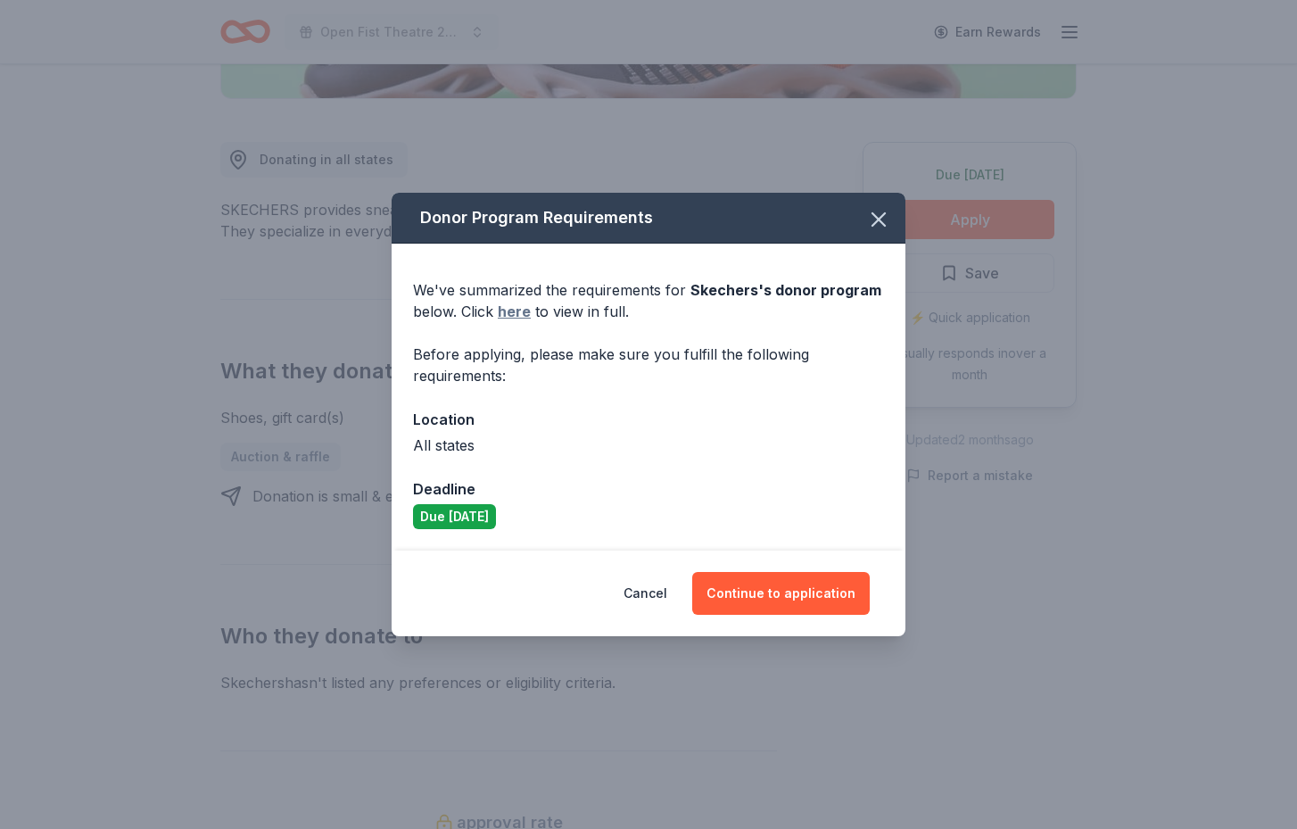
click at [516, 312] on link "here" at bounding box center [514, 311] width 33 height 21
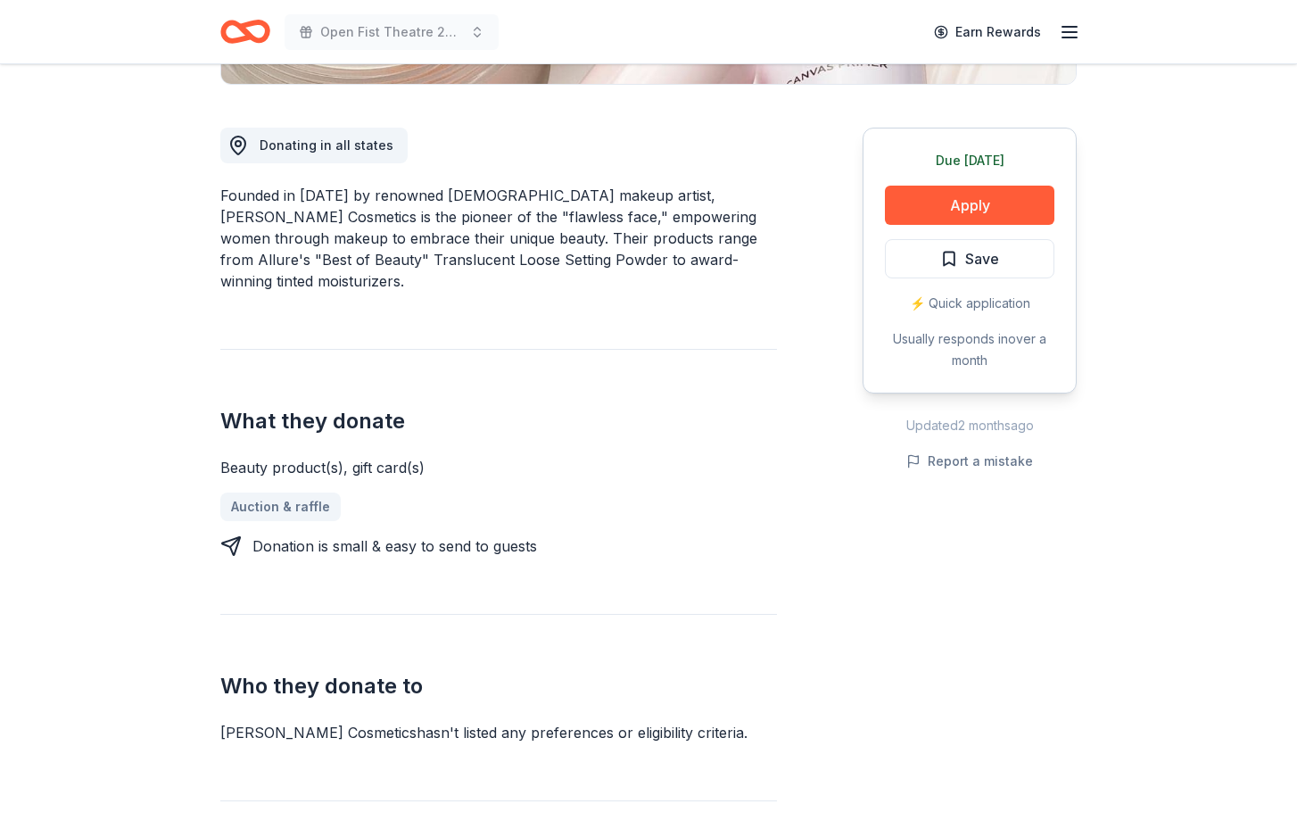
scroll to position [473, 0]
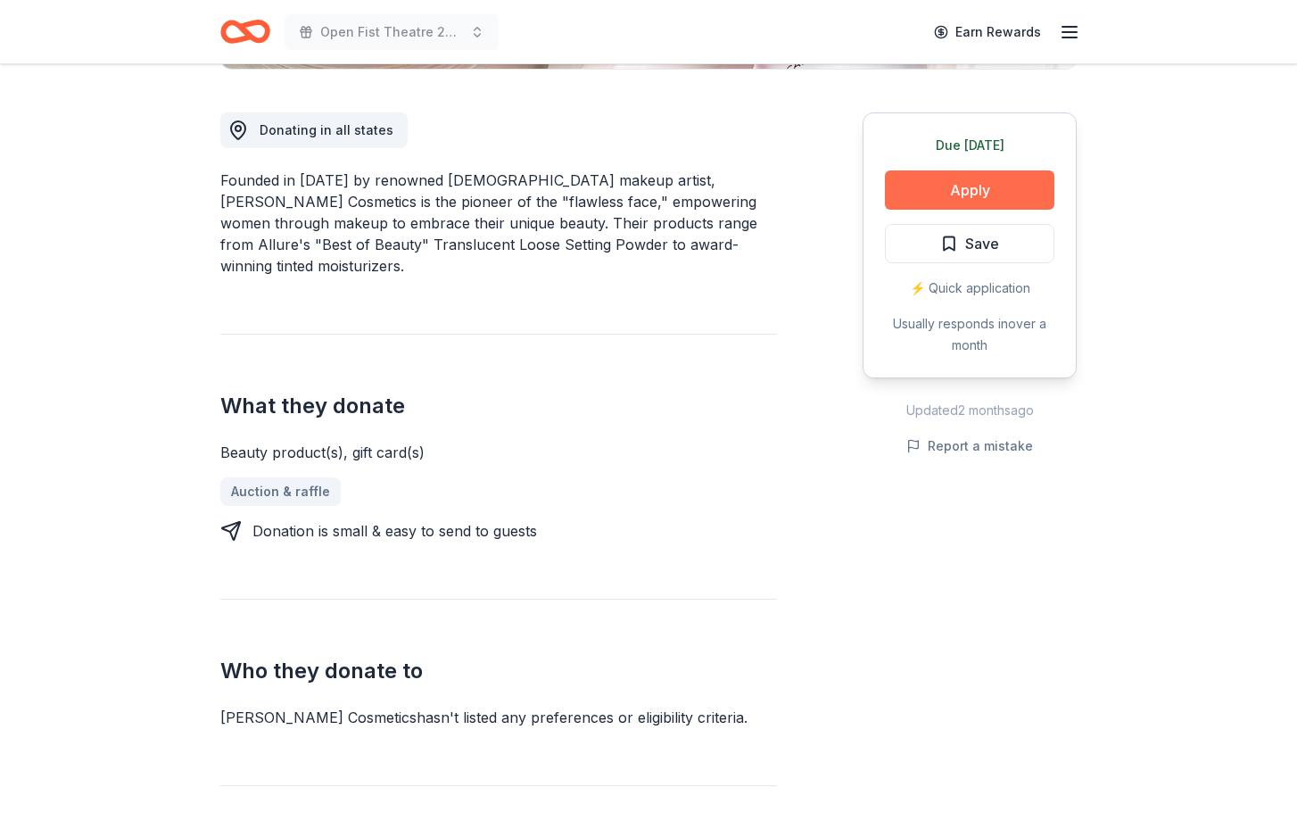
click at [963, 181] on button "Apply" at bounding box center [969, 189] width 169 height 39
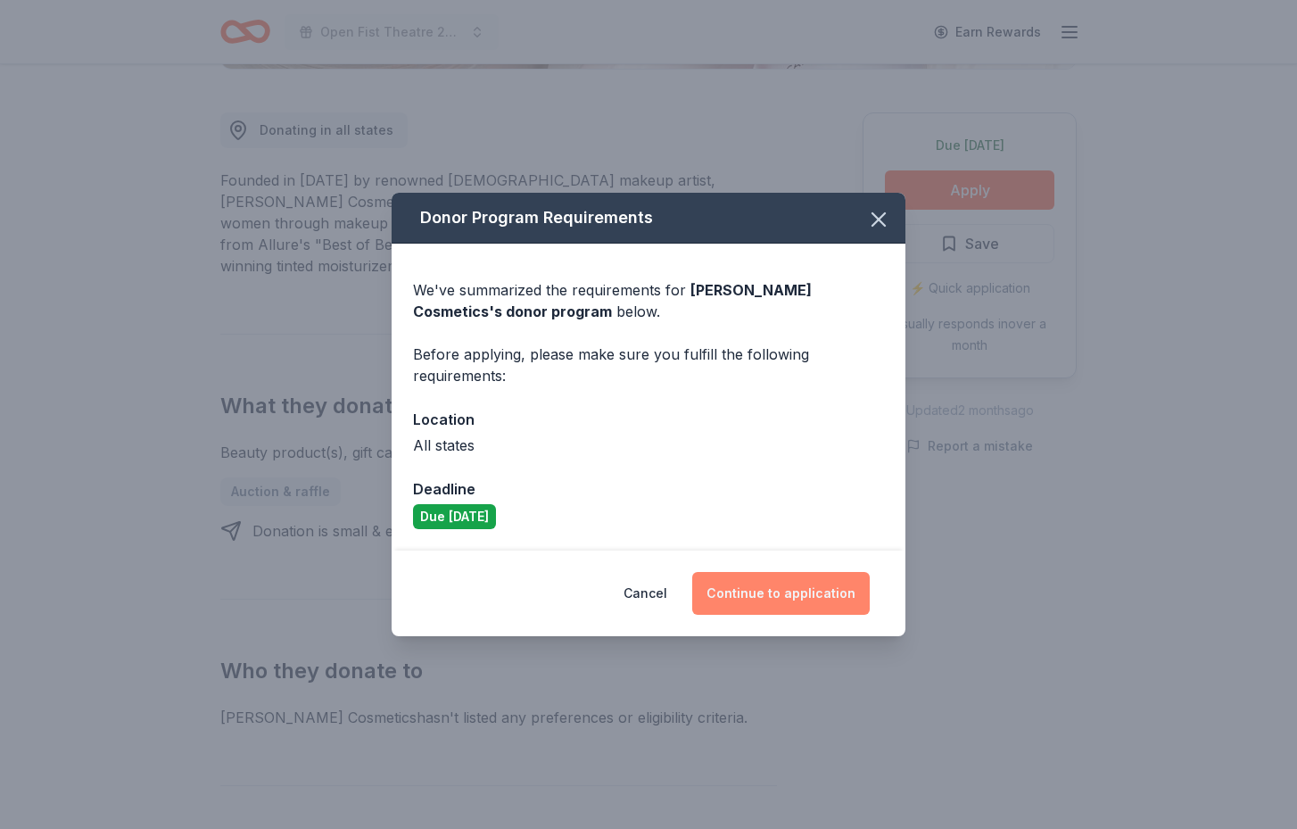
click at [780, 589] on button "Continue to application" at bounding box center [781, 593] width 178 height 43
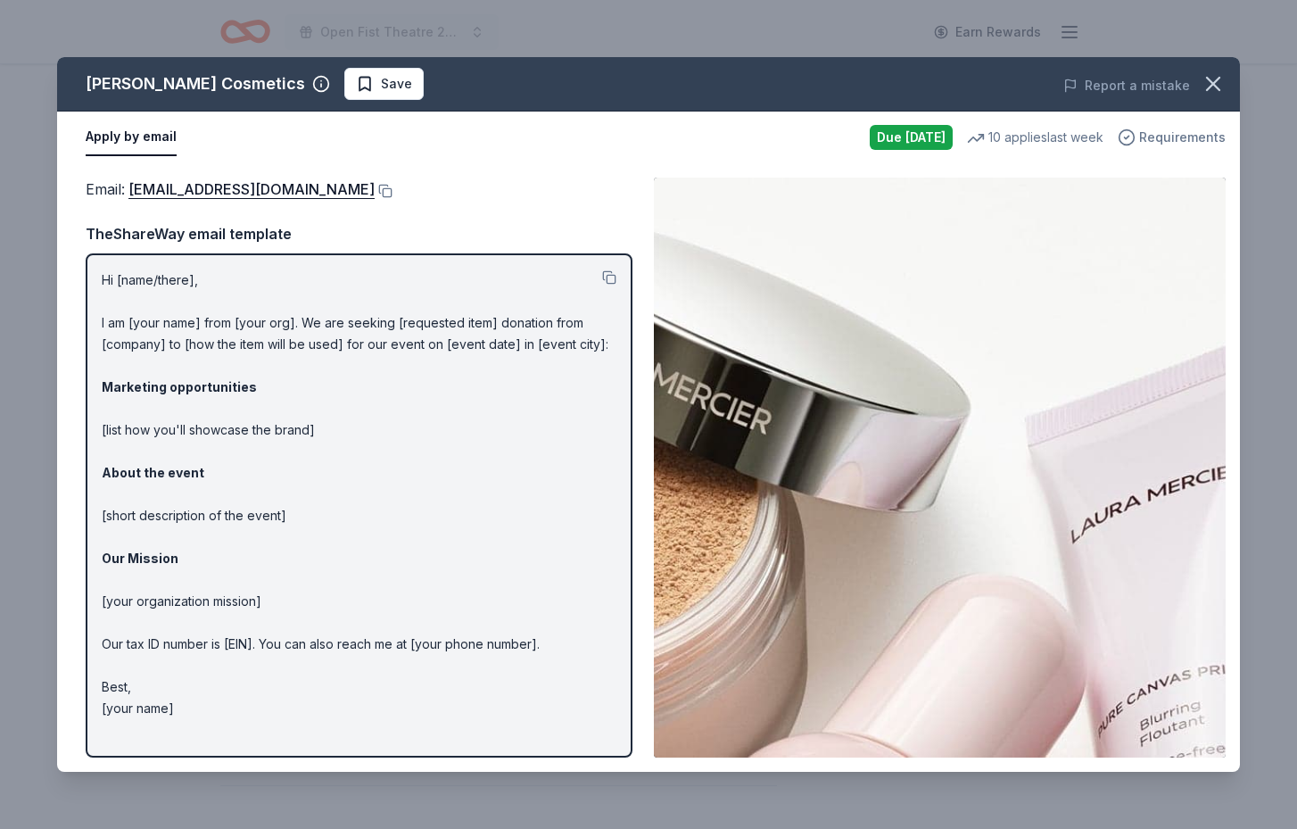
click at [1129, 136] on icon "button" at bounding box center [1127, 137] width 4 height 3
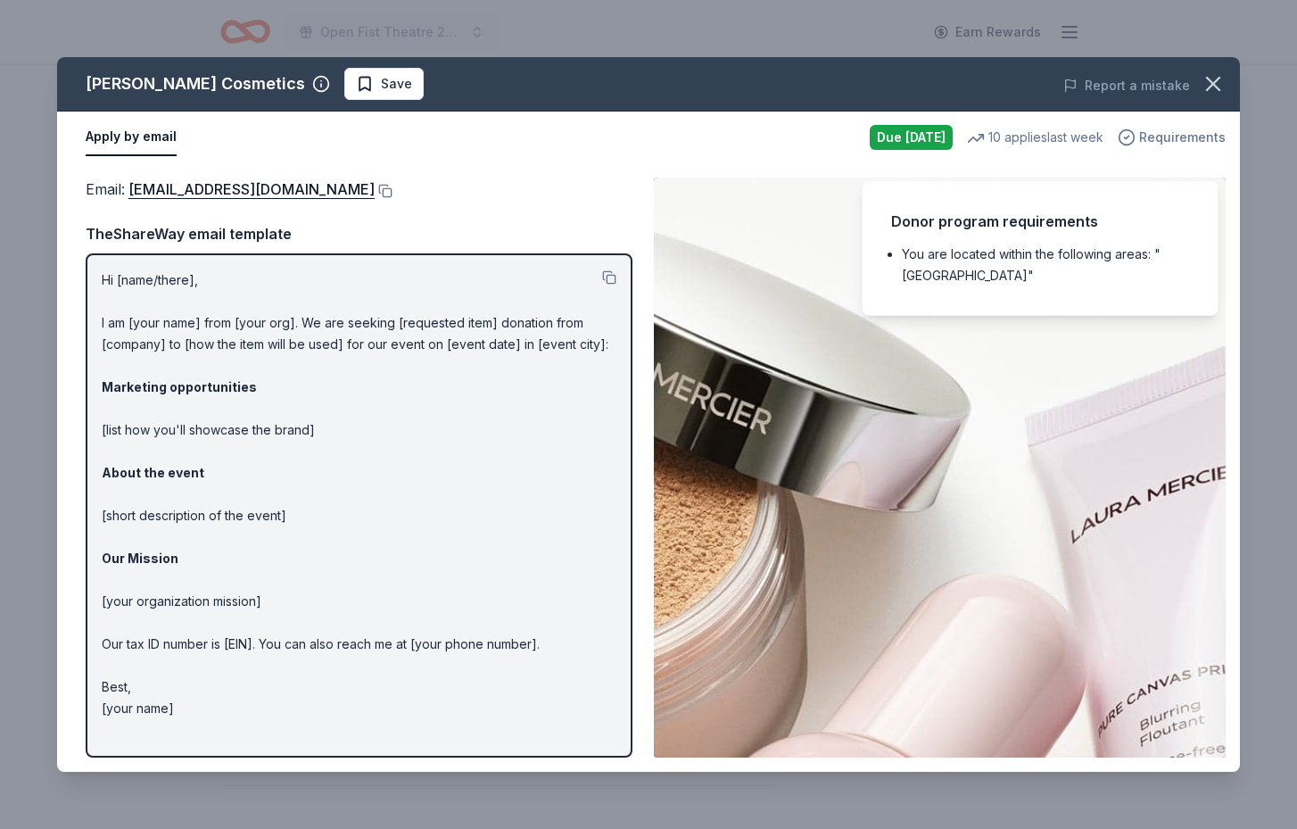
click at [1129, 136] on icon "button" at bounding box center [1127, 137] width 4 height 3
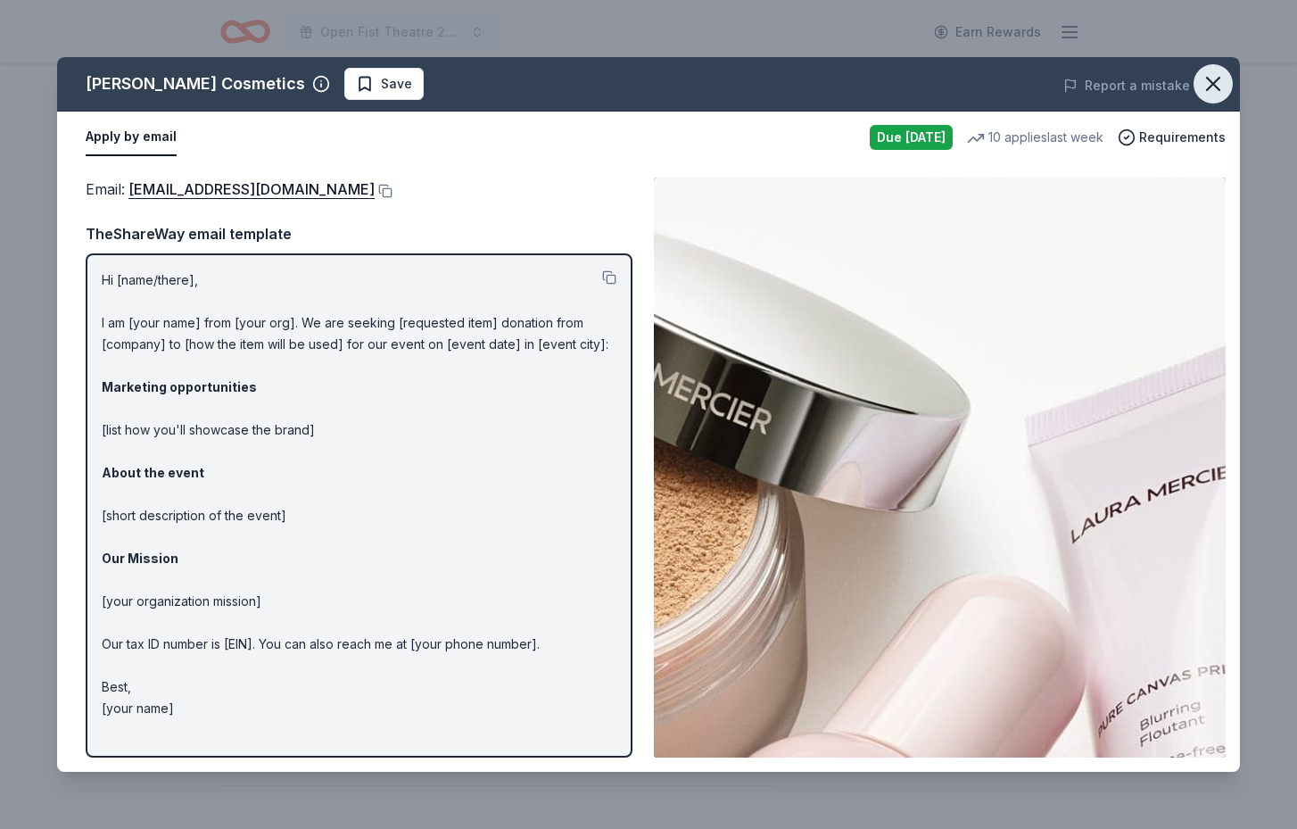
click at [1218, 84] on icon "button" at bounding box center [1213, 83] width 25 height 25
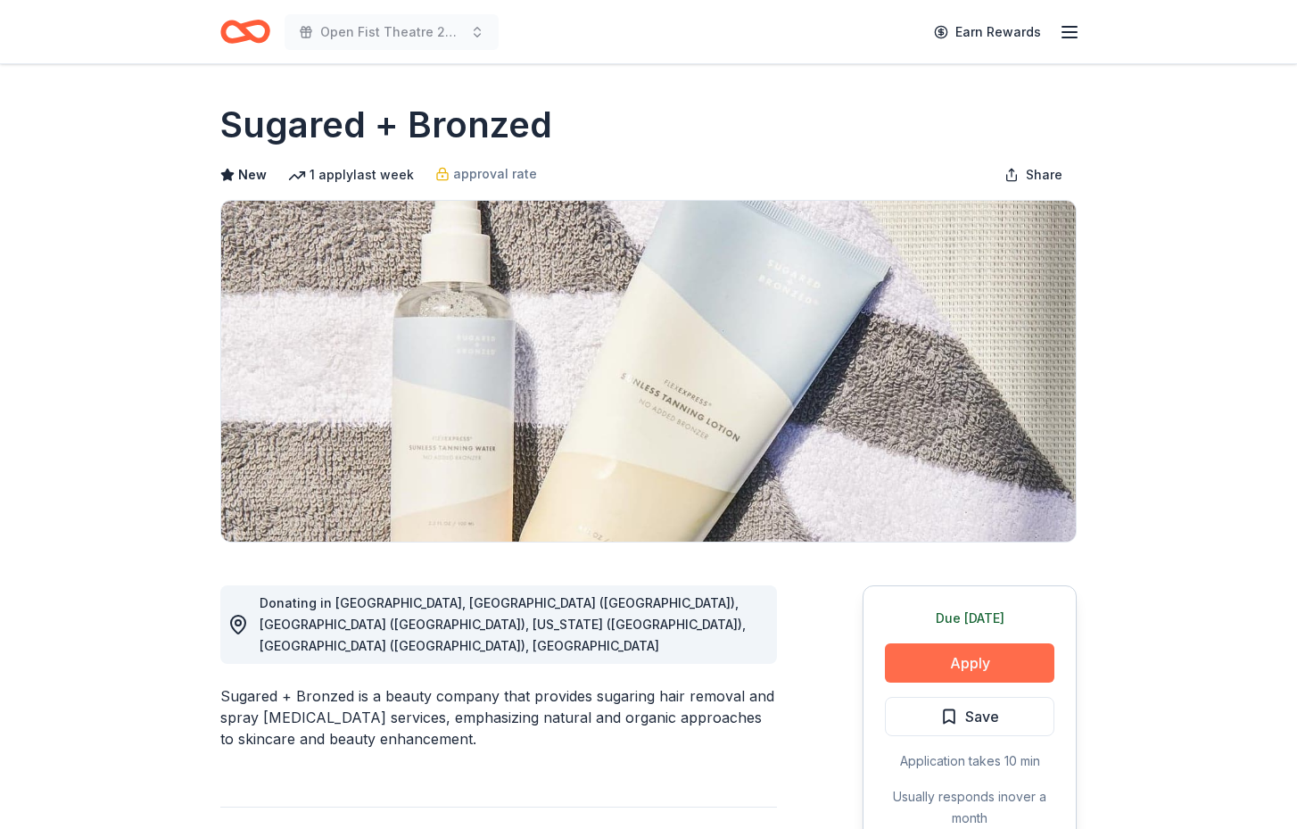
click at [1006, 663] on button "Apply" at bounding box center [969, 662] width 169 height 39
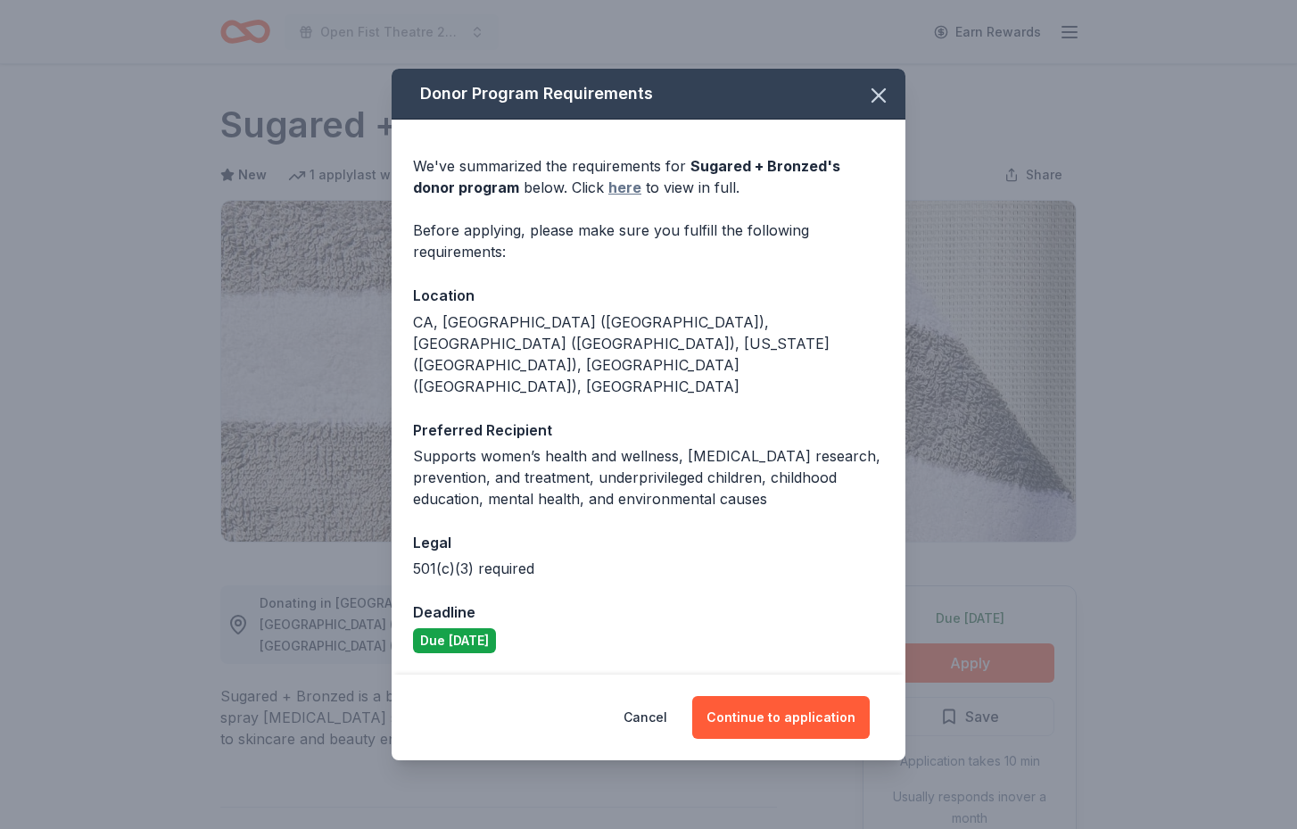
click at [608, 198] on link "here" at bounding box center [624, 187] width 33 height 21
